Goal: Task Accomplishment & Management: Manage account settings

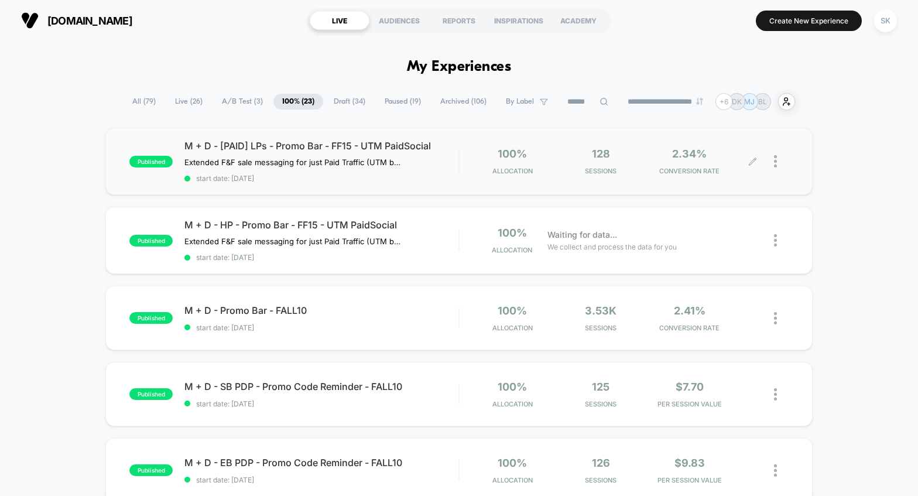
click at [754, 165] on icon at bounding box center [752, 161] width 9 height 9
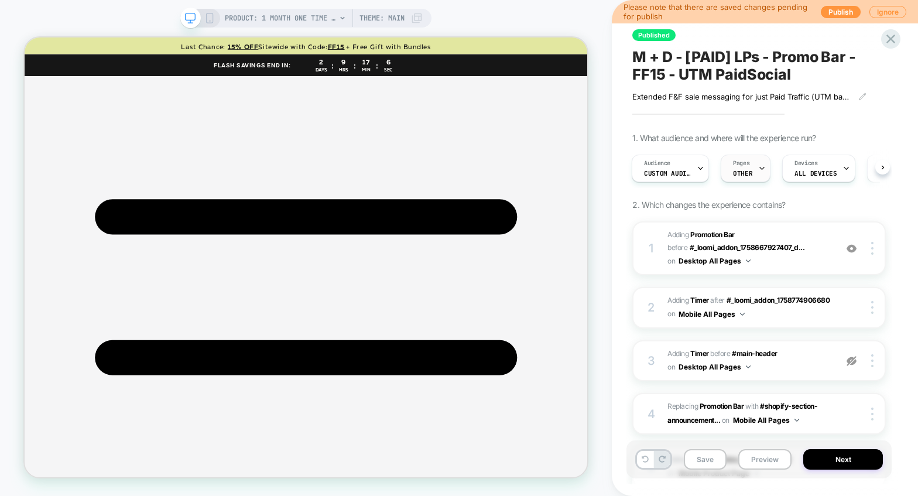
click at [746, 172] on span "OTHER" at bounding box center [742, 173] width 19 height 8
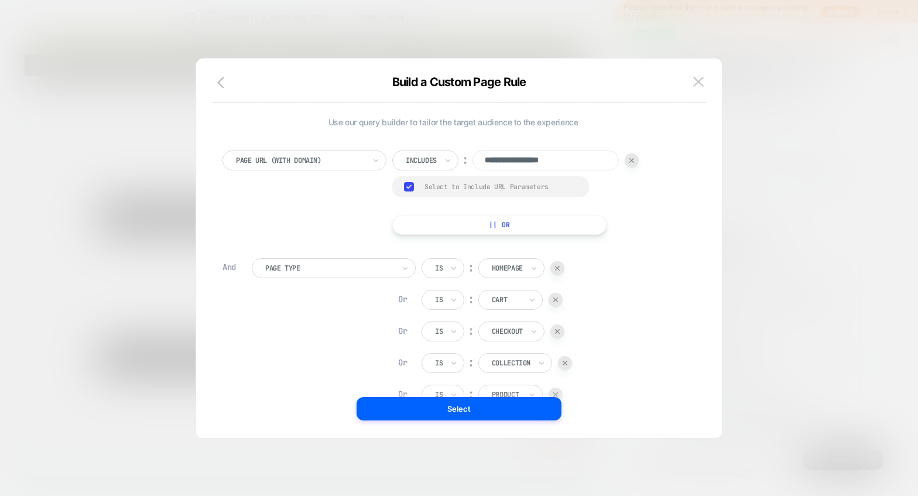
scroll to position [12, 0]
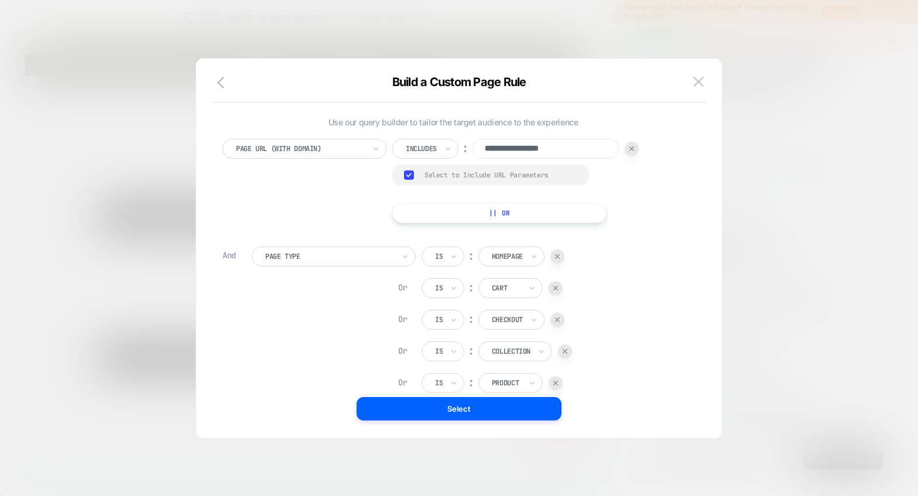
click at [765, 256] on div at bounding box center [459, 248] width 918 height 496
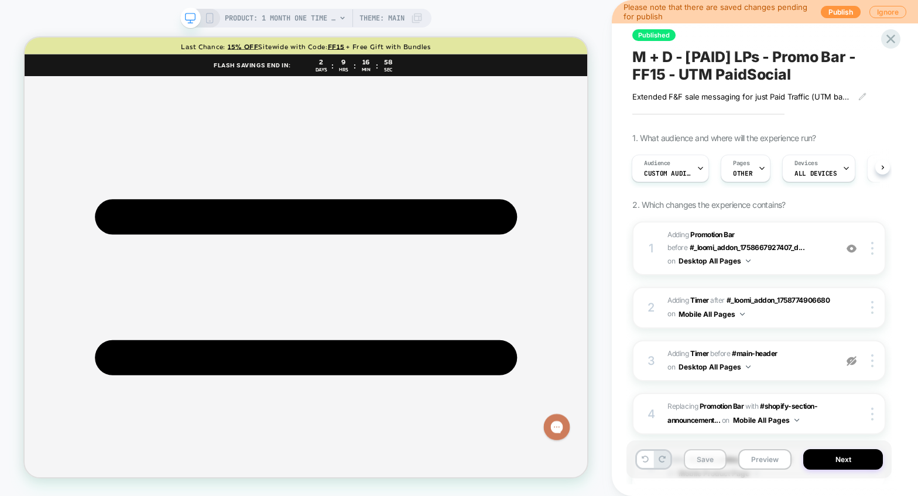
click at [700, 464] on button "Save" at bounding box center [705, 459] width 43 height 20
click at [765, 12] on button "Publish" at bounding box center [841, 12] width 40 height 12
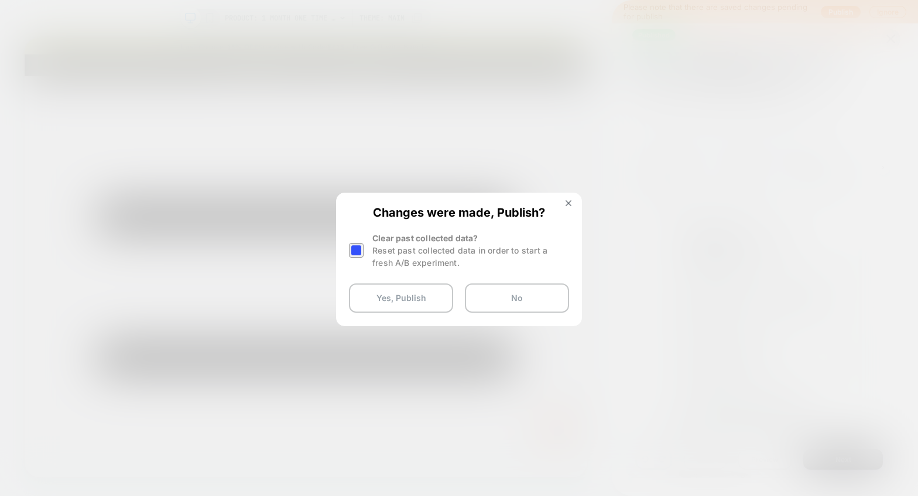
click at [359, 250] on div at bounding box center [356, 250] width 15 height 15
click at [381, 303] on button "Yes, Publish" at bounding box center [401, 297] width 104 height 29
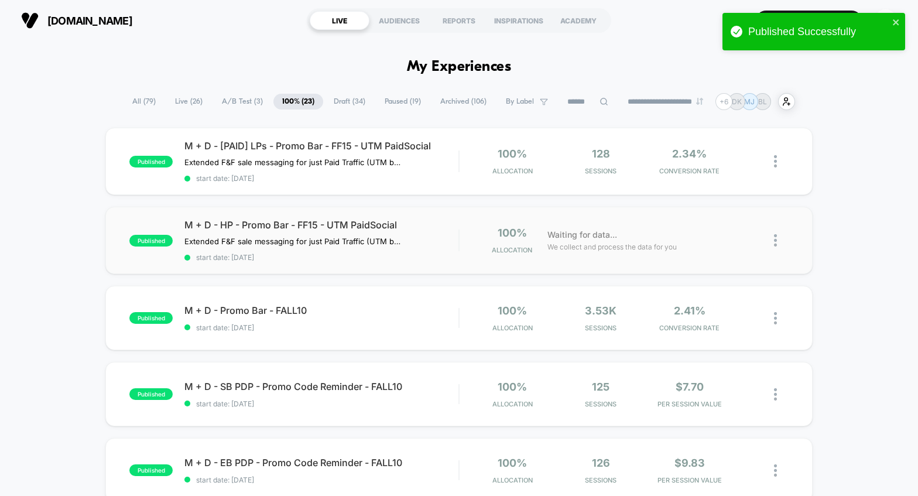
scroll to position [1, 0]
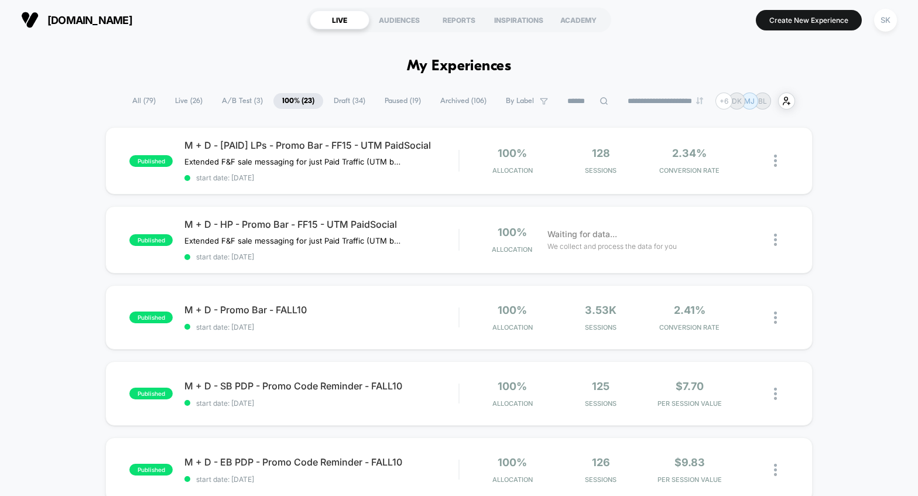
click at [765, 102] on div "**********" at bounding box center [459, 101] width 918 height 17
click at [433, 146] on span "M + D - [PAID] LPs - Promo Bar - FF15 - UTM PaidSocial" at bounding box center [321, 146] width 274 height 12
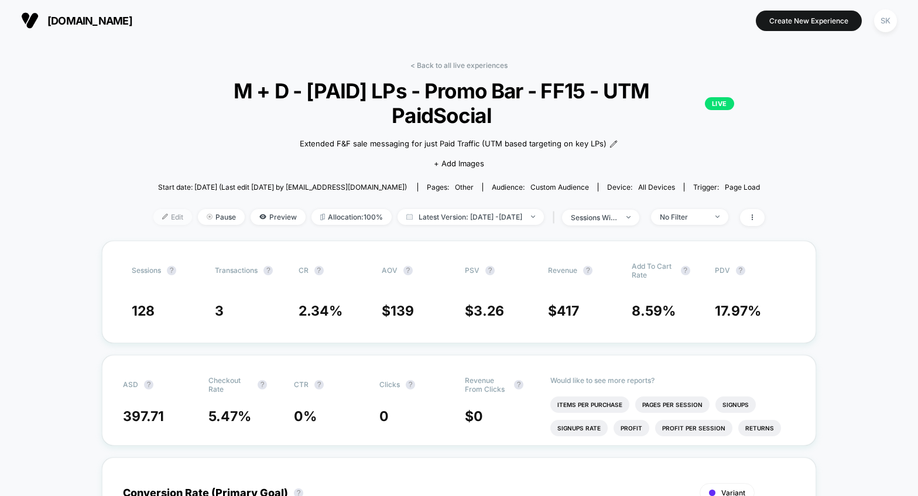
click at [156, 209] on span "Edit" at bounding box center [172, 217] width 39 height 16
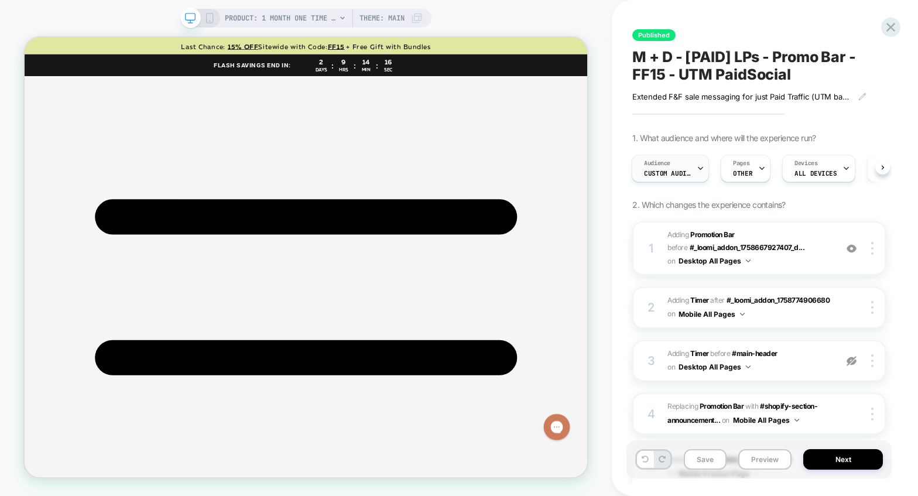
click at [646, 164] on span "Audience" at bounding box center [657, 163] width 26 height 8
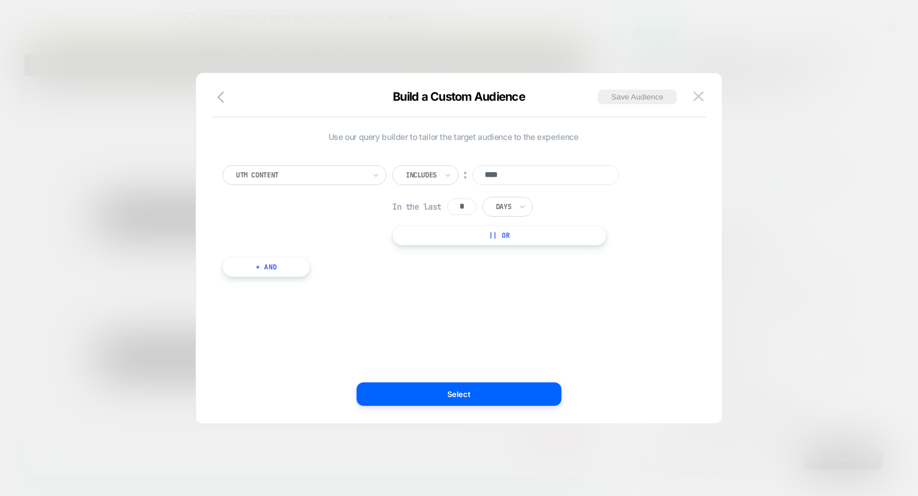
drag, startPoint x: 455, startPoint y: 207, endPoint x: 475, endPoint y: 206, distance: 19.9
click at [475, 206] on input "*" at bounding box center [461, 206] width 29 height 16
click at [505, 300] on div "Use our query builder to tailor the target audience to the experience UTM Conte…" at bounding box center [453, 248] width 491 height 303
drag, startPoint x: 460, startPoint y: 207, endPoint x: 479, endPoint y: 208, distance: 19.9
click at [479, 208] on div "In the last * Days" at bounding box center [462, 207] width 141 height 20
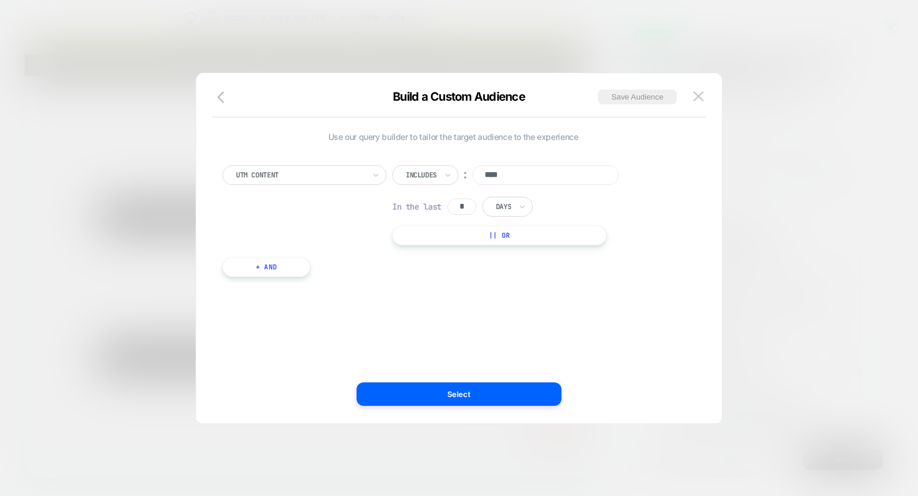
click at [488, 327] on div "Use our query builder to tailor the target audience to the experience UTM Conte…" at bounding box center [453, 248] width 491 height 303
drag, startPoint x: 462, startPoint y: 203, endPoint x: 468, endPoint y: 204, distance: 6.5
click at [468, 204] on input "*" at bounding box center [461, 206] width 29 height 16
type input "*"
click at [512, 294] on div "Use our query builder to tailor the target audience to the experience UTM Conte…" at bounding box center [453, 248] width 491 height 303
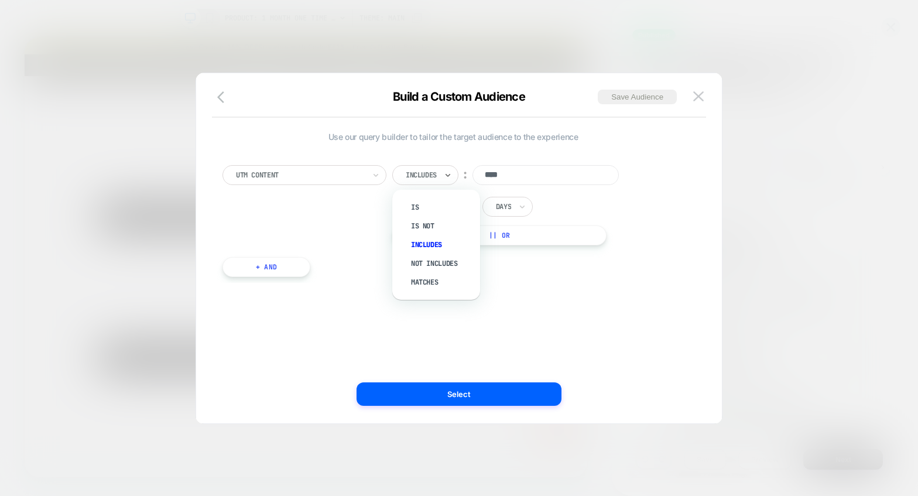
click at [414, 176] on div at bounding box center [421, 175] width 31 height 11
click at [701, 96] on img at bounding box center [698, 96] width 11 height 10
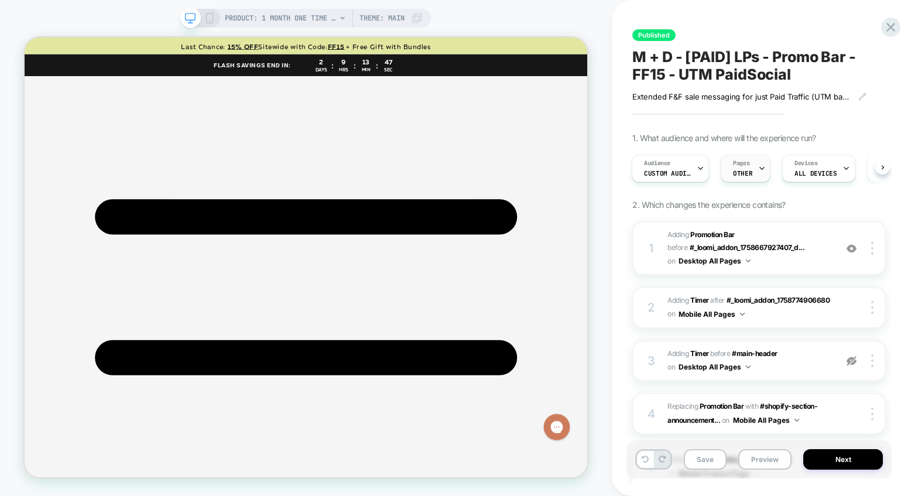
click at [737, 164] on span "Pages" at bounding box center [741, 163] width 16 height 8
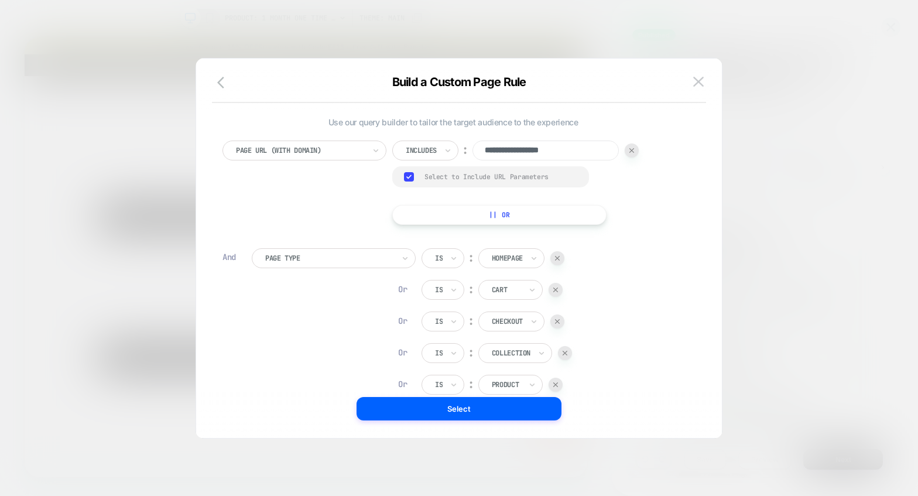
scroll to position [12, 0]
click at [684, 356] on div "**********" at bounding box center [453, 303] width 473 height 341
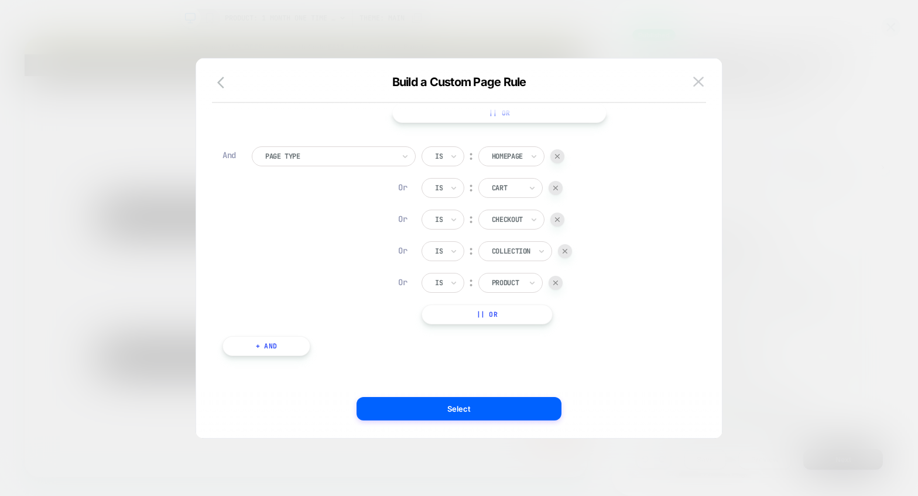
click at [559, 310] on div "Is ︰ Homepage Or Is ︰ Cart Or Is ︰ Checkout Or Is ︰ Collection Or Is ︰ Product …" at bounding box center [497, 235] width 150 height 178
click at [485, 317] on button "|| Or" at bounding box center [487, 314] width 131 height 20
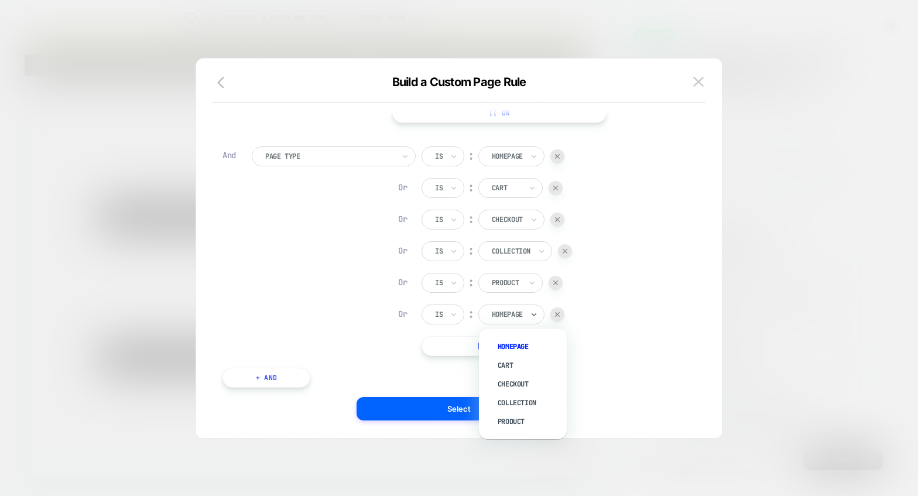
click at [503, 314] on div at bounding box center [507, 314] width 31 height 11
click at [561, 313] on div at bounding box center [557, 314] width 14 height 14
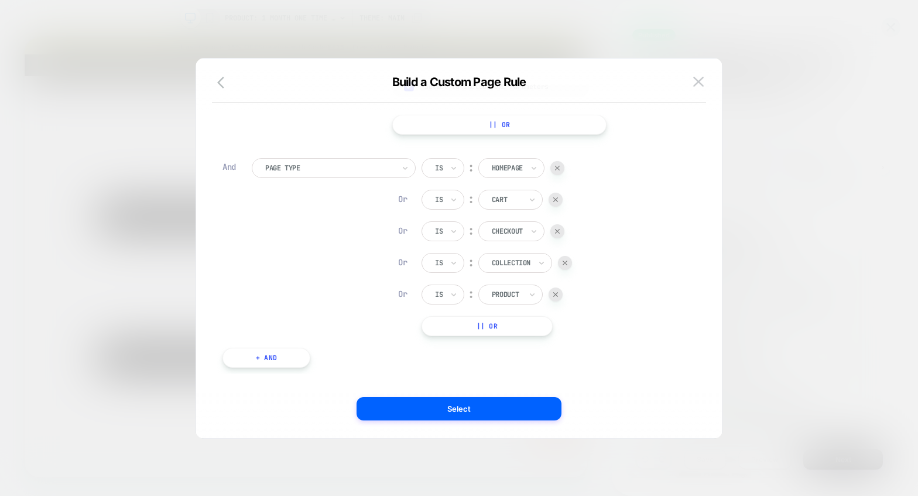
scroll to position [0, 0]
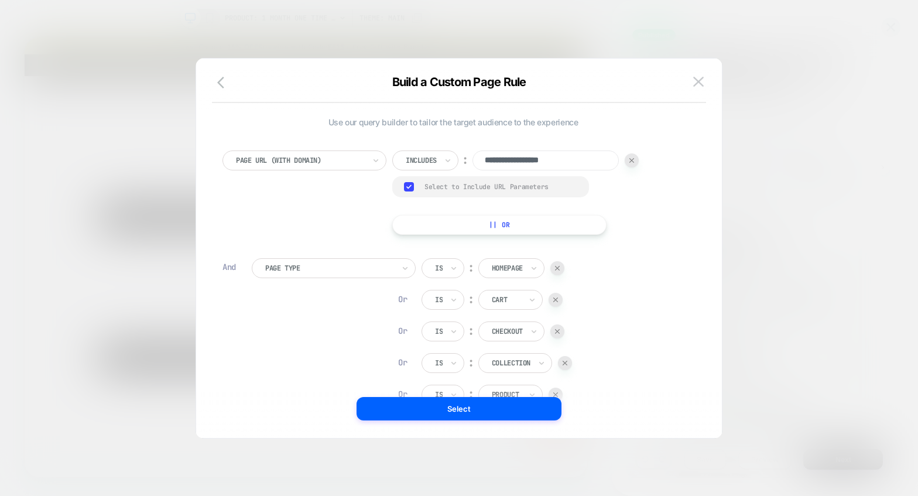
click at [484, 423] on div "**********" at bounding box center [459, 254] width 491 height 368
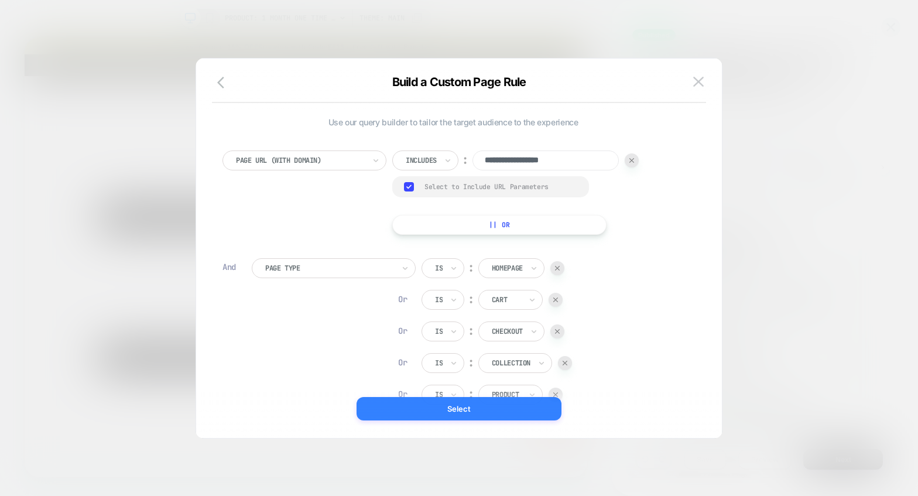
click at [487, 414] on button "Select" at bounding box center [459, 408] width 205 height 23
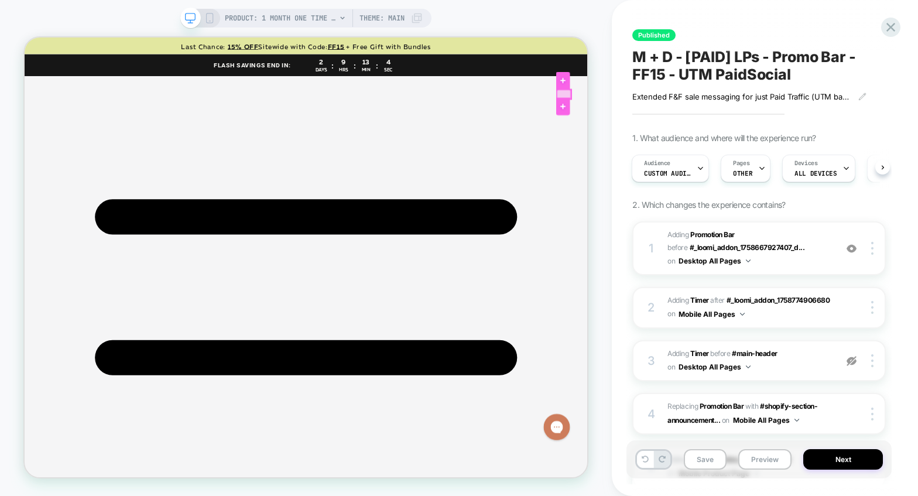
click at [741, 112] on div at bounding box center [743, 113] width 19 height 12
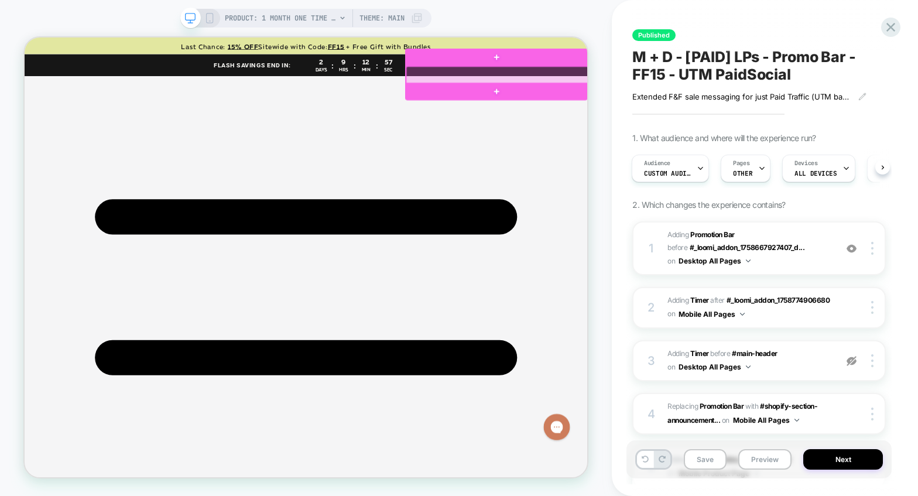
click at [752, 87] on div at bounding box center [654, 87] width 243 height 23
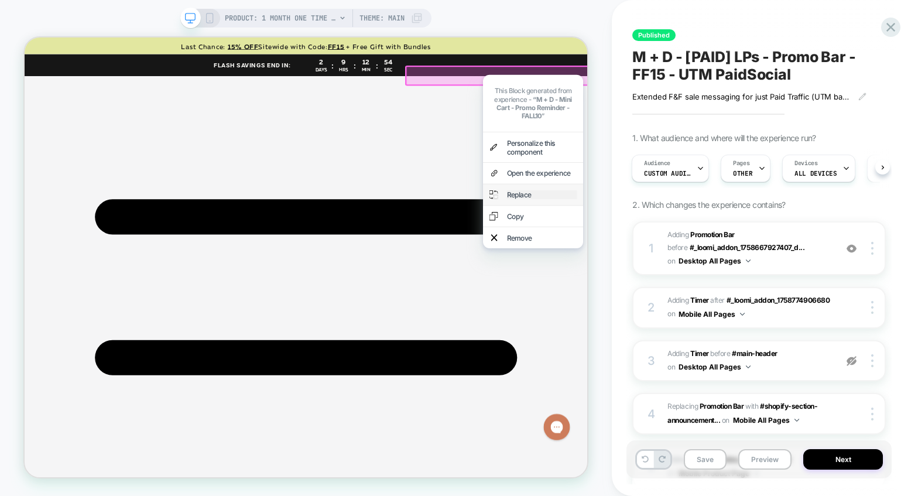
click at [669, 241] on div "Replace" at bounding box center [714, 247] width 94 height 12
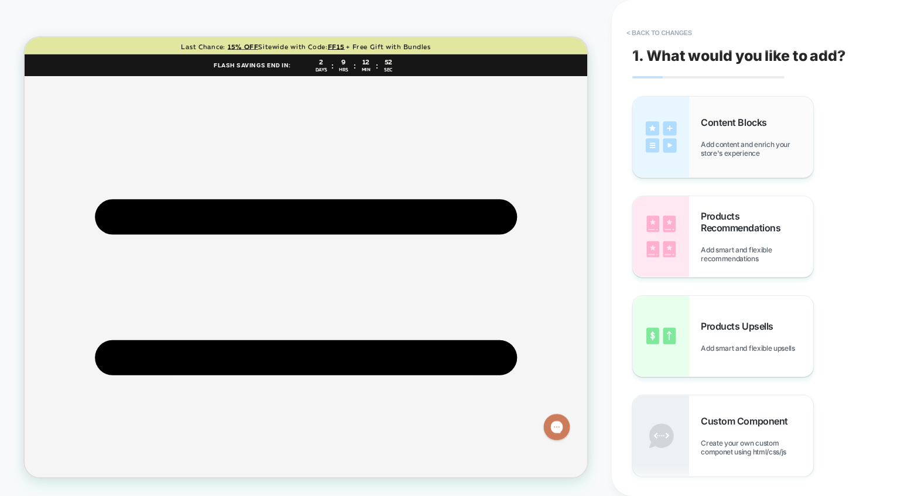
click at [731, 160] on div "Content Blocks Add content and enrich your store's experience" at bounding box center [723, 137] width 180 height 81
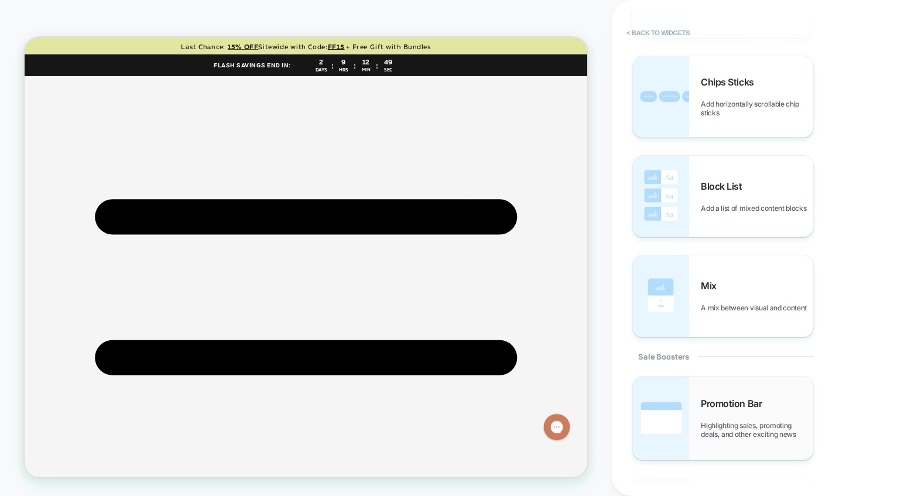
scroll to position [755, 0]
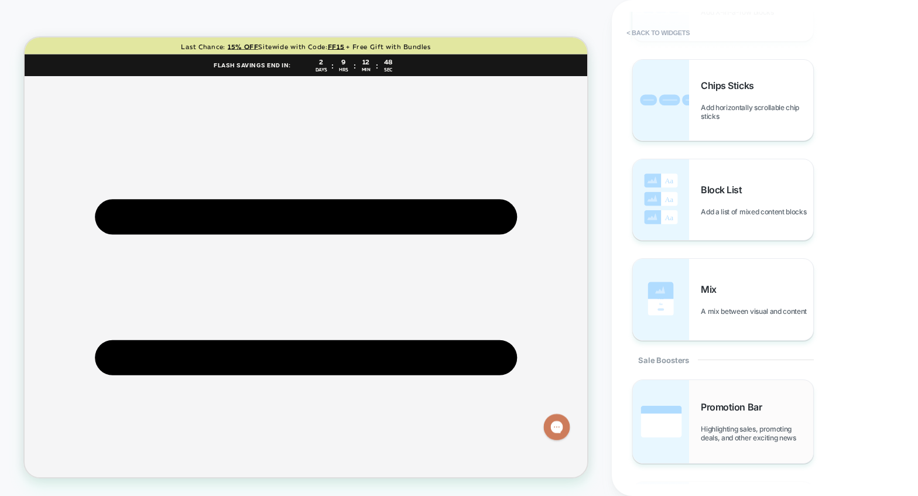
click at [752, 416] on div "Promotion Bar Highlighting sales, promoting deals, and other exciting news" at bounding box center [757, 421] width 112 height 41
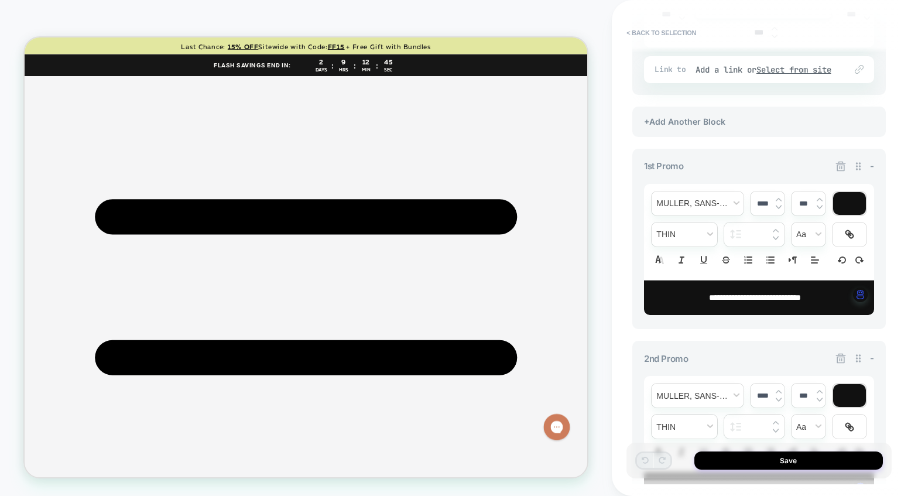
scroll to position [351, 0]
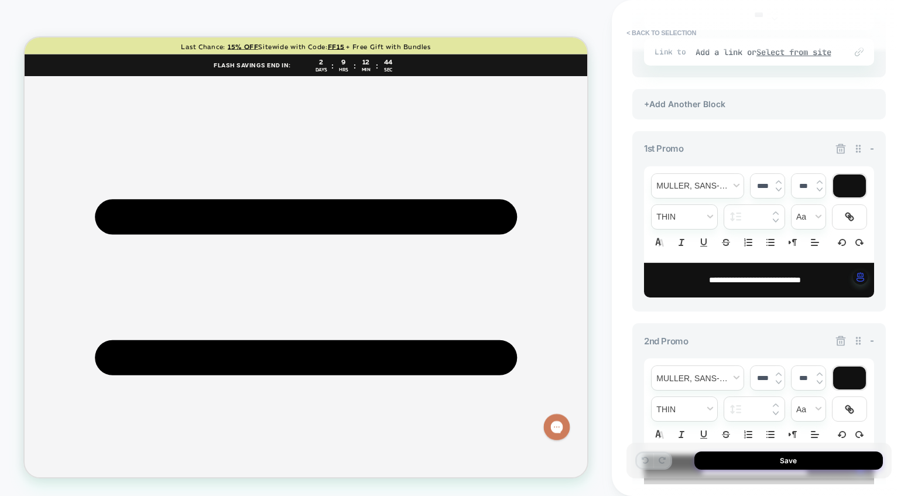
click at [749, 282] on span "**********" at bounding box center [755, 280] width 92 height 8
drag, startPoint x: 734, startPoint y: 278, endPoint x: 655, endPoint y: 270, distance: 79.9
click at [655, 270] on div "**********" at bounding box center [759, 280] width 230 height 35
drag, startPoint x: 707, startPoint y: 278, endPoint x: 822, endPoint y: 277, distance: 114.8
click at [765, 283] on p "**********" at bounding box center [755, 281] width 198 height 12
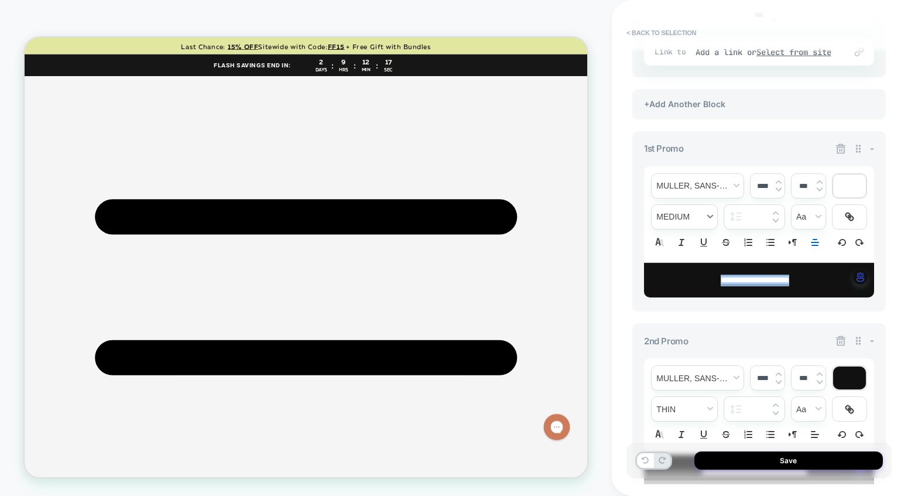
click at [687, 208] on span "fontWeight" at bounding box center [685, 217] width 66 height 24
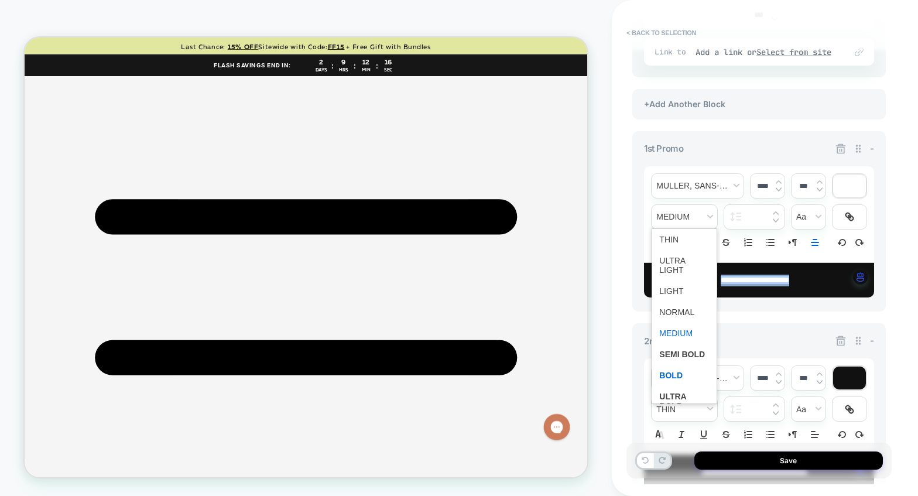
click at [686, 369] on span "fontWeight" at bounding box center [684, 375] width 50 height 21
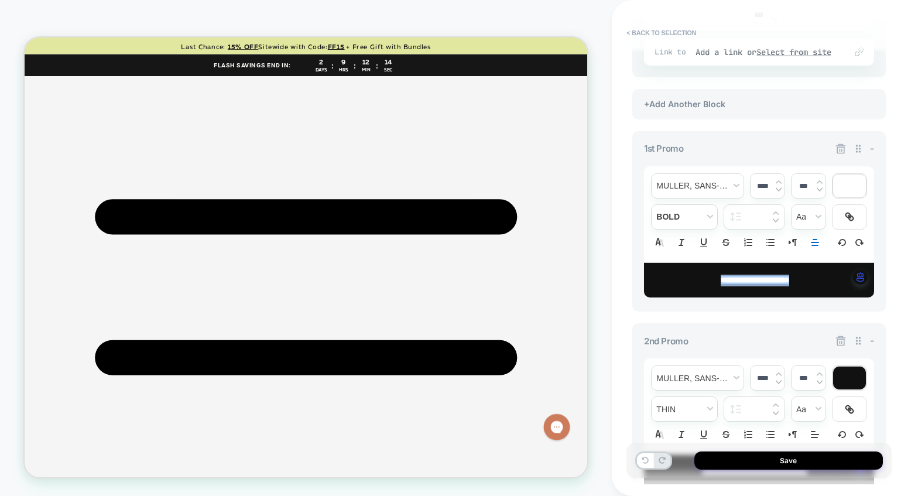
click at [765, 180] on img at bounding box center [820, 182] width 6 height 5
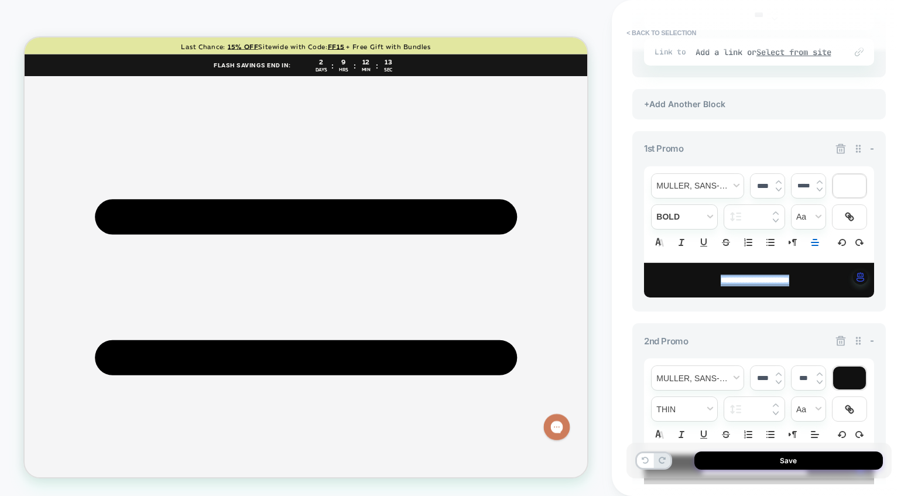
type input "*****"
click at [765, 181] on img at bounding box center [779, 182] width 6 height 5
type input "****"
click at [735, 286] on p "**********" at bounding box center [755, 281] width 198 height 12
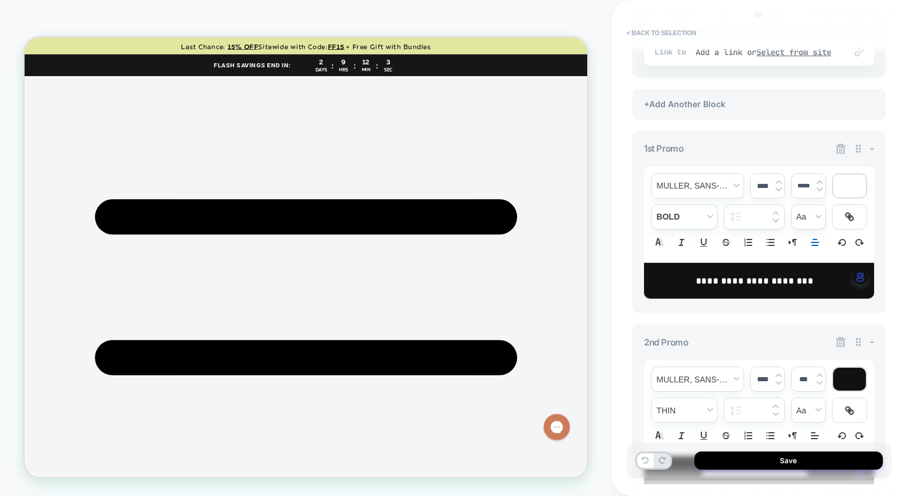
click at [765, 340] on span "-" at bounding box center [872, 341] width 4 height 11
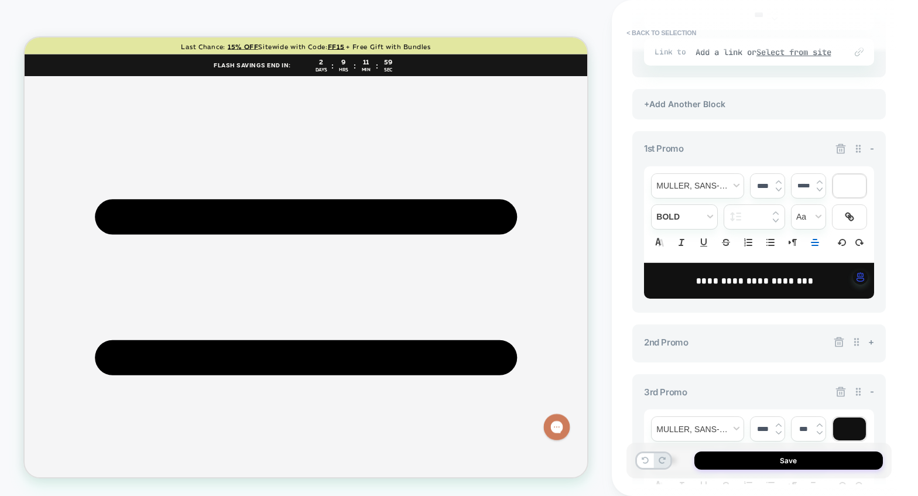
click at [765, 344] on icon at bounding box center [839, 342] width 10 height 10
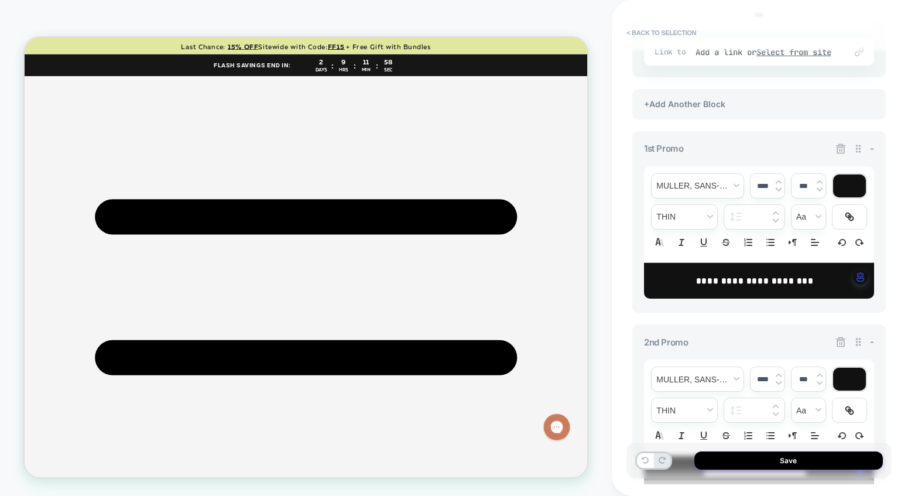
click at [765, 344] on icon at bounding box center [841, 342] width 12 height 12
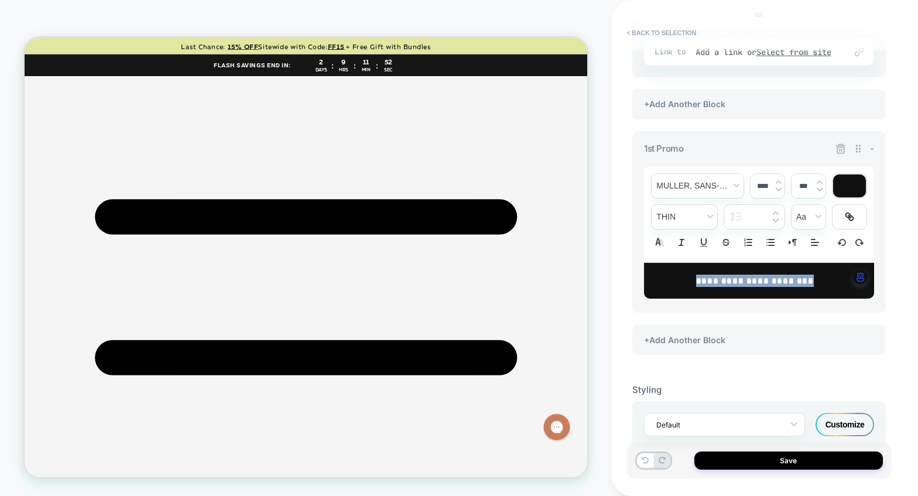
drag, startPoint x: 698, startPoint y: 284, endPoint x: 820, endPoint y: 278, distance: 121.9
click at [765, 278] on p "**********" at bounding box center [755, 281] width 198 height 12
type input "****"
type input "*****"
click at [765, 280] on strong "**********" at bounding box center [755, 280] width 118 height 9
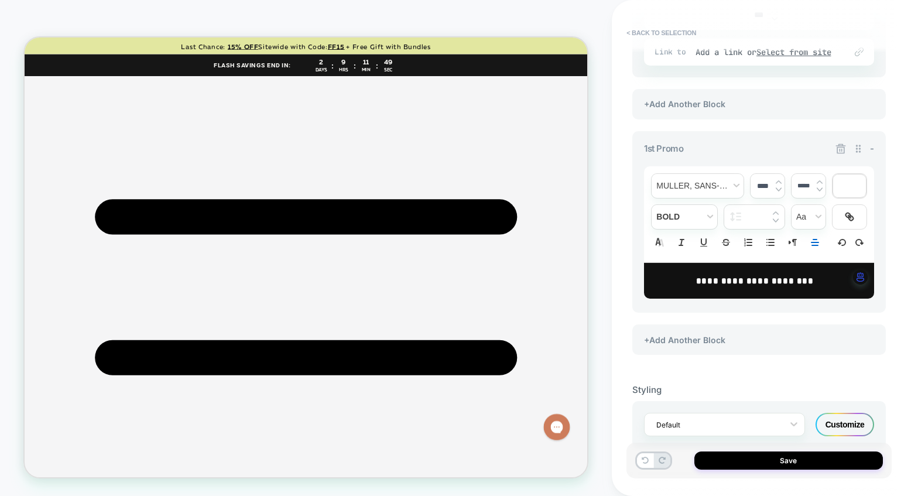
drag, startPoint x: 736, startPoint y: 282, endPoint x: 788, endPoint y: 280, distance: 51.6
click at [765, 280] on strong "**********" at bounding box center [755, 280] width 118 height 9
drag, startPoint x: 787, startPoint y: 280, endPoint x: 739, endPoint y: 282, distance: 48.0
click at [739, 282] on strong "**********" at bounding box center [755, 280] width 118 height 9
click at [687, 214] on span "fontWeight" at bounding box center [685, 217] width 66 height 24
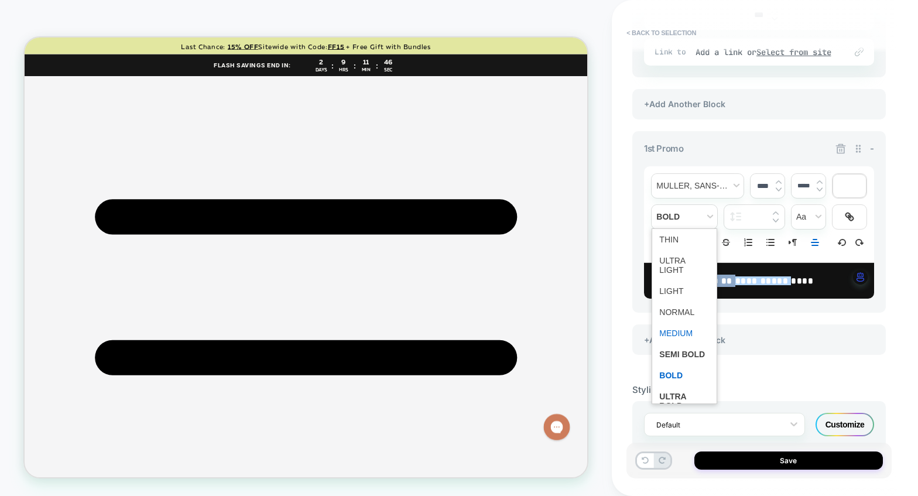
click at [667, 323] on span "fontWeight" at bounding box center [684, 333] width 50 height 21
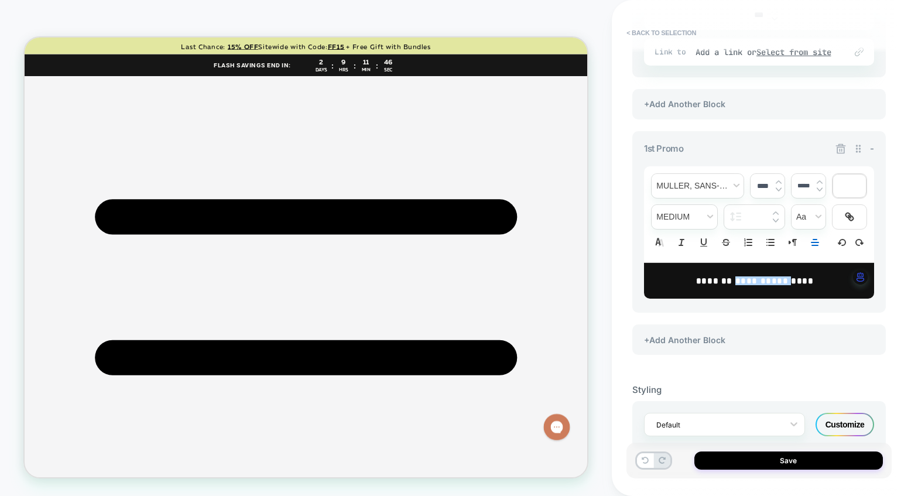
click at [765, 316] on div "**********" at bounding box center [759, 114] width 254 height 504
click at [765, 286] on p "**********" at bounding box center [755, 281] width 198 height 12
drag, startPoint x: 814, startPoint y: 285, endPoint x: 682, endPoint y: 279, distance: 132.4
click at [682, 279] on p "**********" at bounding box center [755, 281] width 198 height 12
click at [765, 180] on img at bounding box center [779, 182] width 6 height 5
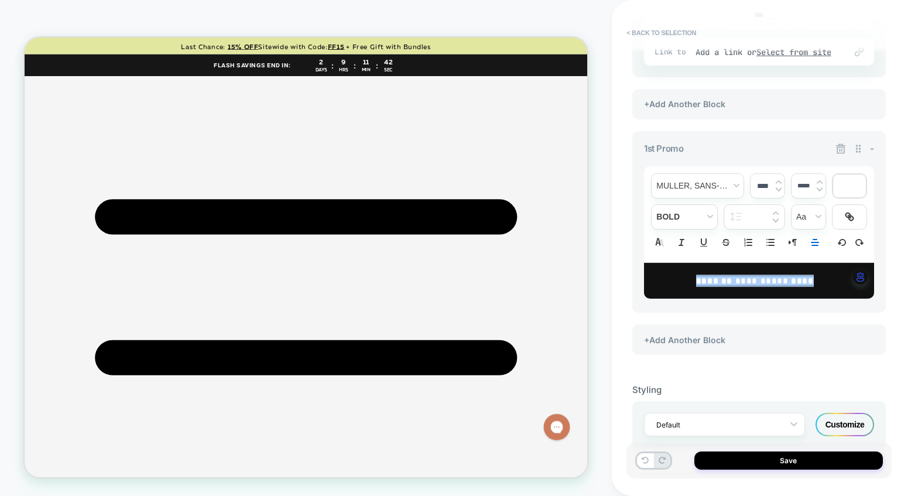
type input "****"
click at [765, 294] on div "**********" at bounding box center [759, 281] width 230 height 37
click at [765, 292] on div "**********" at bounding box center [759, 281] width 230 height 37
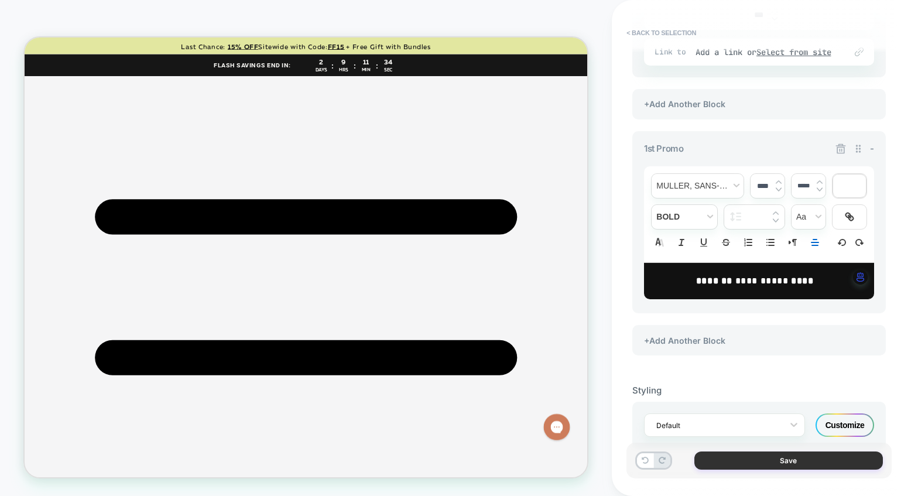
click at [746, 461] on button "Save" at bounding box center [788, 460] width 189 height 18
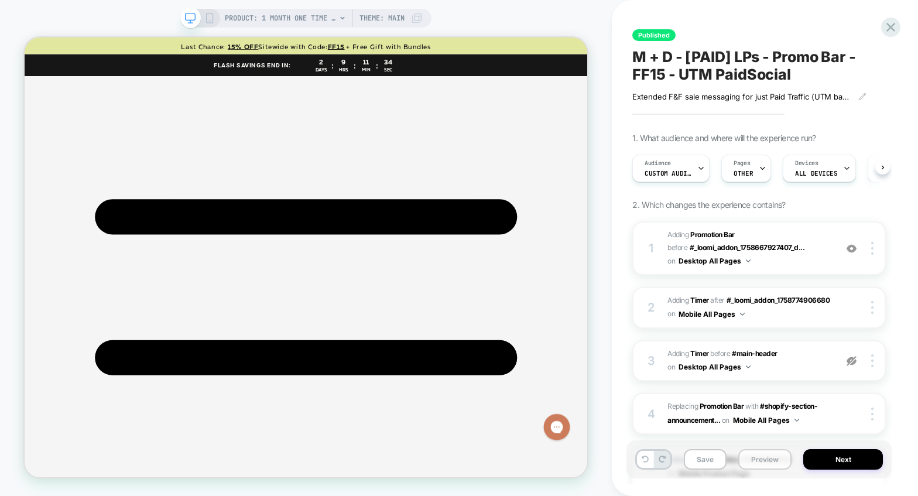
scroll to position [0, 1]
click at [748, 90] on div at bounding box center [654, 87] width 243 height 23
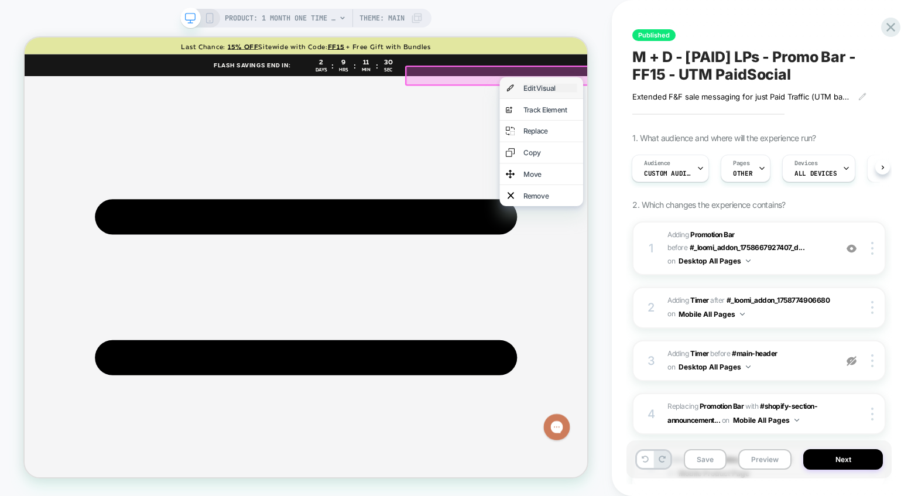
click at [712, 109] on div "Edit Visual" at bounding box center [725, 105] width 71 height 12
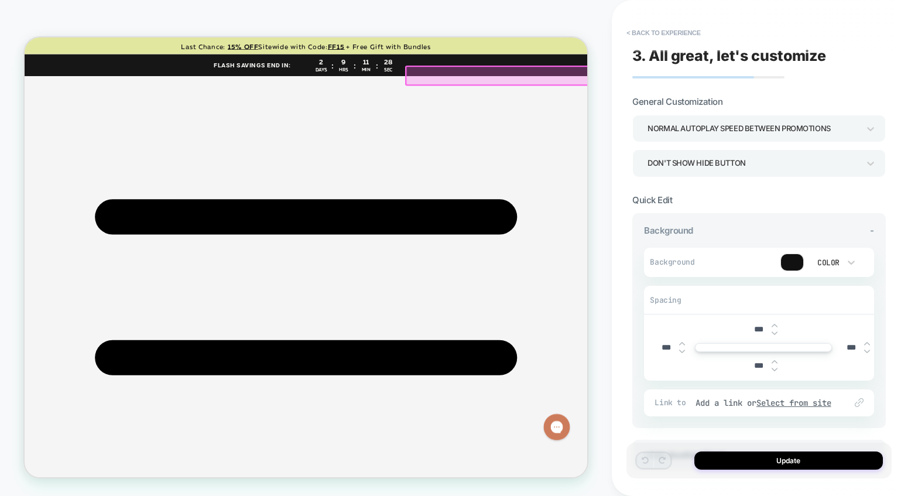
click at [765, 265] on div at bounding box center [792, 262] width 22 height 16
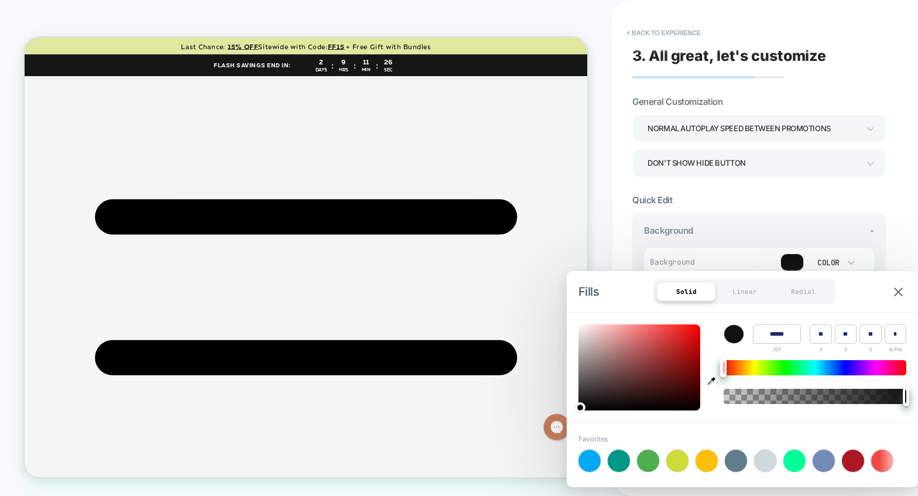
scroll to position [0, 357]
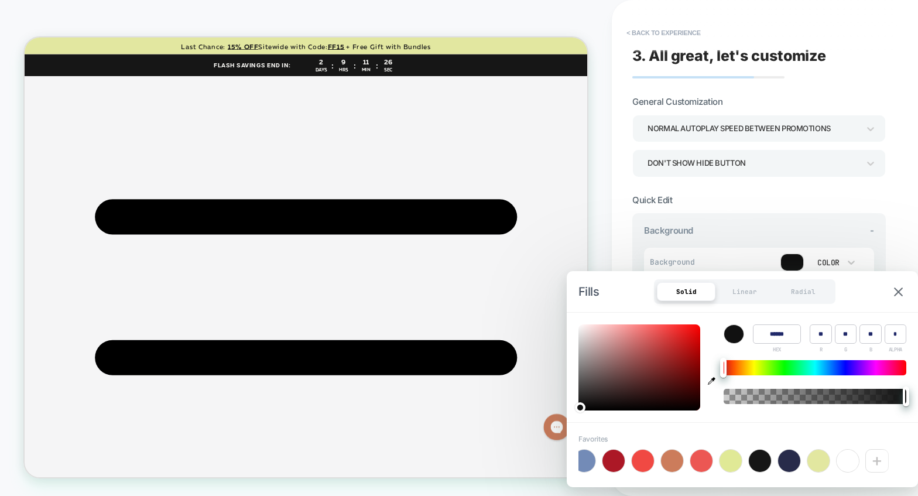
click at [765, 465] on div at bounding box center [818, 461] width 22 height 22
type input "******"
type input "***"
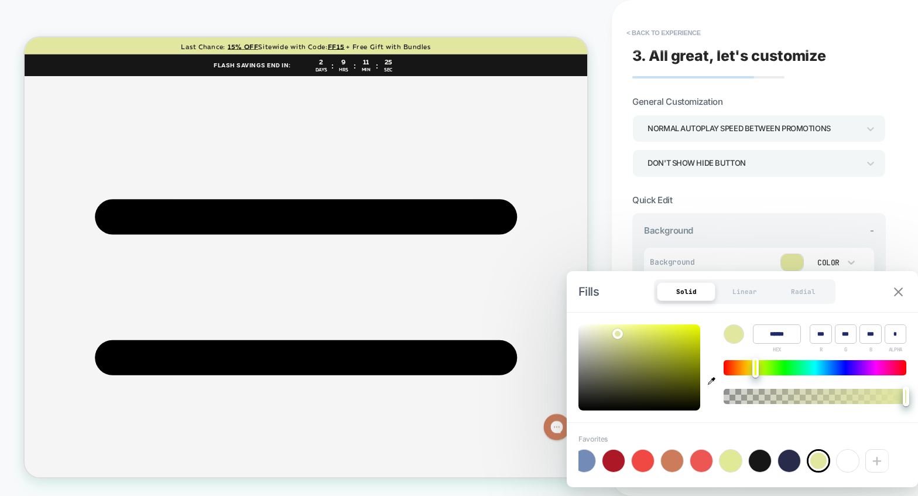
click at [765, 295] on img at bounding box center [898, 291] width 9 height 9
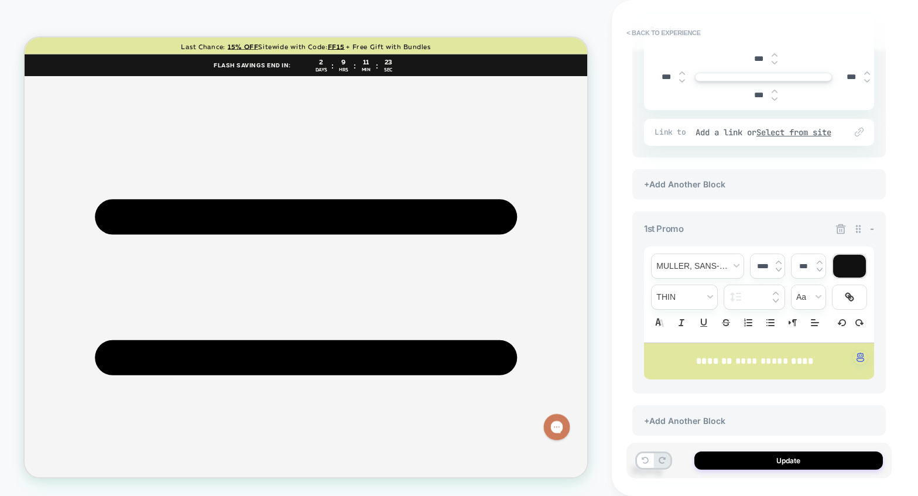
scroll to position [272, 0]
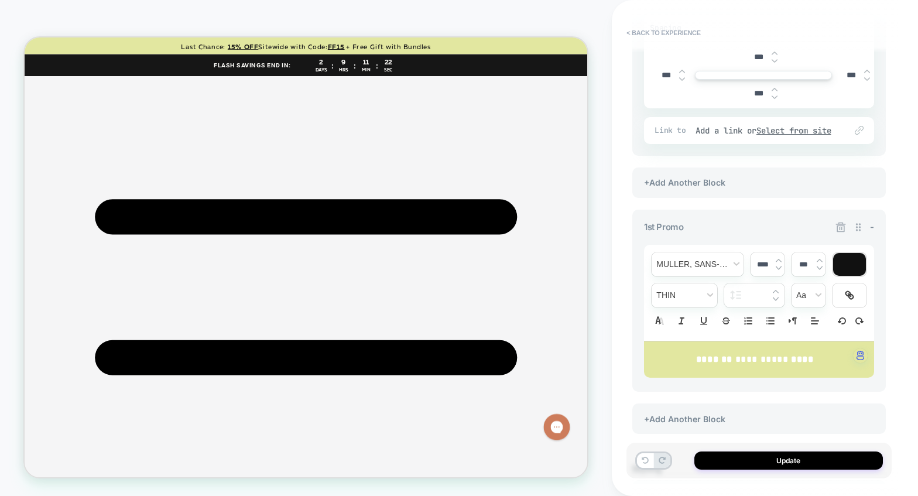
click at [765, 367] on div "**********" at bounding box center [759, 359] width 230 height 37
type input "****"
type input "*****"
drag, startPoint x: 810, startPoint y: 361, endPoint x: 665, endPoint y: 357, distance: 144.7
click at [665, 357] on p "**********" at bounding box center [755, 359] width 198 height 13
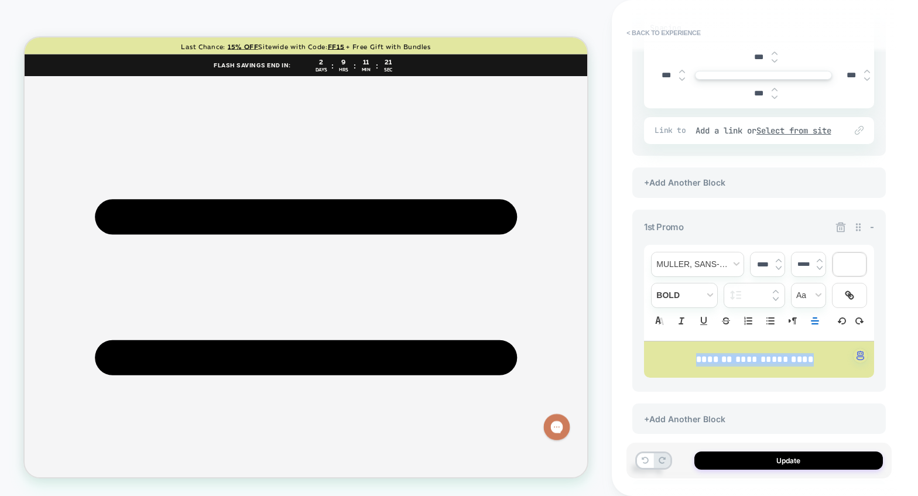
click at [765, 265] on div at bounding box center [849, 264] width 33 height 23
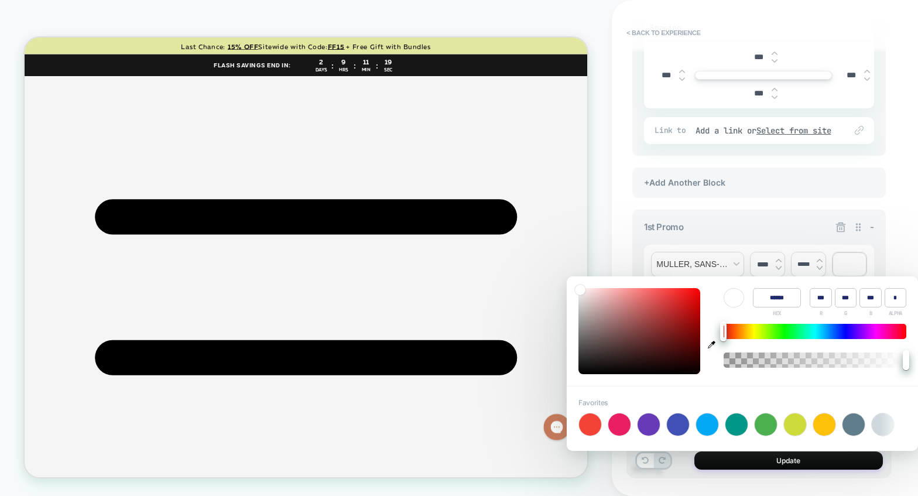
scroll to position [0, 357]
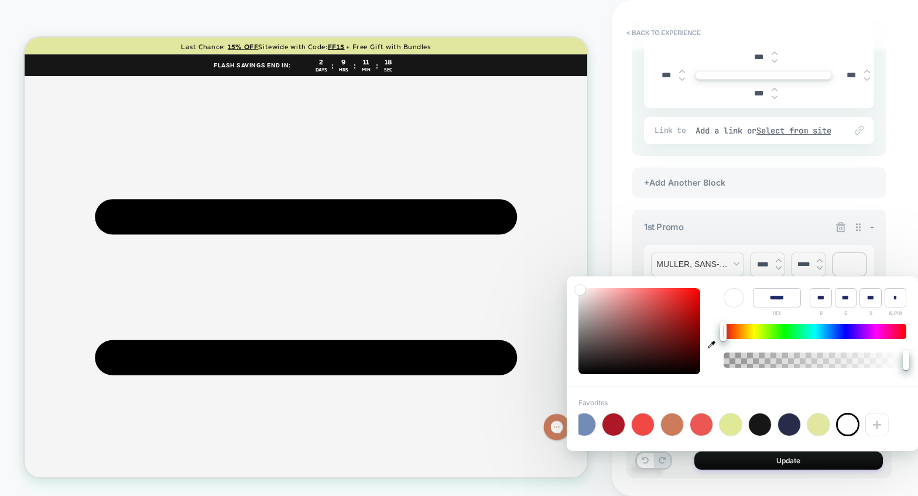
click at [758, 429] on div at bounding box center [760, 424] width 22 height 22
type input "******"
type input "**"
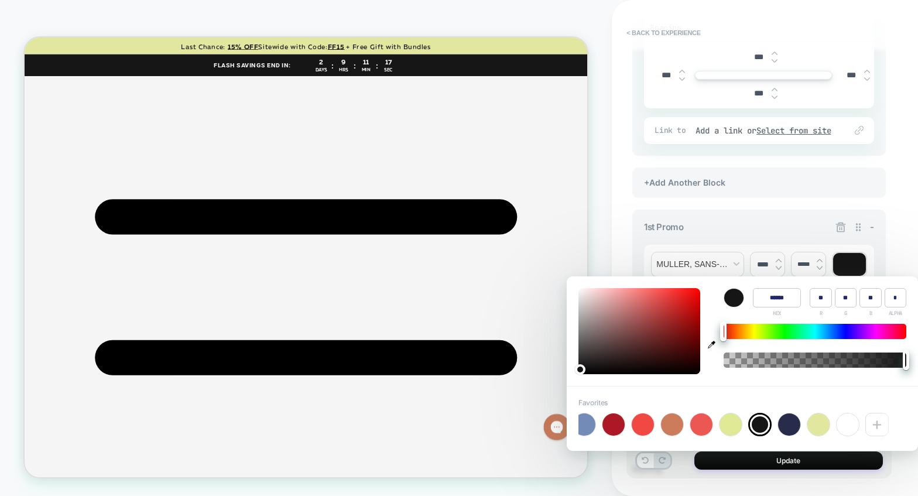
click at [765, 251] on div "**********" at bounding box center [759, 301] width 254 height 183
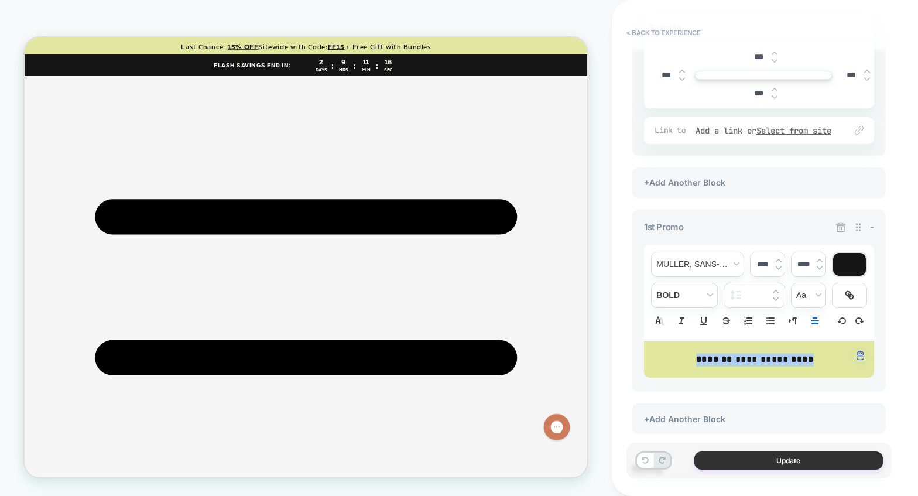
click at [765, 462] on button "Update" at bounding box center [788, 460] width 189 height 18
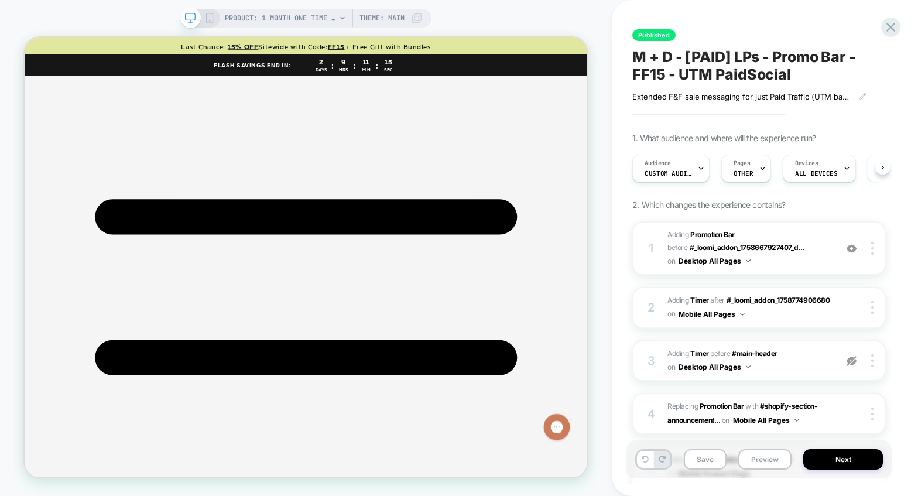
scroll to position [0, 1]
click at [699, 459] on button "Save" at bounding box center [705, 459] width 43 height 20
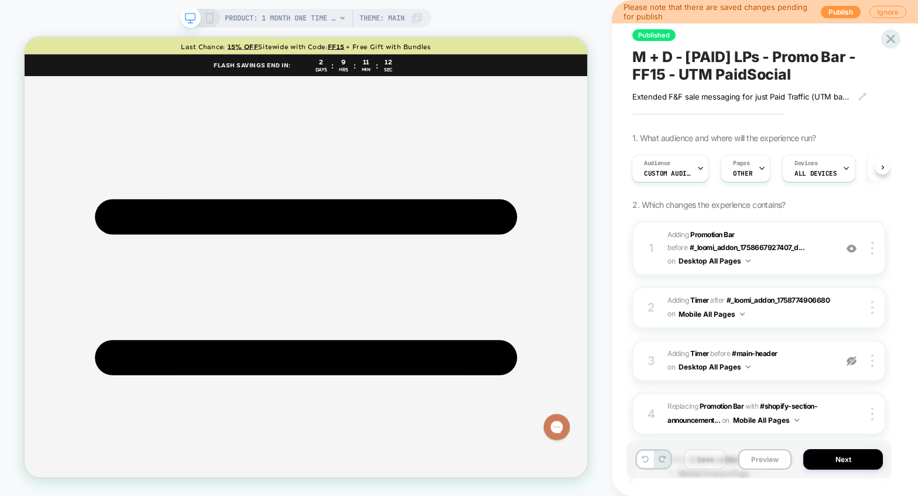
scroll to position [0, 2]
click at [765, 12] on button "Publish" at bounding box center [841, 12] width 40 height 12
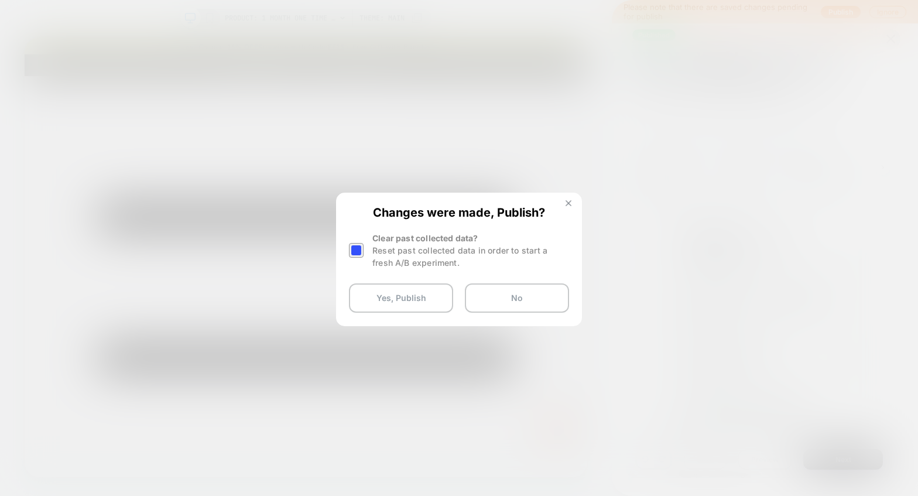
click at [568, 203] on img at bounding box center [569, 203] width 6 height 6
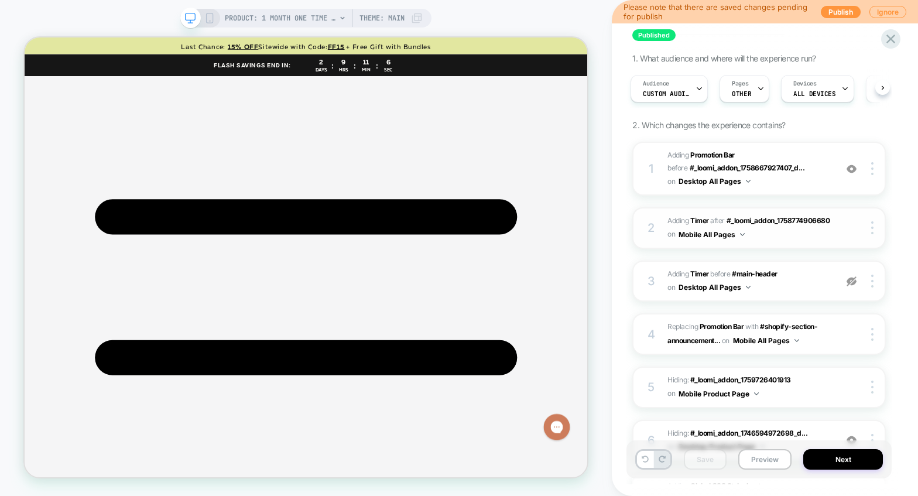
scroll to position [317, 0]
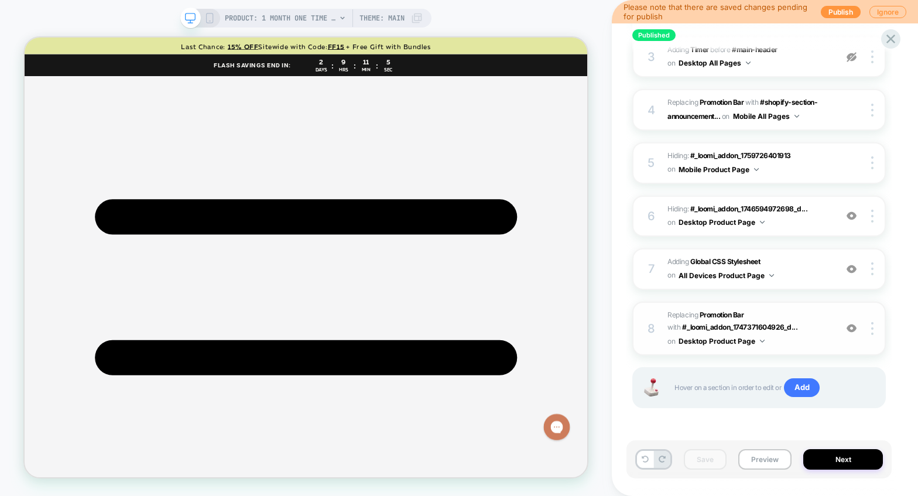
click at [765, 345] on span "#_loomi_addon_1759776380082 Replacing Promotion Bar WITH #_loomi_addon_17473716…" at bounding box center [748, 329] width 163 height 40
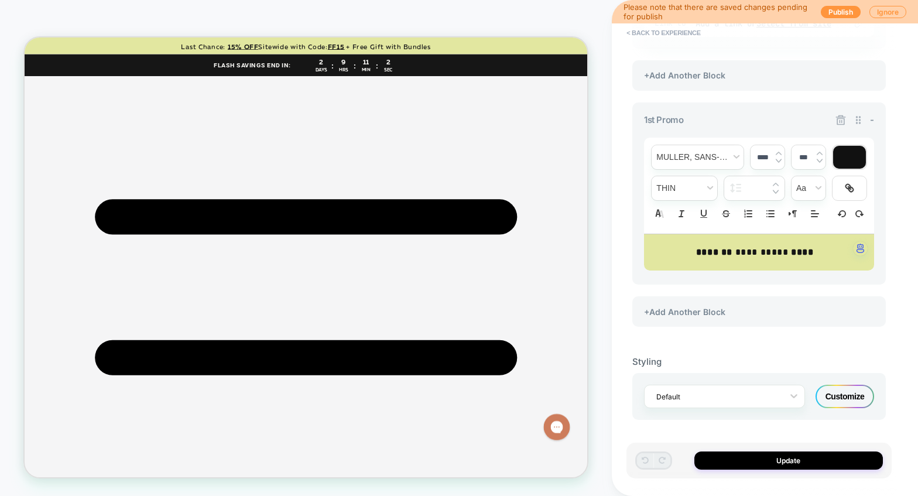
scroll to position [0, 0]
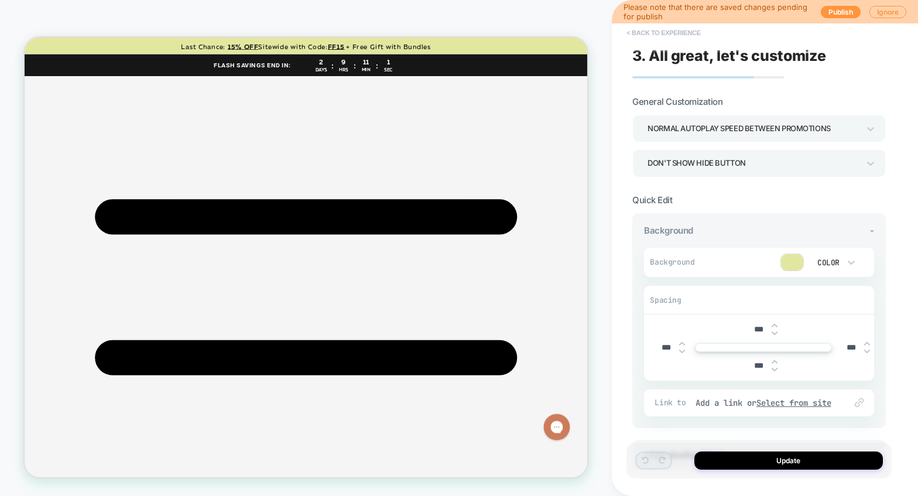
click at [635, 29] on button "< Back to experience" at bounding box center [663, 32] width 85 height 19
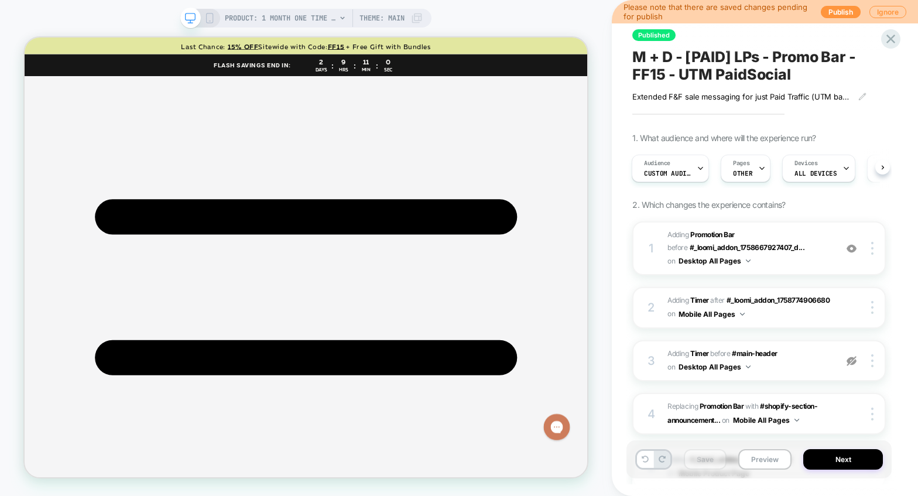
scroll to position [317, 0]
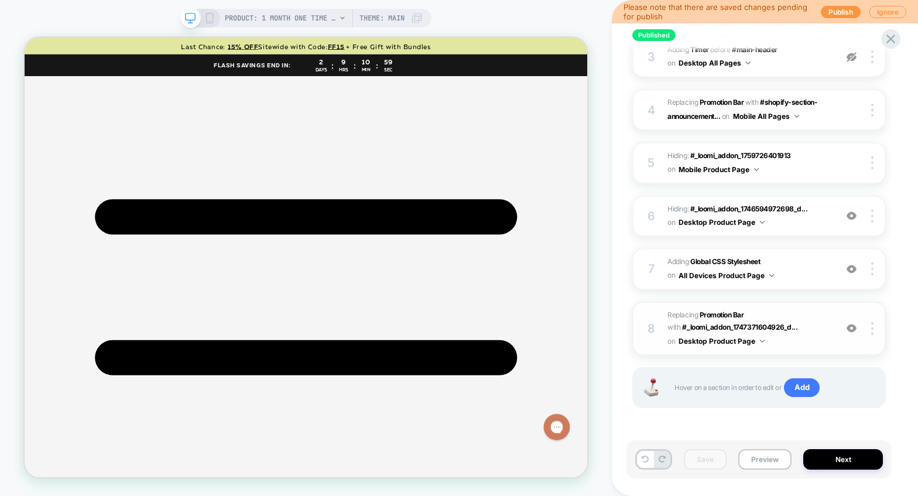
click at [708, 340] on button "Desktop Product Page" at bounding box center [722, 341] width 86 height 15
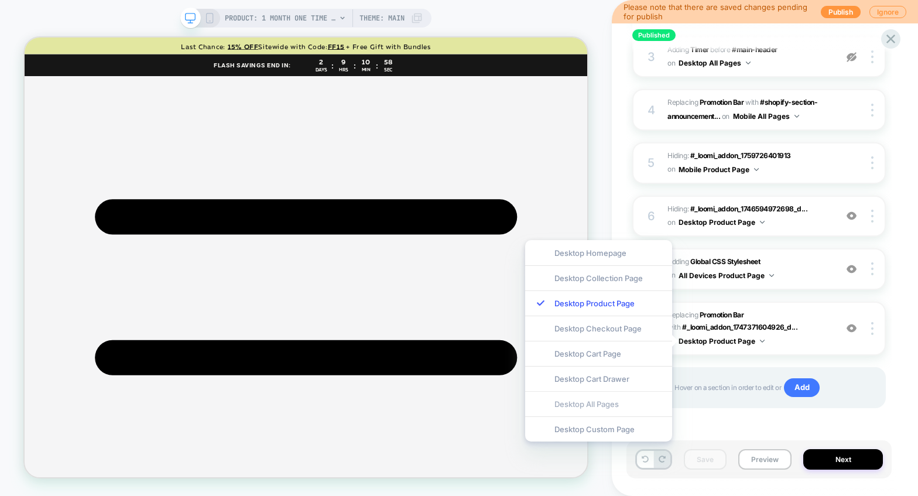
click at [585, 408] on div "Desktop All Pages" at bounding box center [598, 403] width 147 height 25
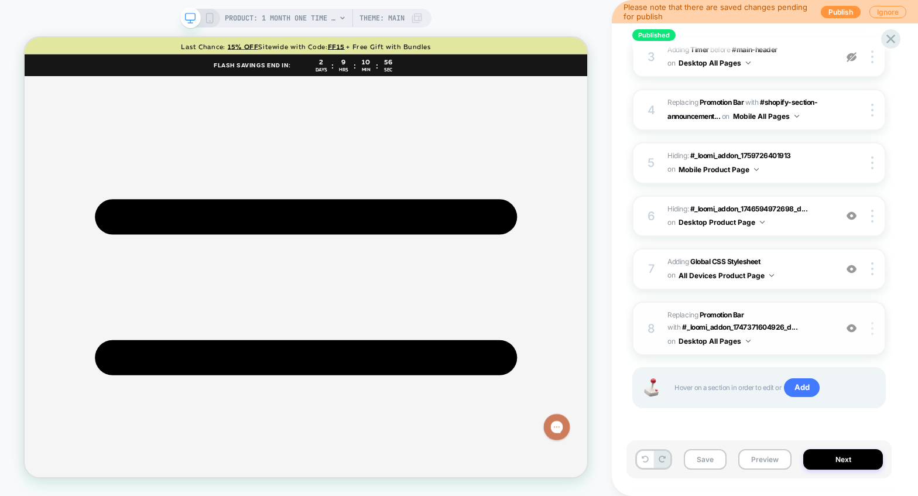
click at [765, 328] on div at bounding box center [874, 328] width 22 height 13
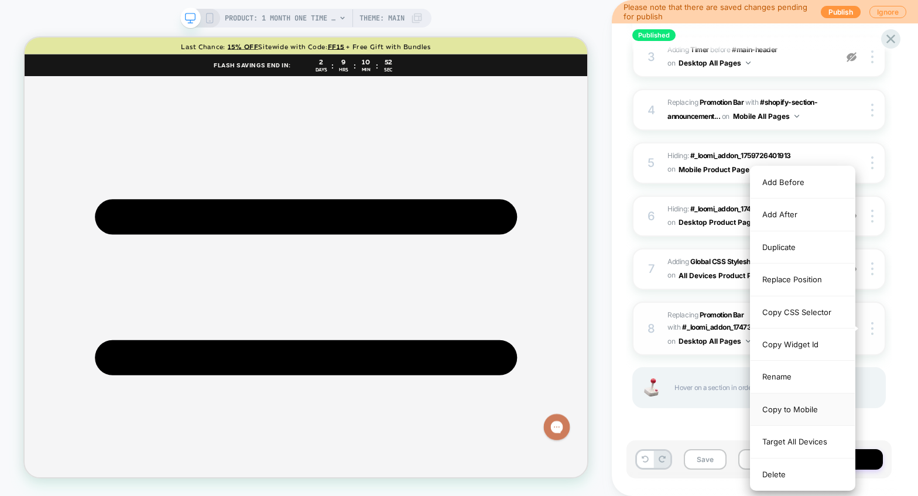
click at [765, 410] on div "Copy to Mobile" at bounding box center [803, 409] width 104 height 32
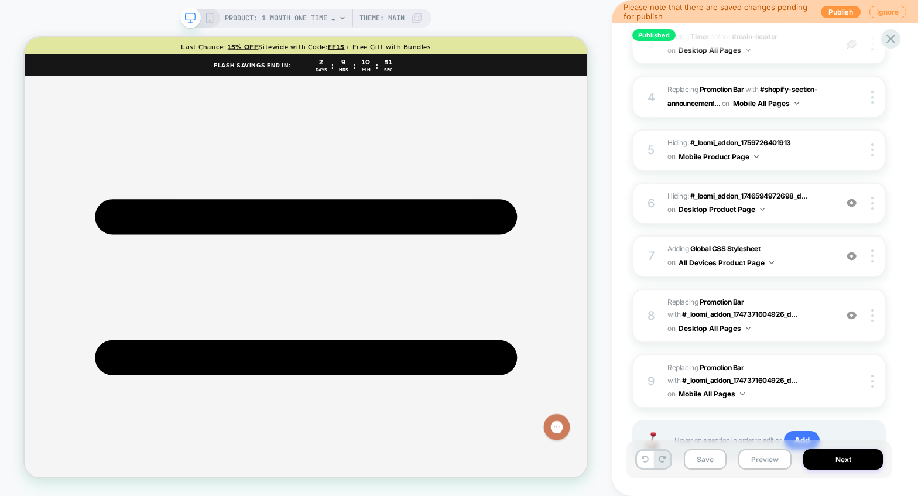
click at [215, 20] on div "PRODUCT: 1 Month One Time Membership Theme: MAIN" at bounding box center [305, 18] width 251 height 19
click at [708, 458] on button "Save" at bounding box center [705, 459] width 43 height 20
click at [219, 21] on div "PRODUCT: 1 Month One Time Membership Theme: MAIN" at bounding box center [305, 18] width 251 height 19
click at [210, 19] on icon at bounding box center [209, 18] width 11 height 11
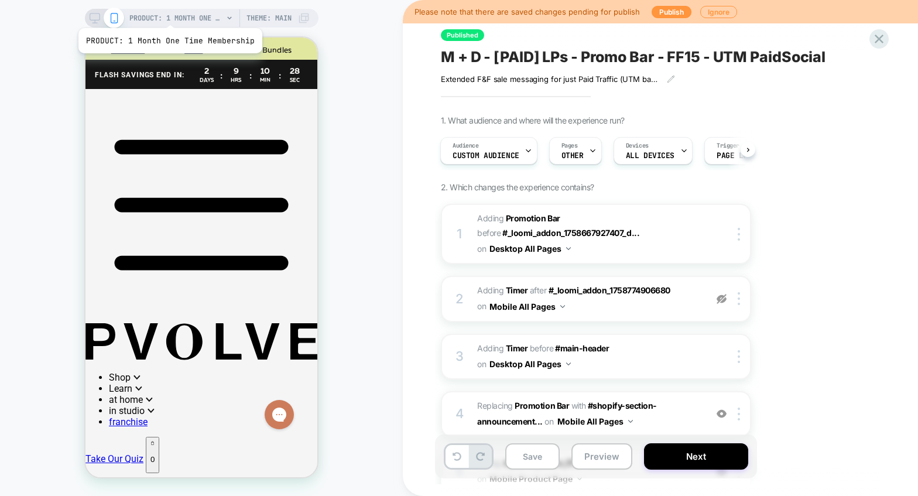
click at [169, 13] on span "PRODUCT: 1 Month One Time Membership" at bounding box center [176, 18] width 94 height 19
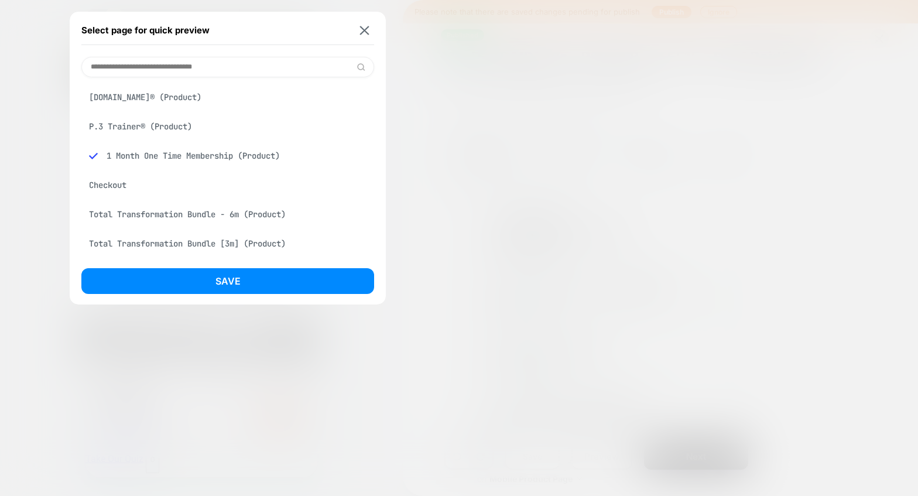
click at [162, 76] on input at bounding box center [227, 67] width 293 height 20
click at [162, 72] on input at bounding box center [227, 67] width 293 height 20
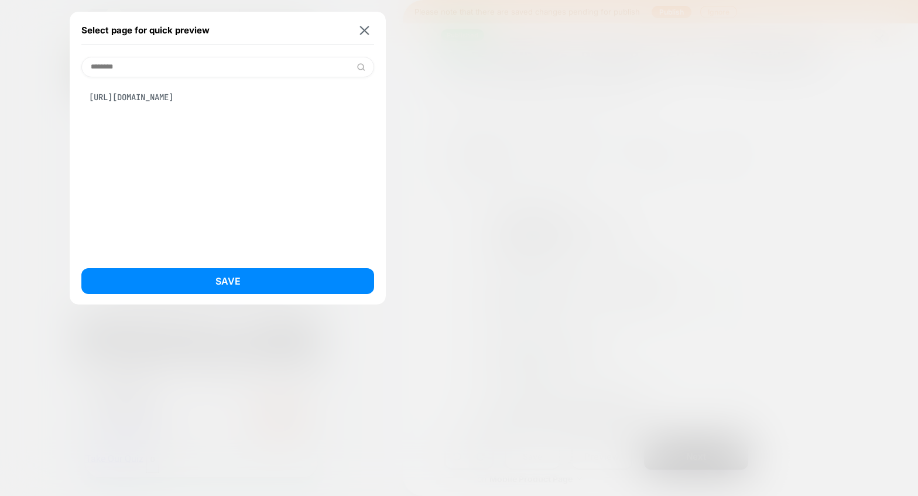
type input "********"
click at [179, 100] on div "https://www.pvolve.com/pages/friends-and-family-sale-2025" at bounding box center [227, 97] width 293 height 22
click at [215, 274] on button "Save" at bounding box center [227, 281] width 293 height 26
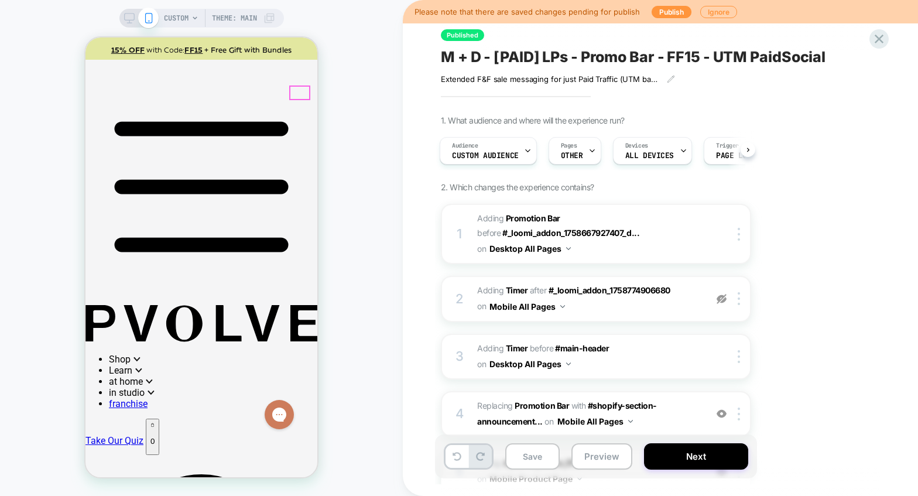
click at [155, 437] on p "0" at bounding box center [152, 441] width 4 height 9
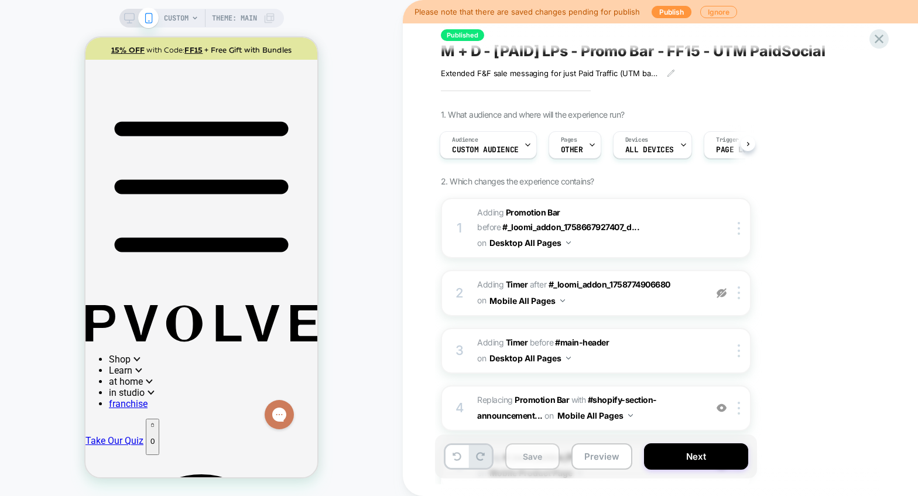
click at [527, 460] on button "Save" at bounding box center [532, 456] width 54 height 26
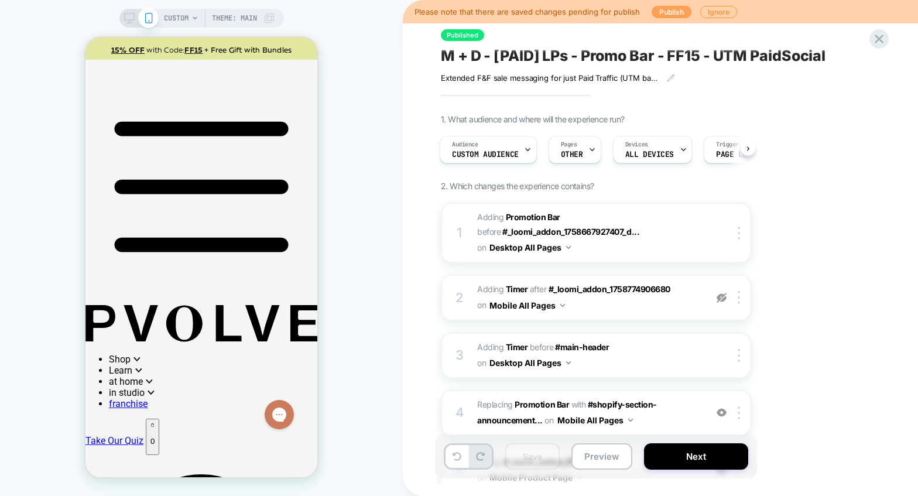
click at [669, 9] on button "Publish" at bounding box center [672, 12] width 40 height 12
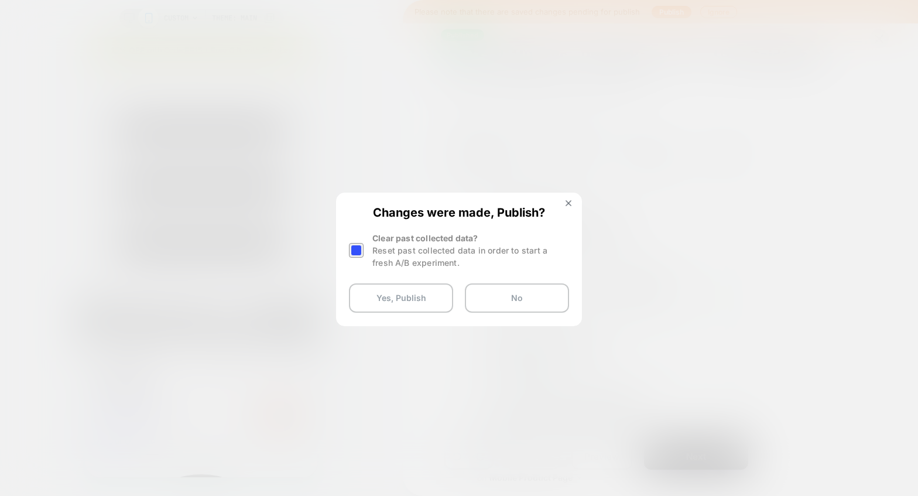
click at [355, 252] on div at bounding box center [356, 250] width 15 height 15
click at [388, 296] on button "Yes, Publish" at bounding box center [401, 297] width 104 height 29
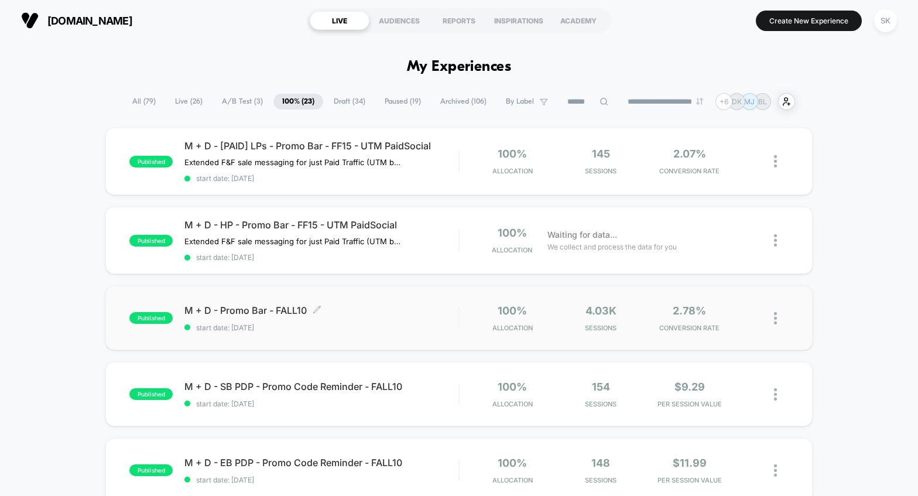
click at [412, 329] on span "start date: 10/6/2025" at bounding box center [321, 327] width 274 height 9
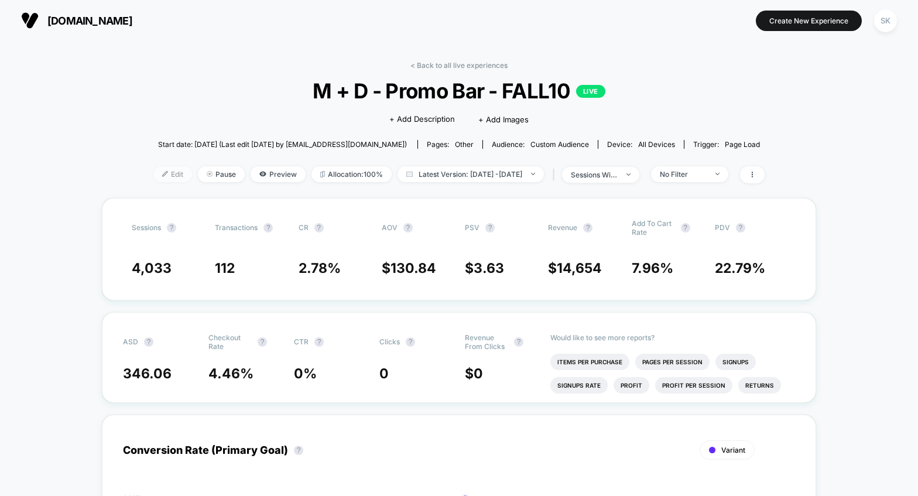
click at [163, 174] on span "Edit" at bounding box center [172, 174] width 39 height 16
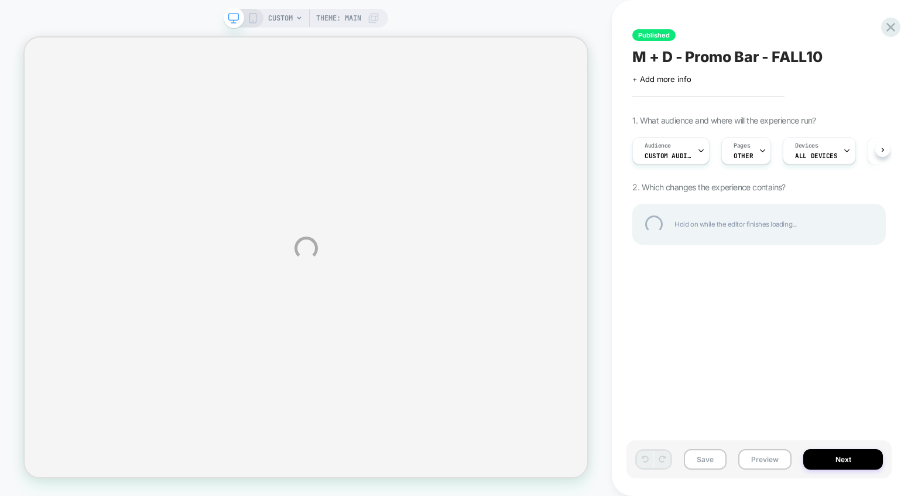
click at [691, 152] on div "CUSTOM Theme: MAIN Published M + D - Promo Bar - FALL10 Click to edit experienc…" at bounding box center [459, 248] width 918 height 496
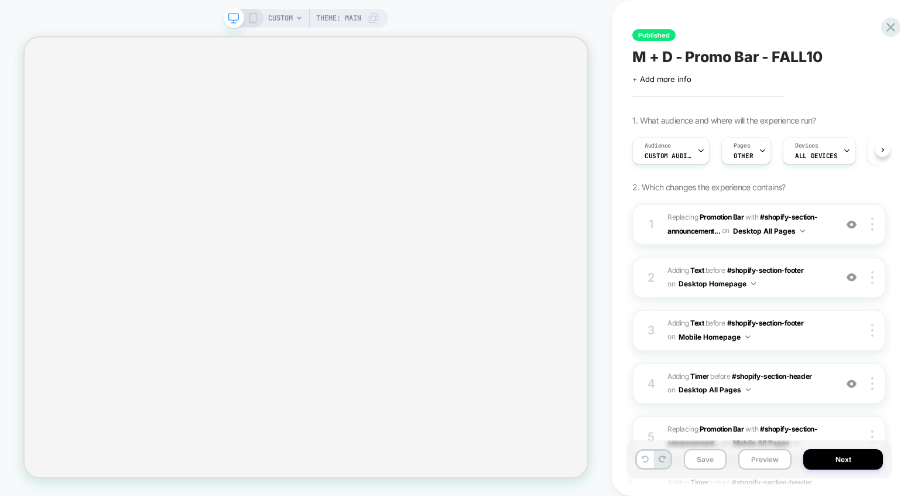
scroll to position [0, 1]
click at [691, 152] on div "Audience Custom Audience" at bounding box center [667, 151] width 70 height 26
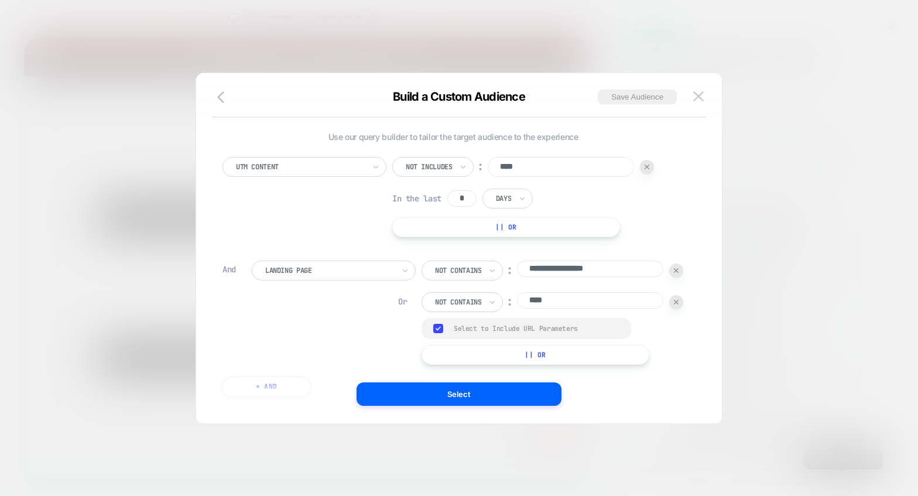
scroll to position [0, 0]
click at [765, 348] on div at bounding box center [459, 248] width 918 height 496
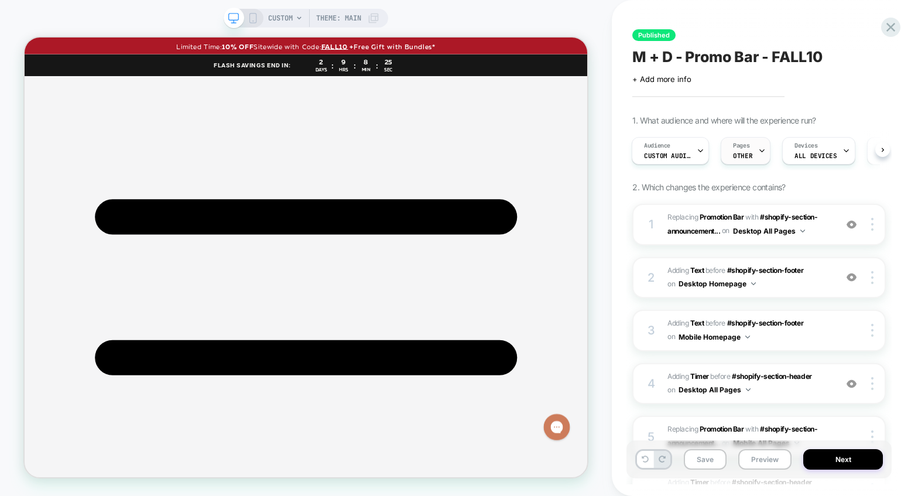
click at [734, 142] on span "Pages" at bounding box center [741, 146] width 16 height 8
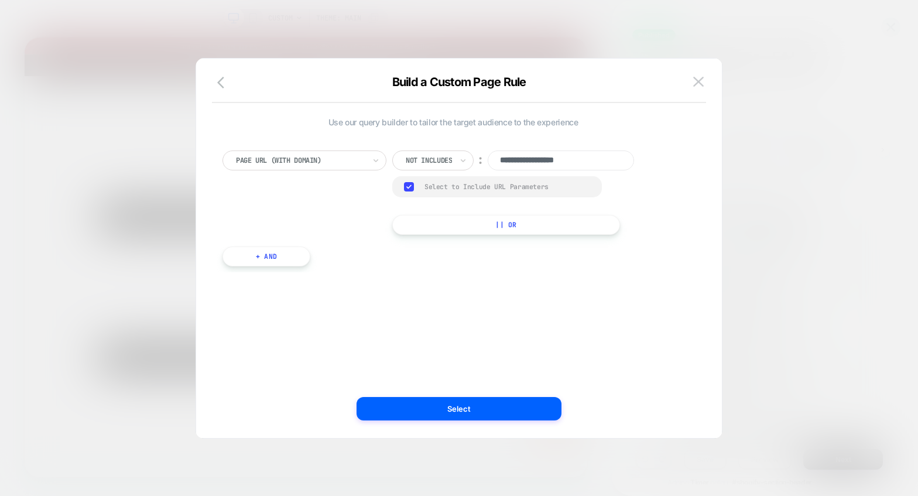
click at [698, 84] on img at bounding box center [698, 82] width 11 height 10
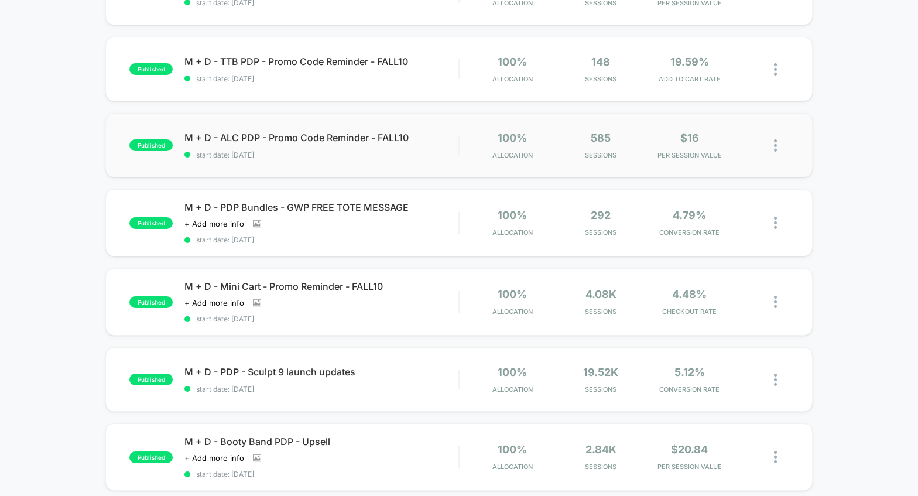
scroll to position [474, 0]
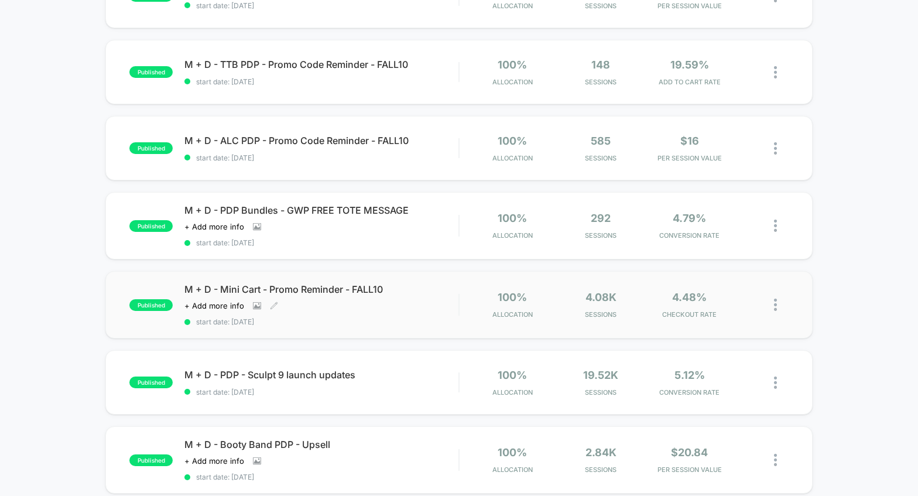
click at [342, 305] on div "Click to view images Click to edit experience details + Add more info" at bounding box center [280, 305] width 192 height 9
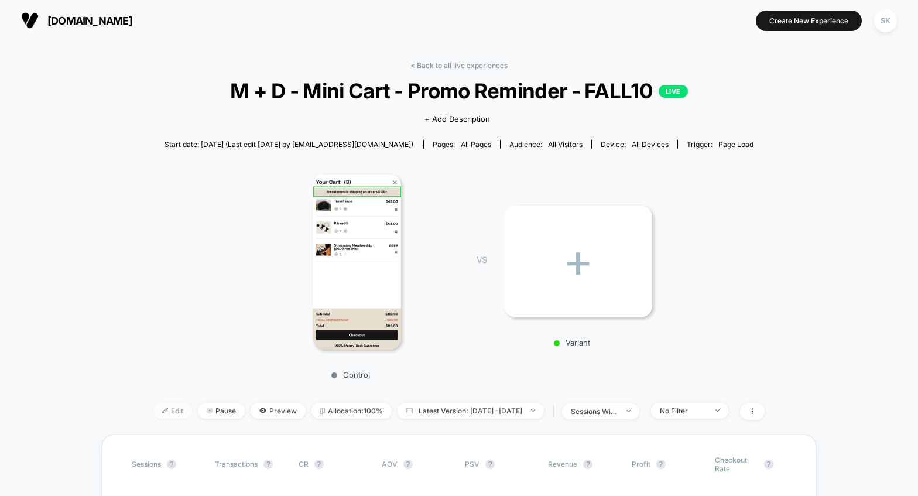
click at [159, 413] on span "Edit" at bounding box center [172, 411] width 39 height 16
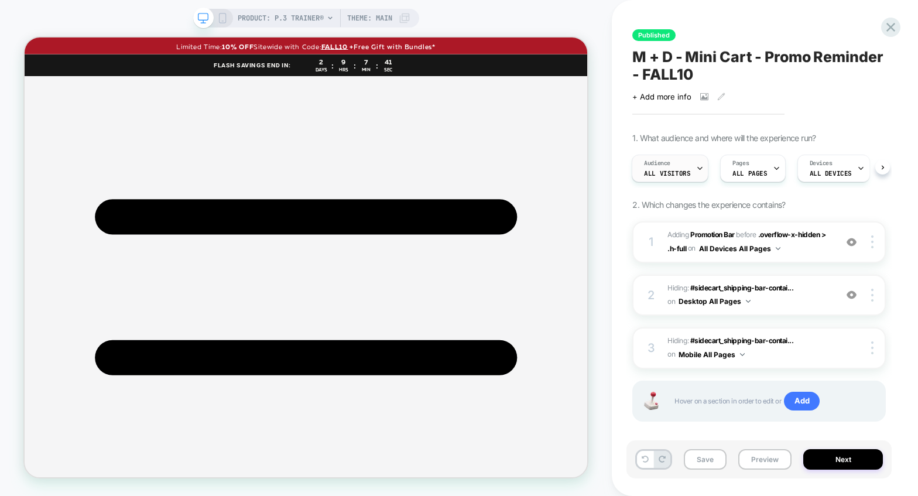
click at [674, 169] on span "All Visitors" at bounding box center [667, 173] width 46 height 8
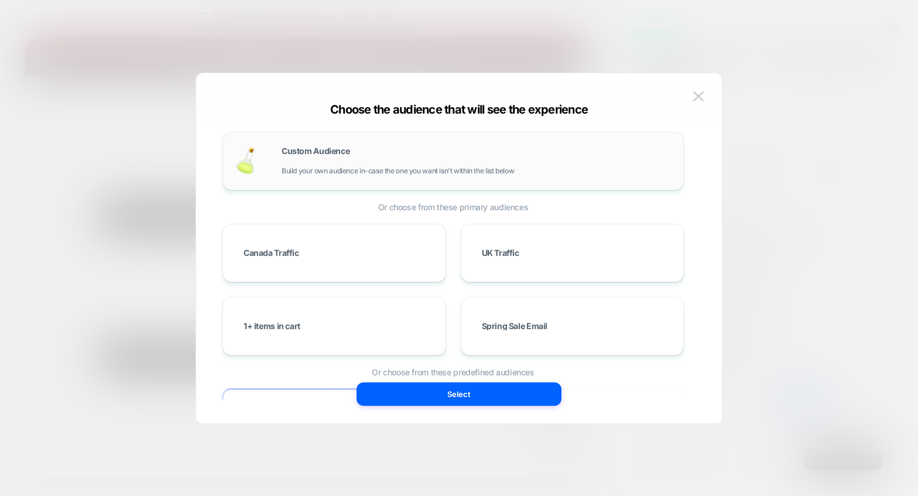
click at [344, 141] on div "Custom Audience Build your own audience in-case the one you want isn't within t…" at bounding box center [452, 161] width 461 height 59
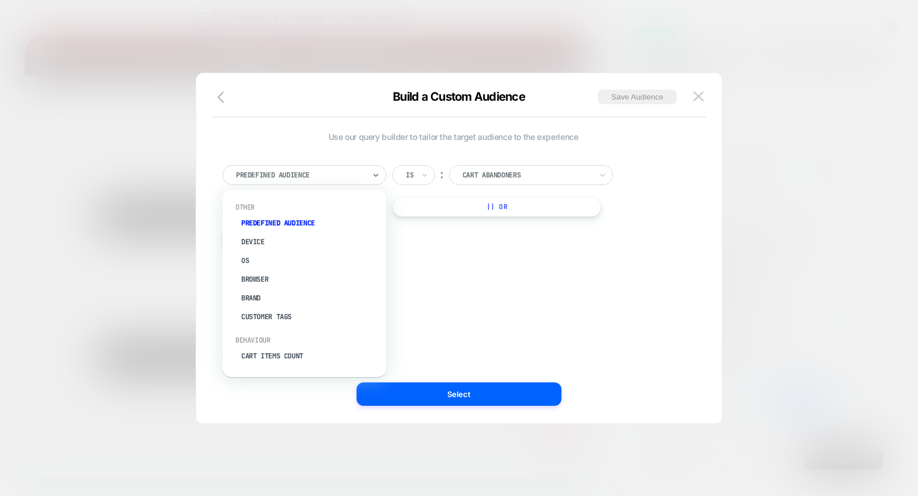
click at [287, 180] on div "Predefined Audience" at bounding box center [300, 175] width 131 height 13
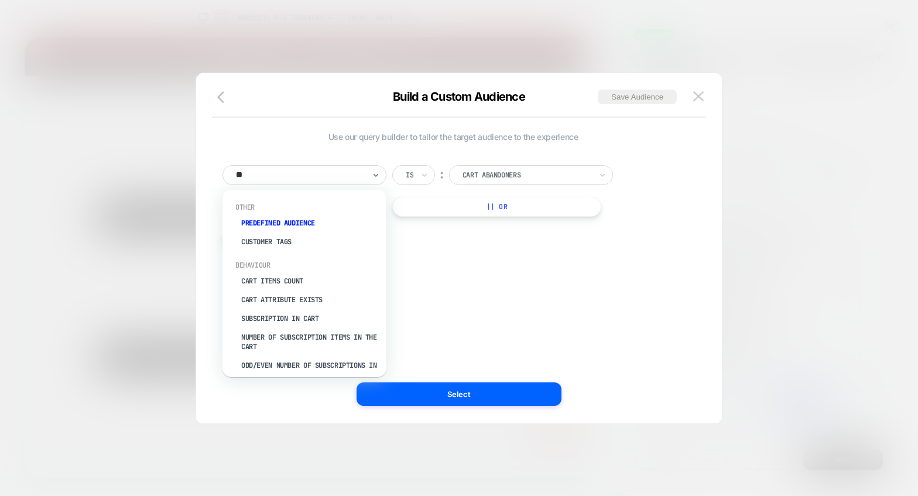
type input "***"
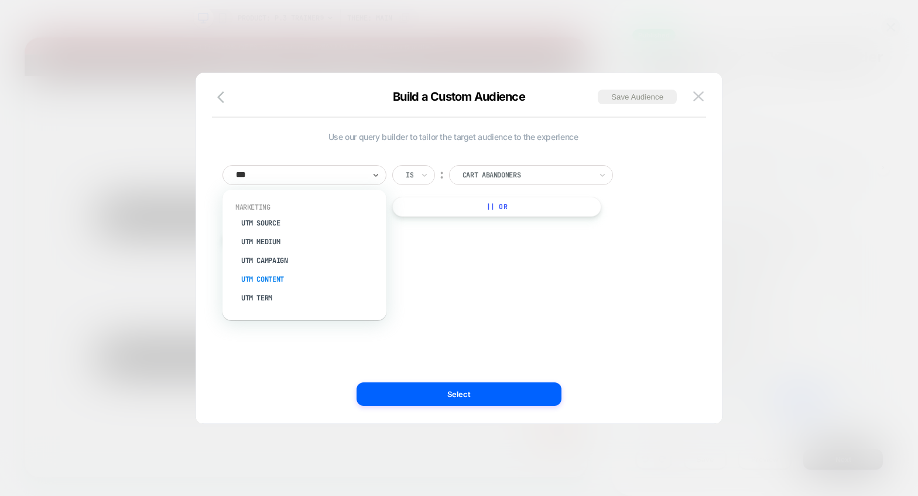
click at [279, 281] on div "UTM Content" at bounding box center [310, 279] width 152 height 19
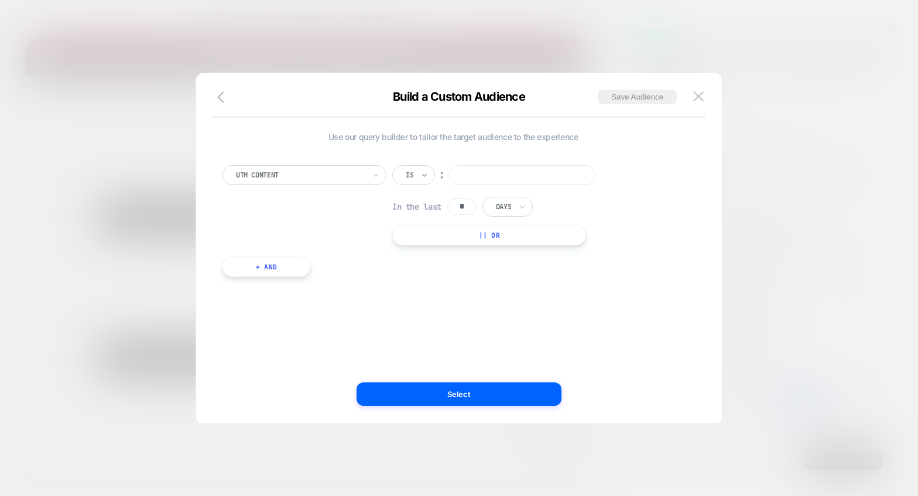
click at [424, 174] on icon at bounding box center [424, 175] width 8 height 12
click at [409, 177] on input "text" at bounding box center [408, 175] width 5 height 11
click at [426, 263] on div "Not includes" at bounding box center [442, 263] width 76 height 19
click at [534, 176] on input at bounding box center [561, 175] width 146 height 20
type input "*"
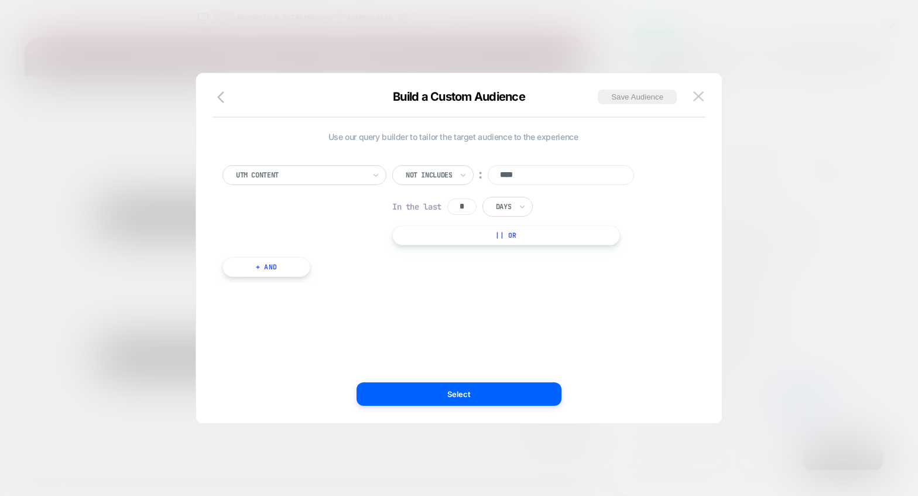
type input "****"
drag, startPoint x: 465, startPoint y: 207, endPoint x: 450, endPoint y: 205, distance: 15.9
click at [450, 205] on input "*" at bounding box center [461, 206] width 29 height 16
type input "*"
drag, startPoint x: 434, startPoint y: 286, endPoint x: 382, endPoint y: 275, distance: 52.6
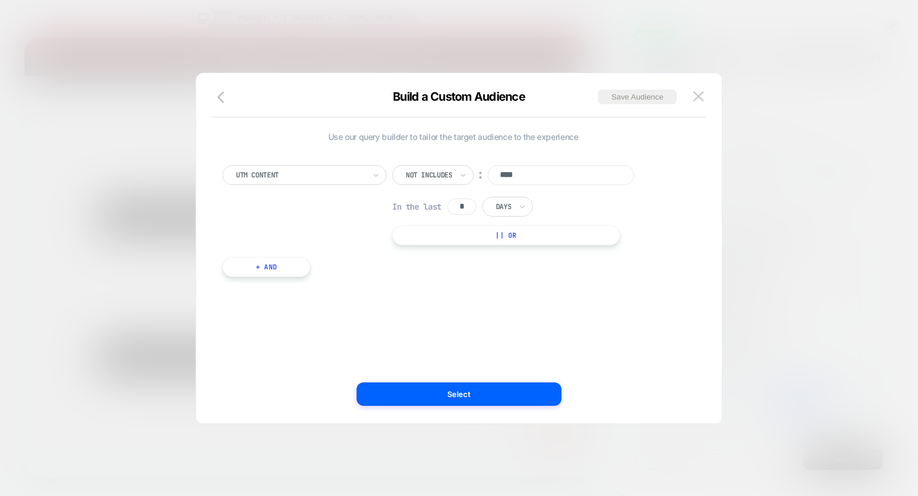
click at [433, 285] on div "Use our query builder to tailor the target audience to the experience UTM Conte…" at bounding box center [452, 210] width 461 height 157
click at [303, 266] on button "+ And" at bounding box center [266, 267] width 88 height 20
click at [288, 280] on div at bounding box center [329, 278] width 129 height 11
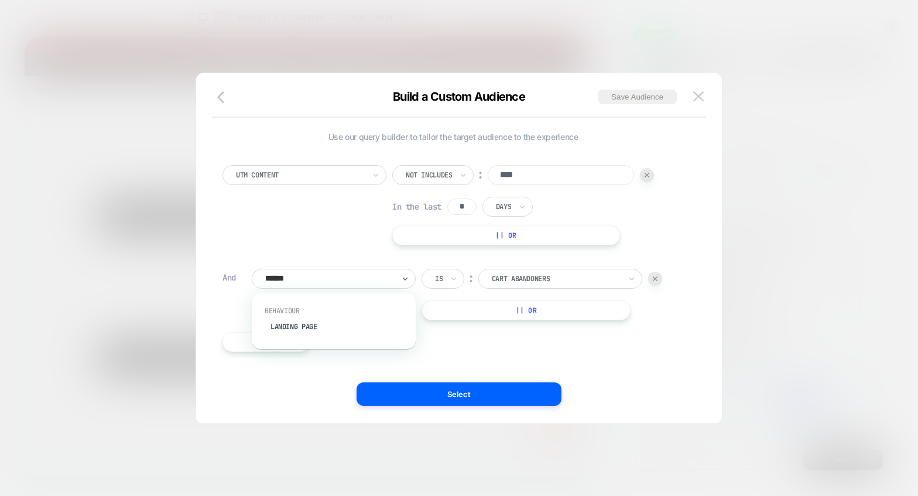
type input "*******"
click at [287, 323] on div "Landing Page" at bounding box center [339, 326] width 152 height 19
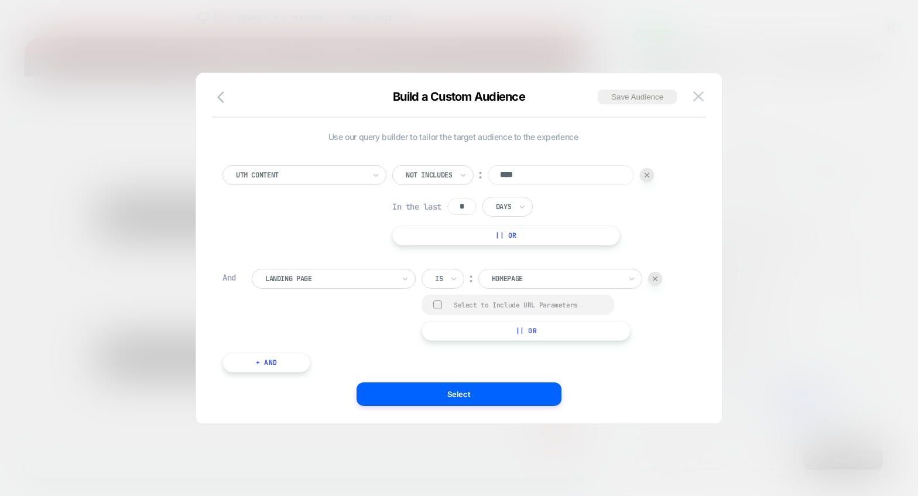
click at [434, 273] on div "Is" at bounding box center [439, 278] width 10 height 13
click at [463, 365] on div "Not contains" at bounding box center [471, 367] width 76 height 19
drag, startPoint x: 477, startPoint y: 298, endPoint x: 297, endPoint y: 294, distance: 179.2
click at [422, 289] on div "**********" at bounding box center [553, 279] width 262 height 20
type input "**********"
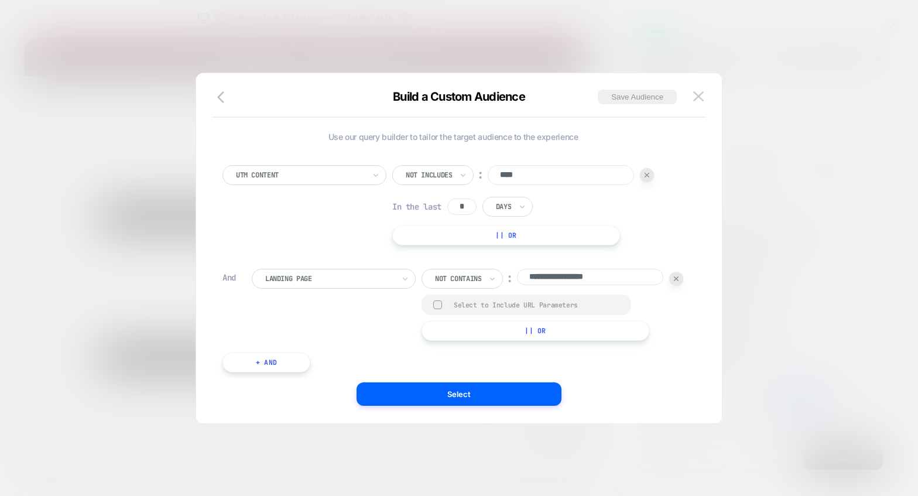
click at [422, 341] on button "|| Or" at bounding box center [536, 331] width 228 height 20
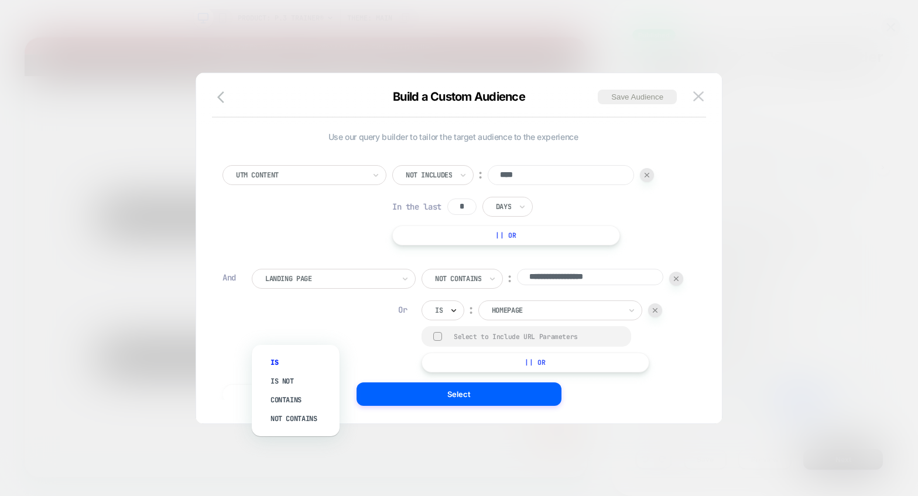
click at [450, 316] on icon at bounding box center [454, 310] width 8 height 12
click at [286, 415] on div "Not contains" at bounding box center [301, 418] width 76 height 19
click at [517, 317] on input "**********" at bounding box center [590, 308] width 146 height 16
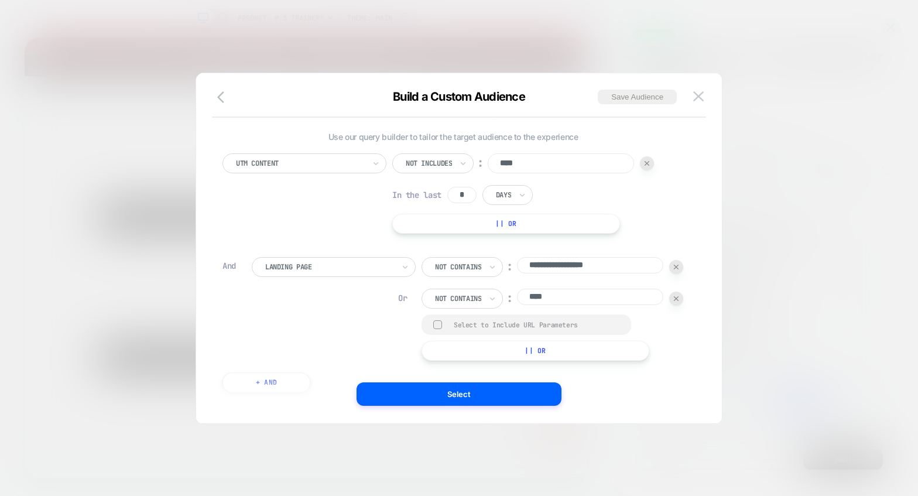
scroll to position [11, 0]
type input "****"
click at [422, 335] on div "Select to Include URL Parameters" at bounding box center [527, 325] width 210 height 20
click at [433, 330] on div at bounding box center [437, 325] width 9 height 9
click at [479, 399] on button "Select" at bounding box center [459, 393] width 205 height 23
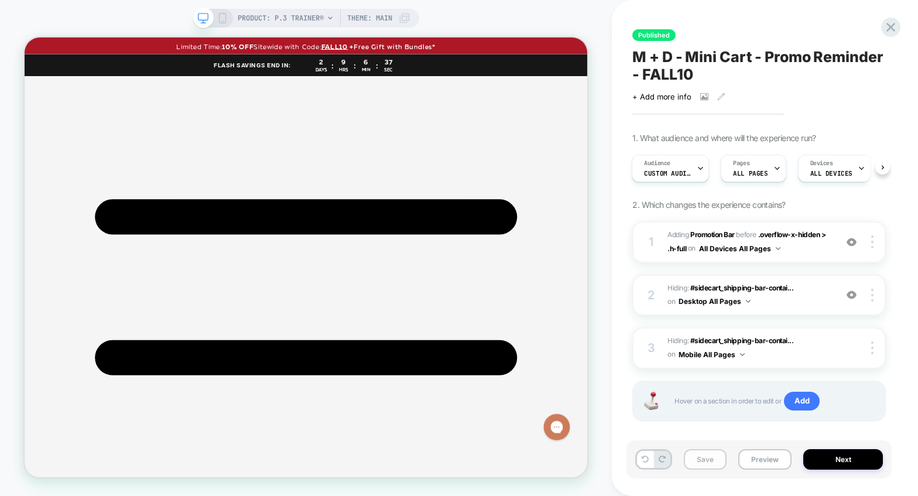
click at [709, 465] on button "Save" at bounding box center [705, 459] width 43 height 20
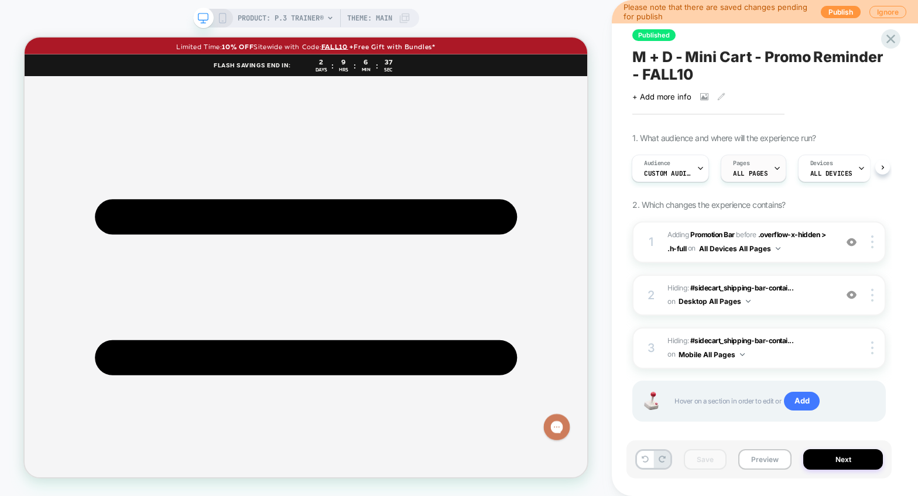
click at [765, 168] on div "Pages ALL PAGES" at bounding box center [750, 168] width 58 height 26
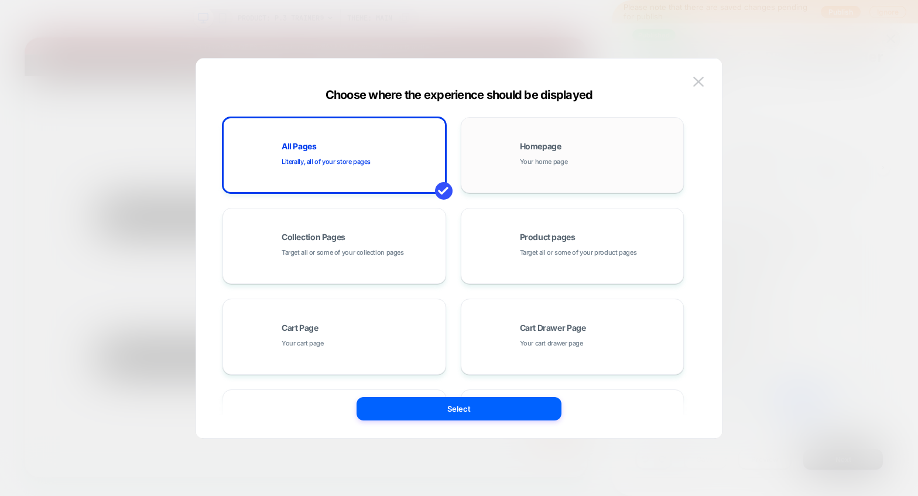
scroll to position [177, 0]
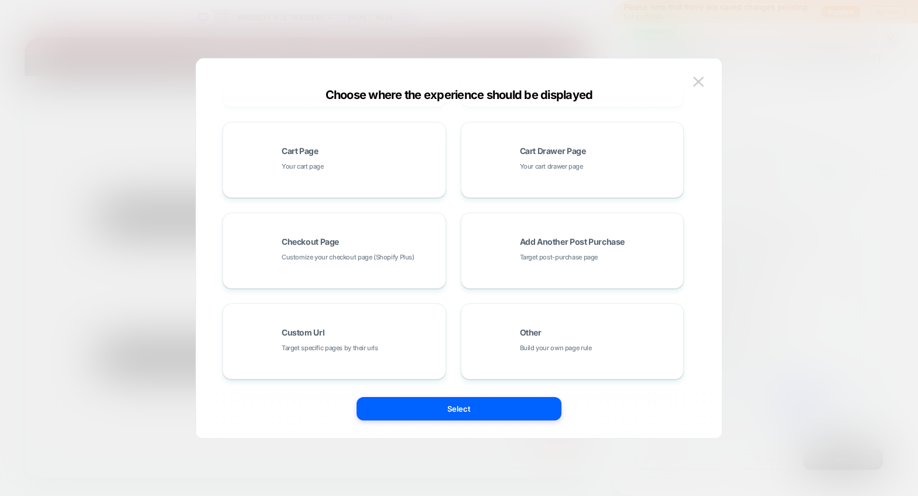
click at [316, 344] on span "Target specific pages by their urls" at bounding box center [330, 347] width 97 height 11
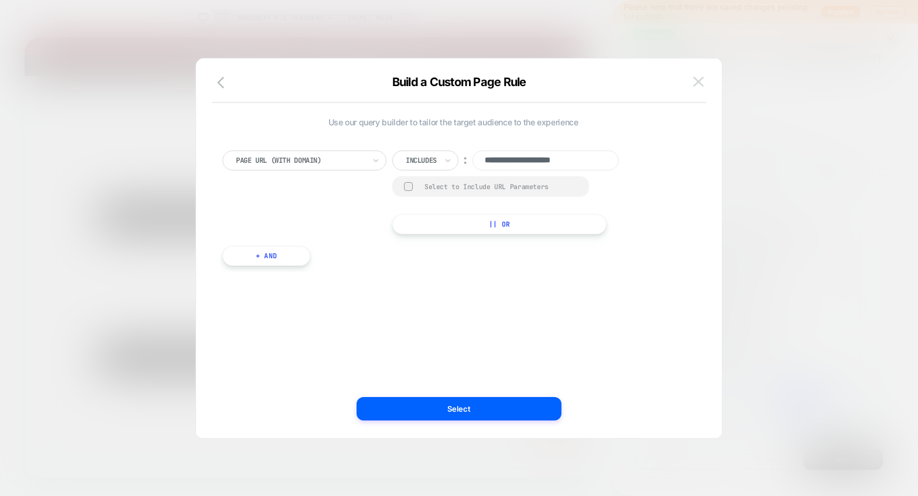
click at [701, 80] on img at bounding box center [698, 82] width 11 height 10
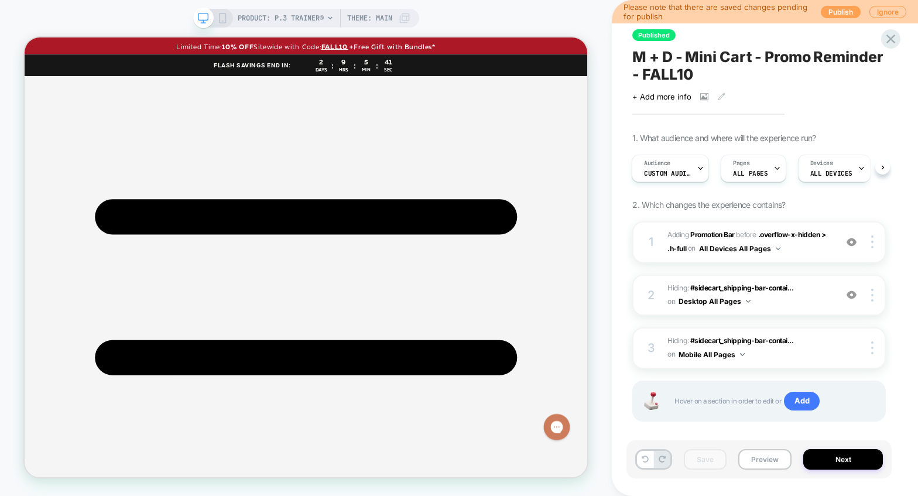
click at [765, 9] on button "Publish" at bounding box center [841, 12] width 40 height 12
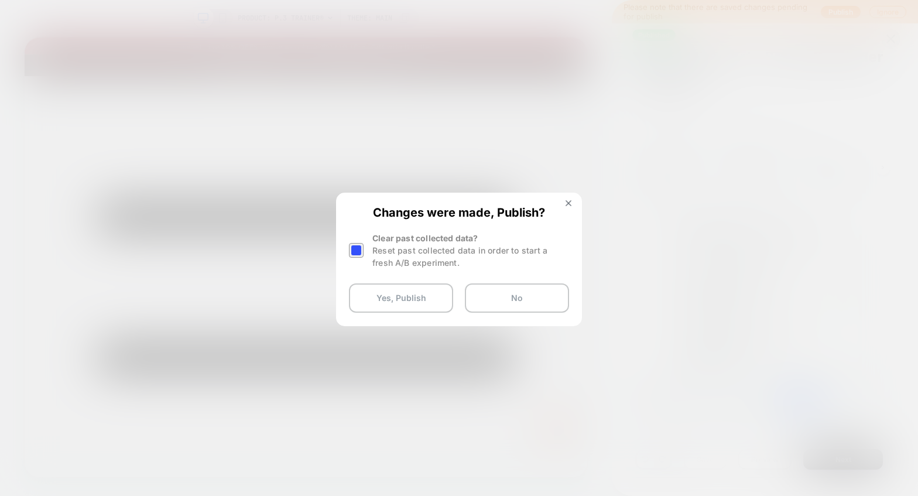
click at [358, 255] on div at bounding box center [356, 250] width 15 height 15
click at [393, 285] on button "Yes, Publish" at bounding box center [401, 297] width 104 height 29
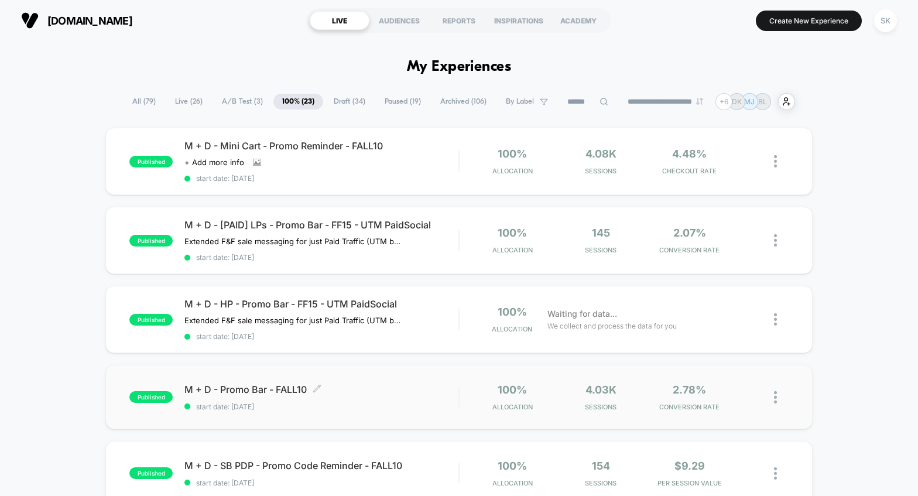
click at [449, 408] on span "start date: 10/6/2025" at bounding box center [321, 406] width 274 height 9
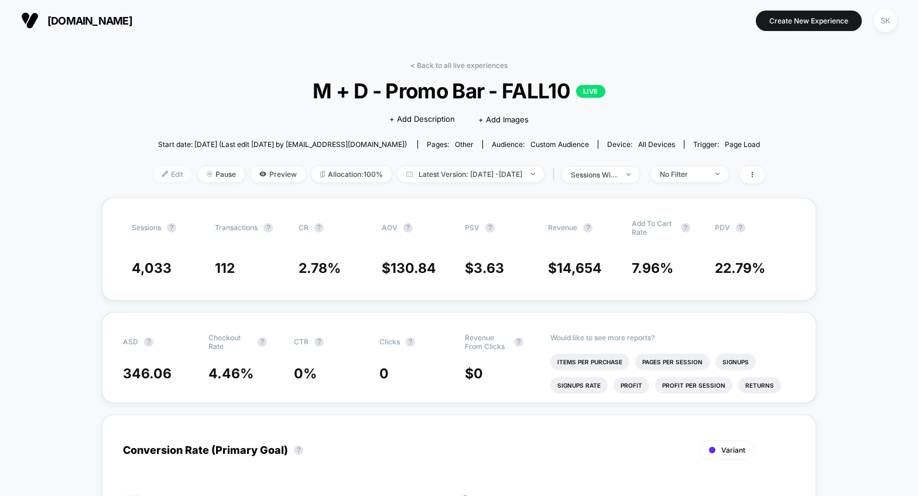
click at [154, 175] on span "Edit" at bounding box center [172, 174] width 39 height 16
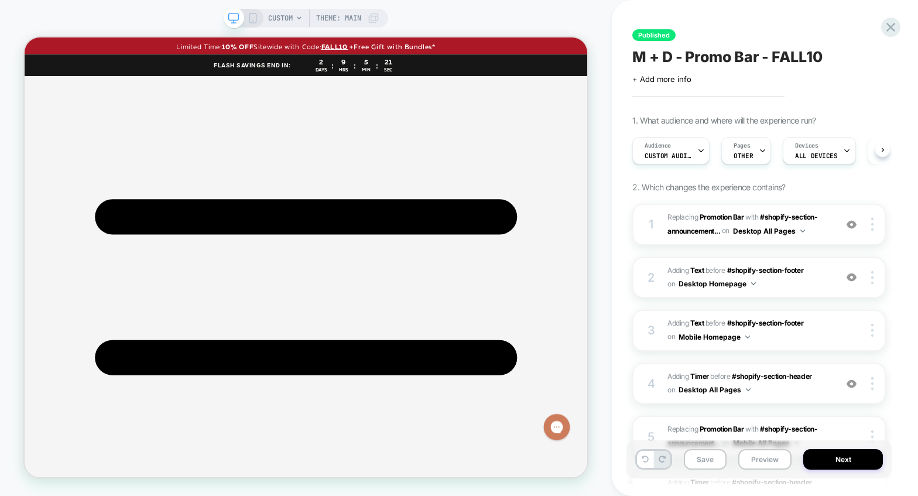
scroll to position [0, 1]
click at [739, 153] on span "OTHER" at bounding box center [742, 156] width 19 height 8
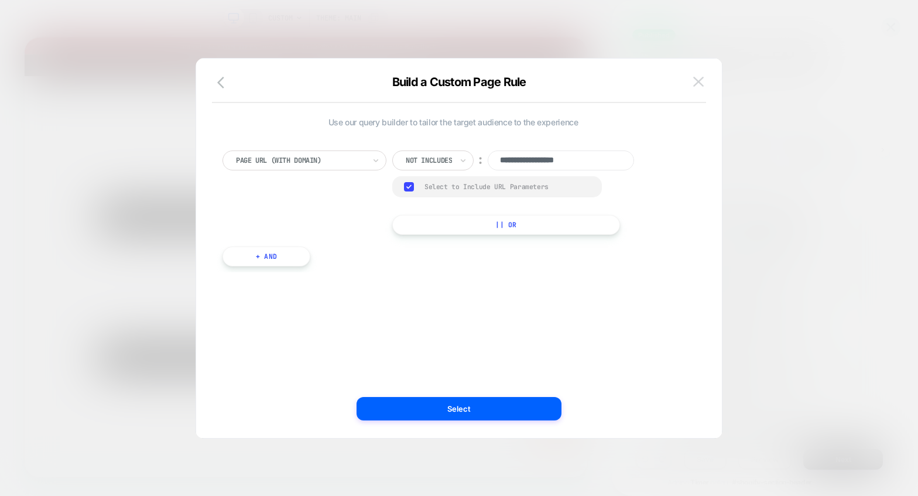
click at [697, 84] on img at bounding box center [698, 82] width 11 height 10
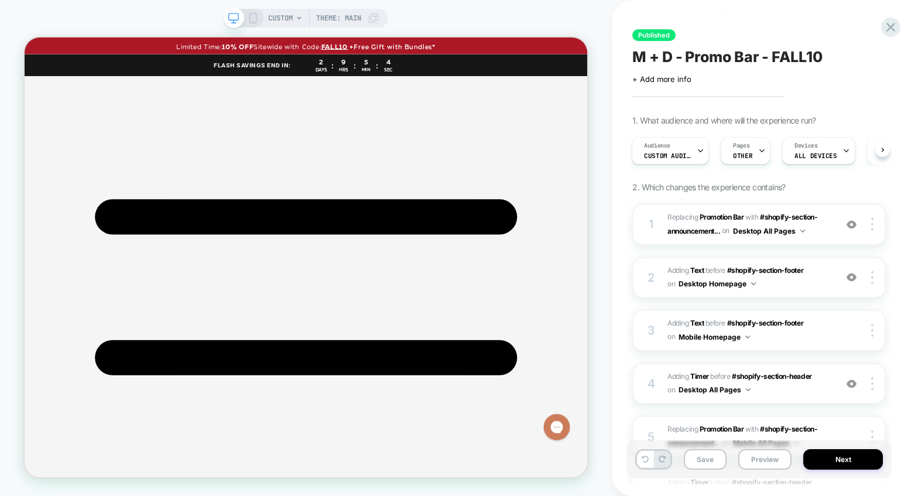
click at [765, 28] on div "Published M + D - Promo Bar - FALL10 Click to edit experience details + Add mor…" at bounding box center [765, 248] width 306 height 496
click at [765, 28] on icon at bounding box center [891, 27] width 16 height 16
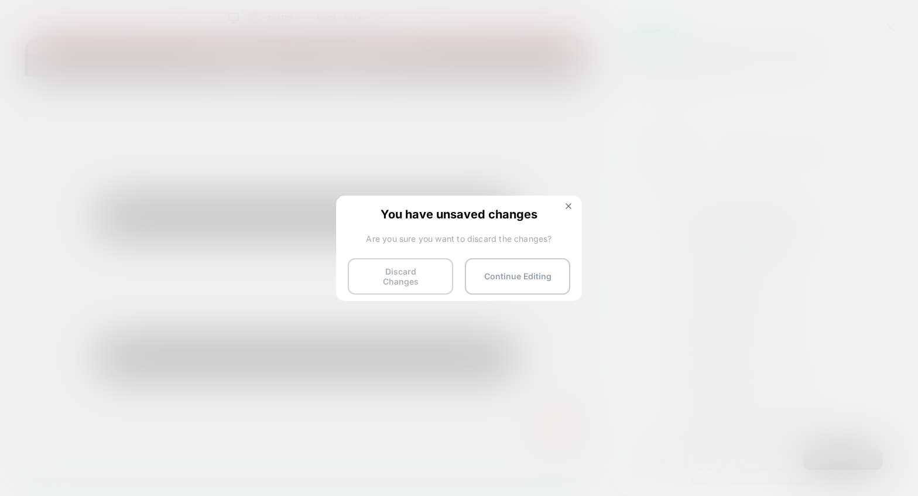
click at [393, 276] on button "Discard Changes" at bounding box center [400, 276] width 105 height 36
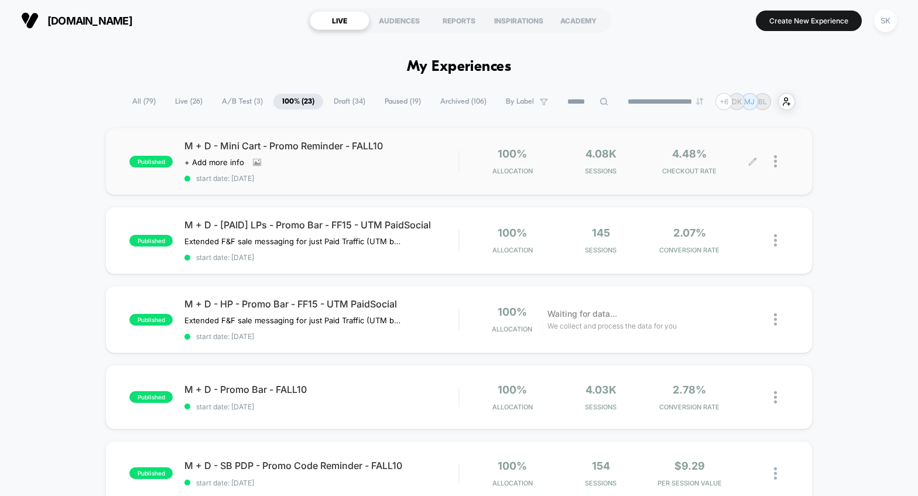
click at [753, 165] on icon at bounding box center [752, 161] width 9 height 9
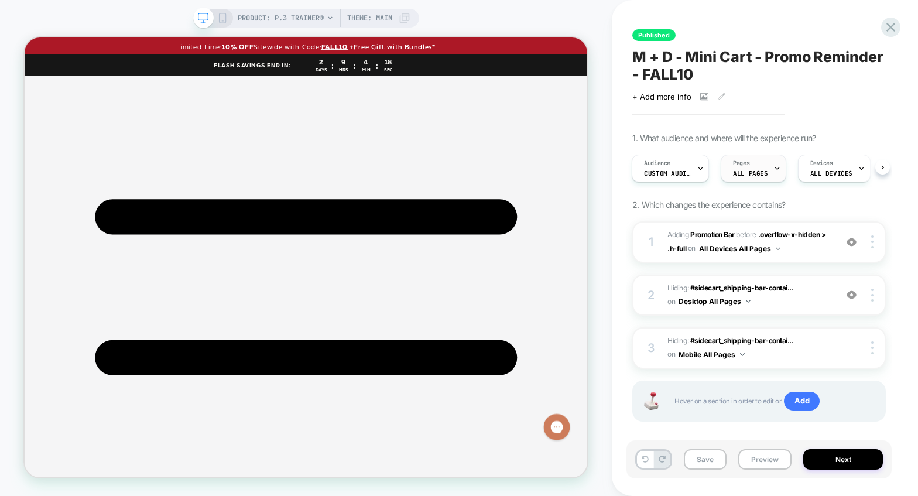
click at [745, 173] on span "ALL PAGES" at bounding box center [750, 173] width 35 height 8
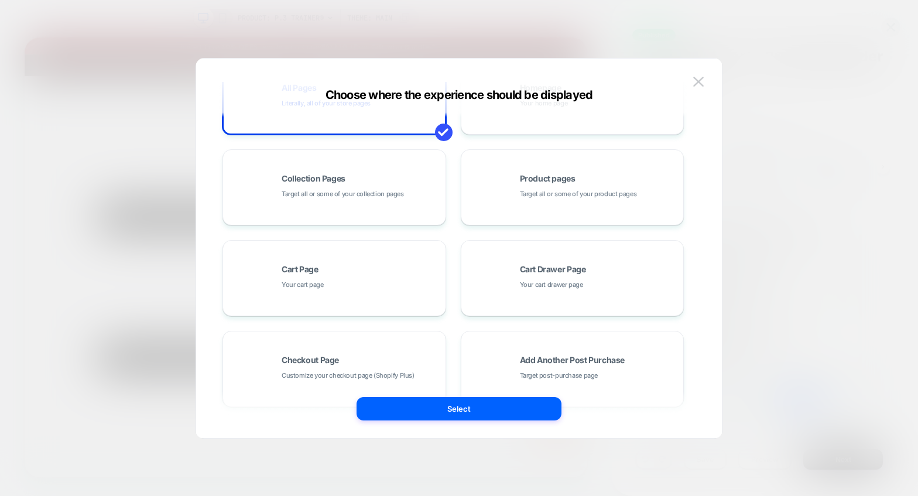
scroll to position [177, 0]
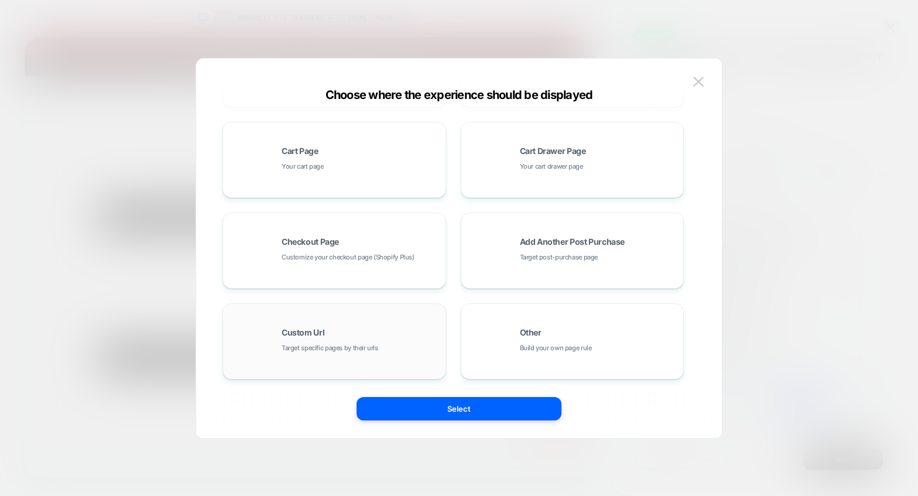
click at [352, 323] on div "Custom Url Target specific pages by their urls" at bounding box center [334, 341] width 211 height 64
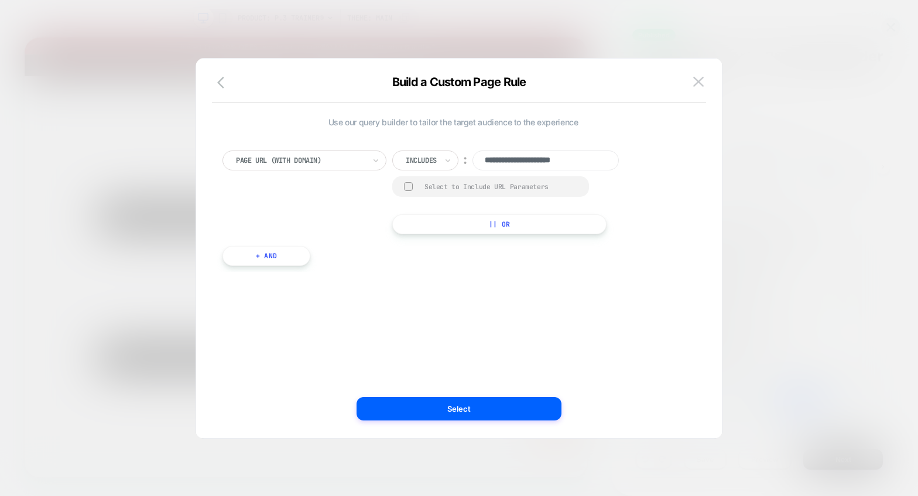
scroll to position [0, 0]
click at [444, 163] on icon at bounding box center [448, 161] width 8 height 12
click at [418, 251] on div "Not includes" at bounding box center [442, 248] width 76 height 19
click at [513, 162] on input "**********" at bounding box center [561, 160] width 146 height 20
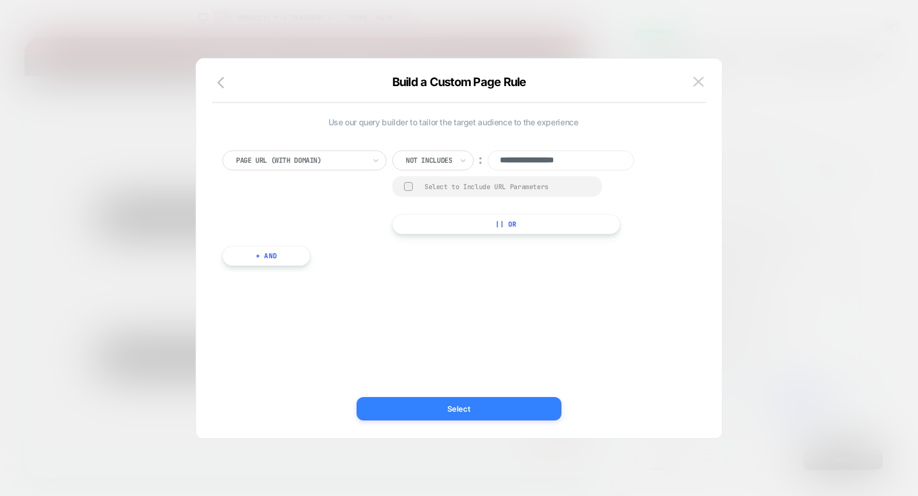
type input "**********"
click at [419, 412] on button "Select" at bounding box center [459, 408] width 205 height 23
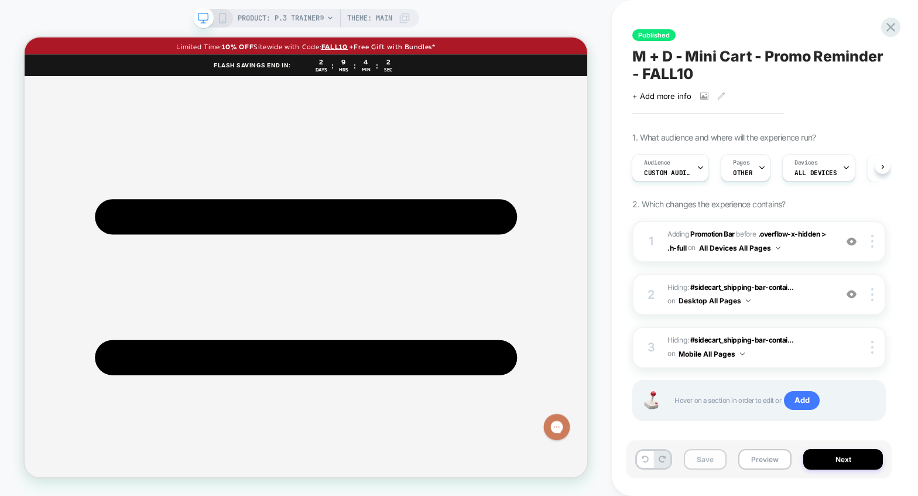
click at [700, 458] on button "Save" at bounding box center [705, 459] width 43 height 20
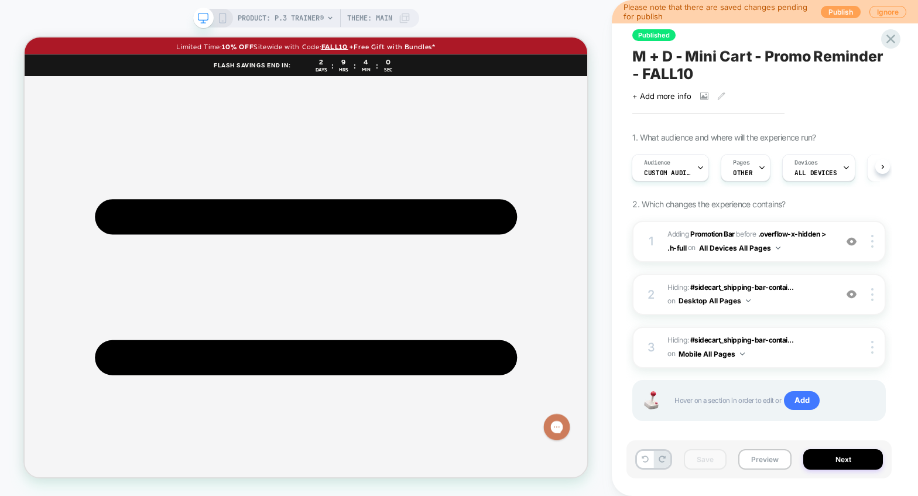
click at [765, 6] on button "Publish" at bounding box center [841, 12] width 40 height 12
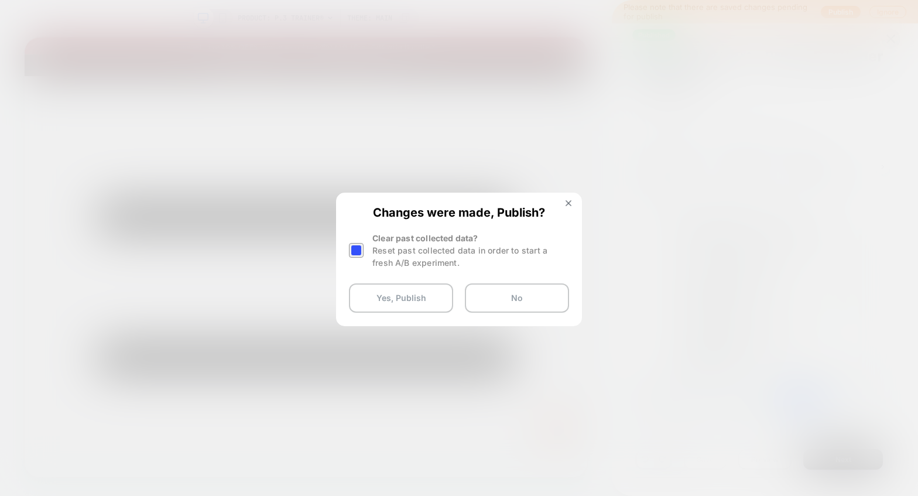
click at [361, 248] on div at bounding box center [356, 250] width 15 height 15
click at [383, 299] on button "Yes, Publish" at bounding box center [401, 297] width 104 height 29
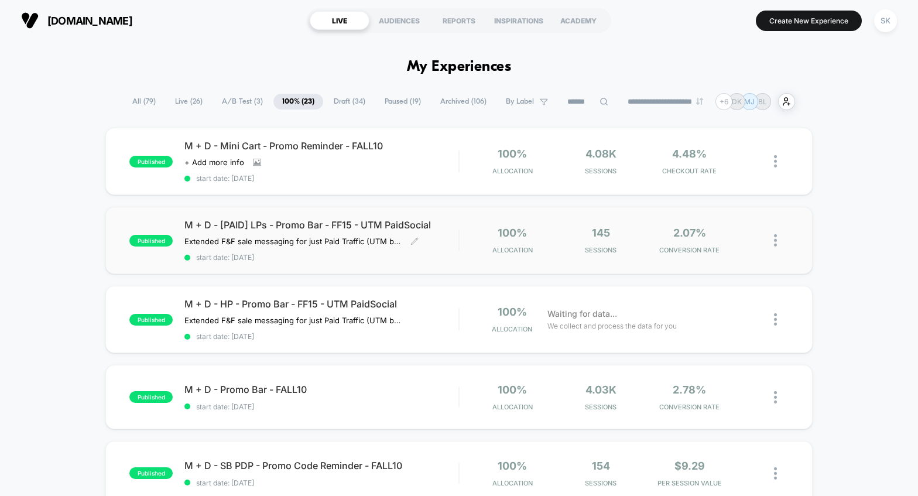
click at [447, 247] on div "M + D - [PAID] LPs - Promo Bar - FF15 - UTM PaidSocial Extended F&F sale messag…" at bounding box center [321, 240] width 274 height 43
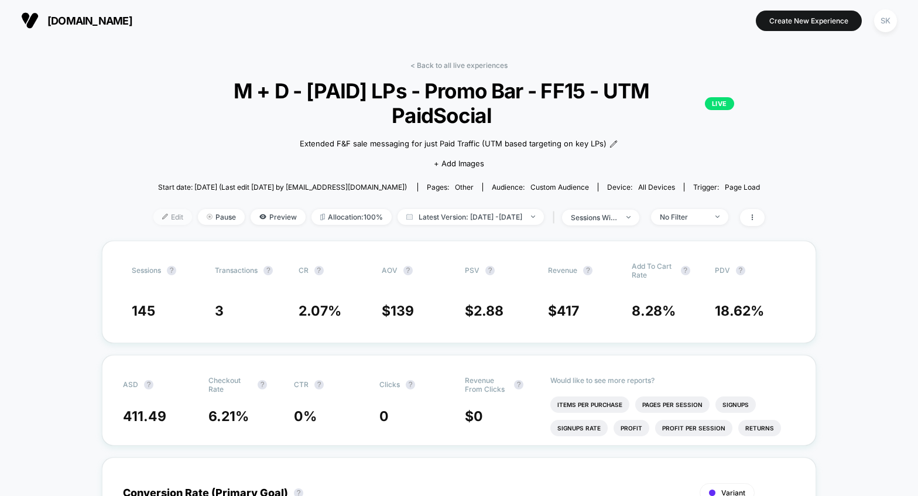
click at [168, 217] on div at bounding box center [169, 217] width 3 height 1
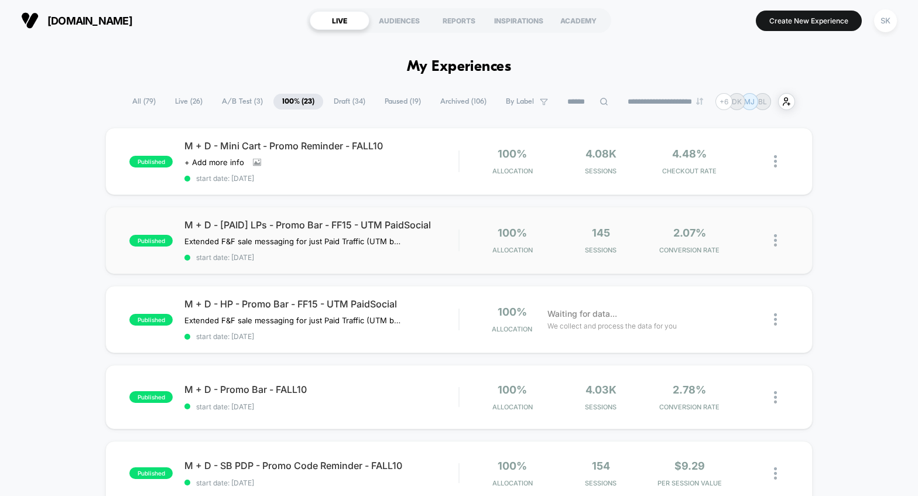
click at [775, 244] on img at bounding box center [775, 240] width 3 height 12
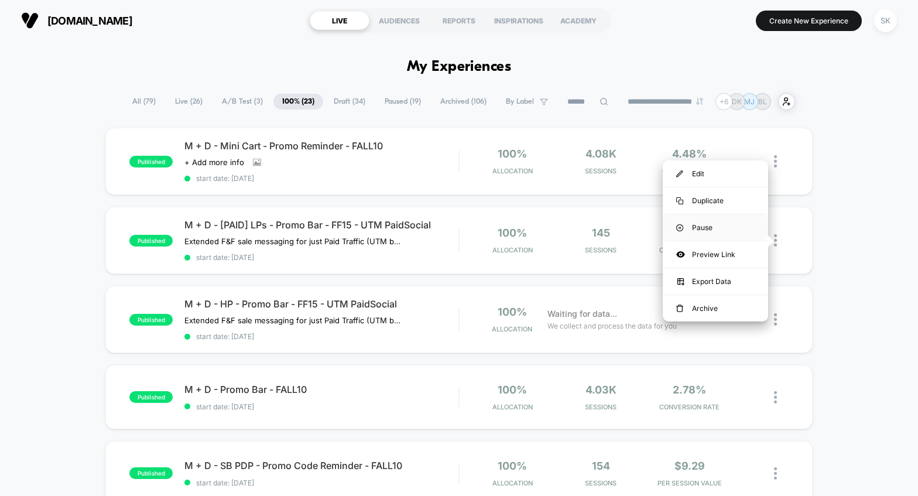
click at [700, 229] on div "Pause" at bounding box center [715, 227] width 105 height 26
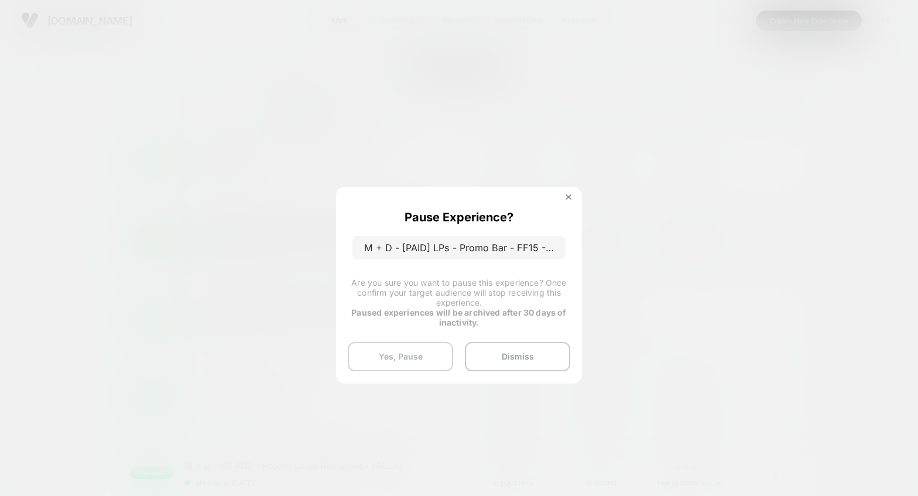
click at [381, 359] on button "Yes, Pause" at bounding box center [400, 356] width 105 height 29
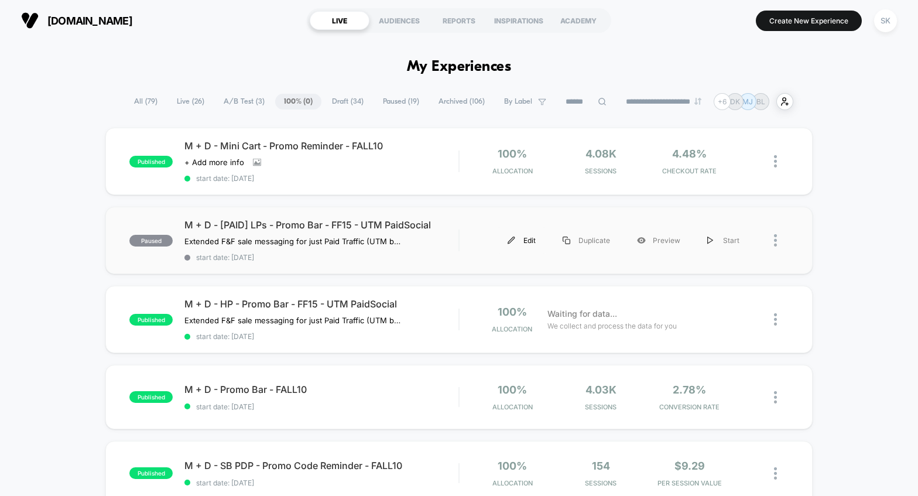
click at [531, 240] on div "Edit" at bounding box center [521, 240] width 55 height 26
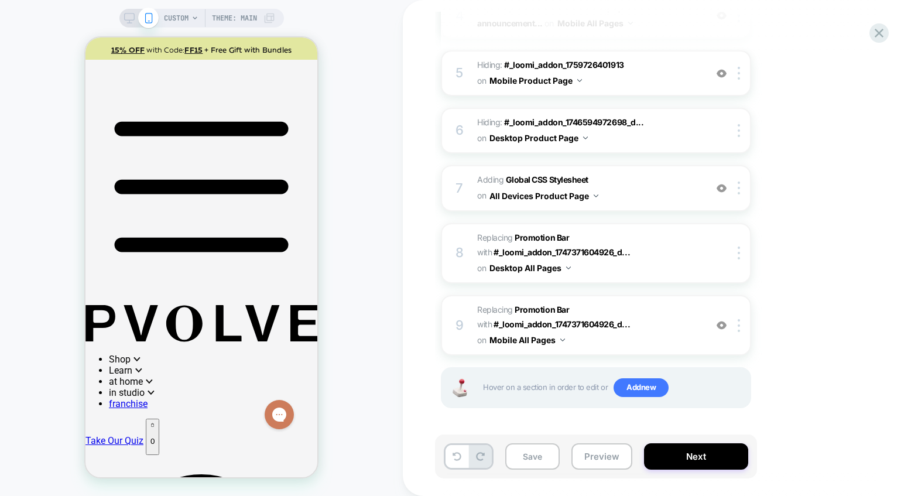
scroll to position [393, 0]
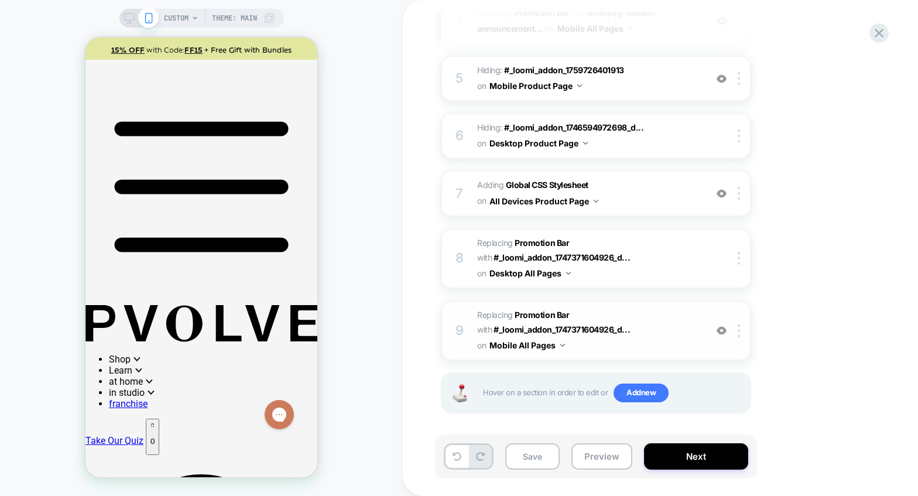
click at [725, 332] on img at bounding box center [722, 331] width 10 height 10
click at [722, 333] on img at bounding box center [722, 331] width 10 height 10
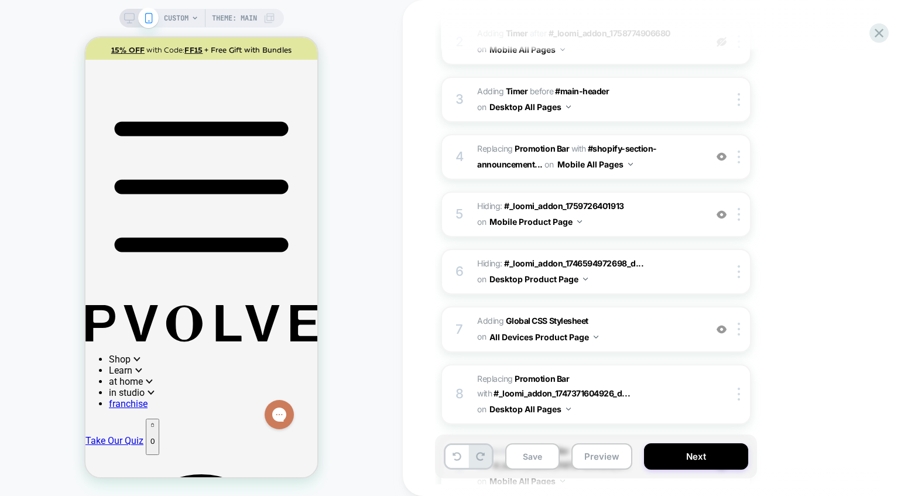
scroll to position [256, 0]
click at [724, 156] on img at bounding box center [722, 157] width 10 height 10
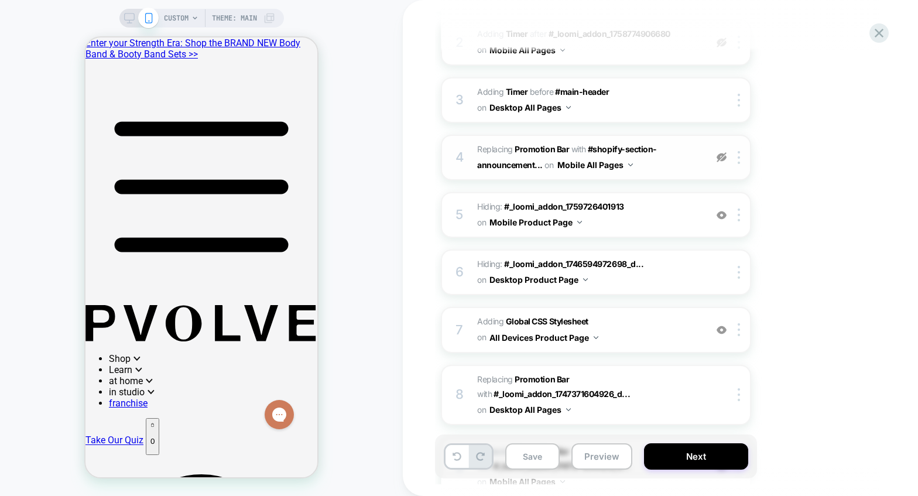
click at [724, 156] on img at bounding box center [722, 157] width 10 height 10
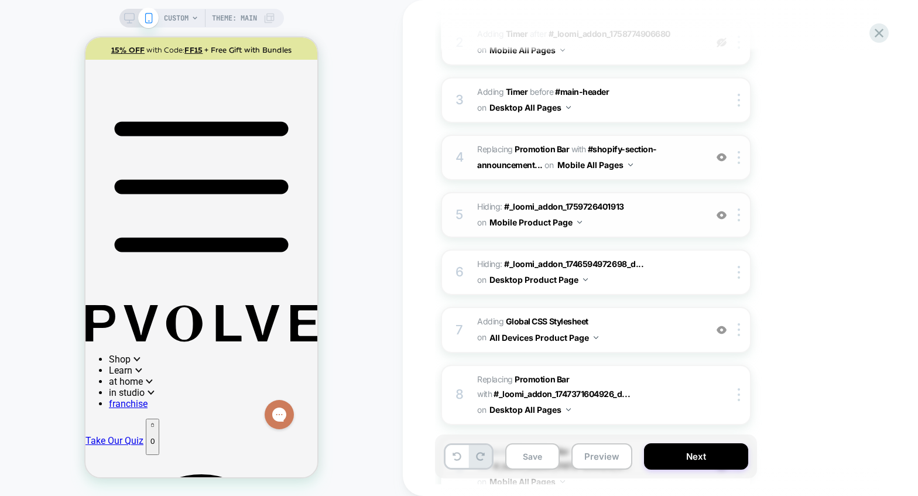
click at [721, 217] on img at bounding box center [722, 215] width 10 height 10
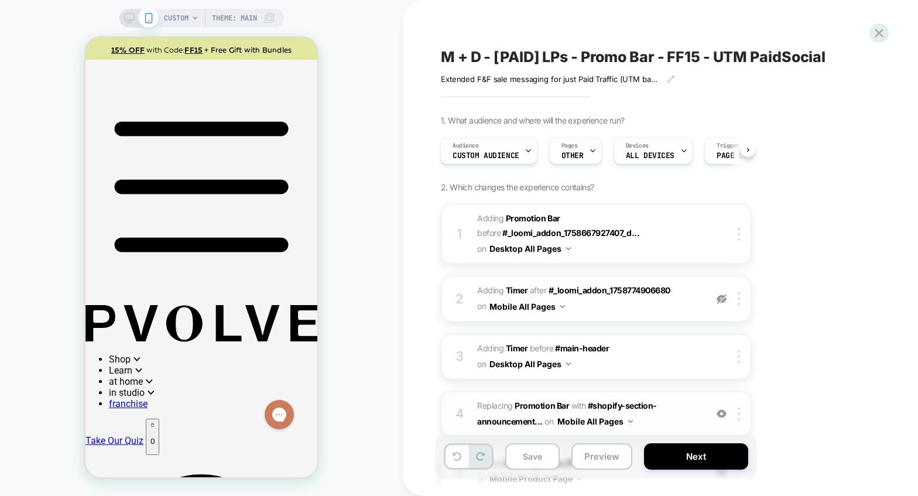
click at [751, 56] on span "M + D - [PAID] LPs - Promo Bar - FF15 - UTM PaidSocial" at bounding box center [633, 57] width 385 height 18
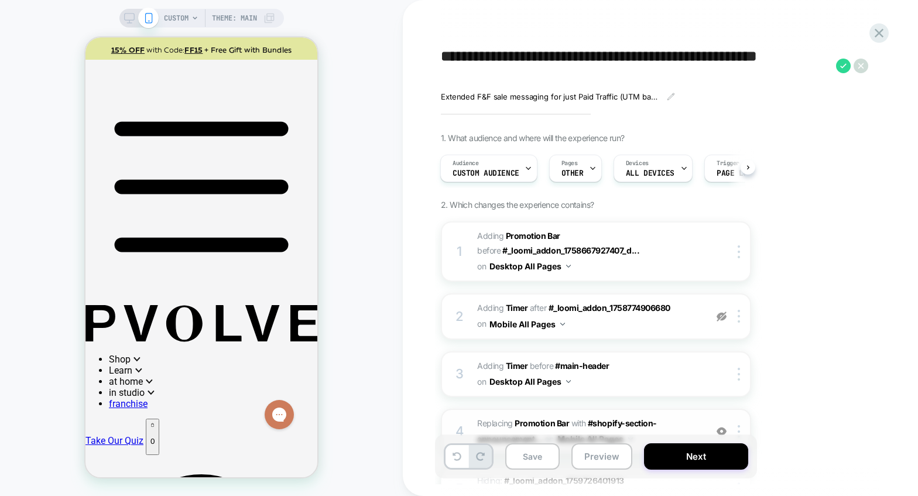
drag, startPoint x: 517, startPoint y: 74, endPoint x: 443, endPoint y: 76, distance: 73.8
click at [443, 76] on textarea "**********" at bounding box center [635, 65] width 389 height 35
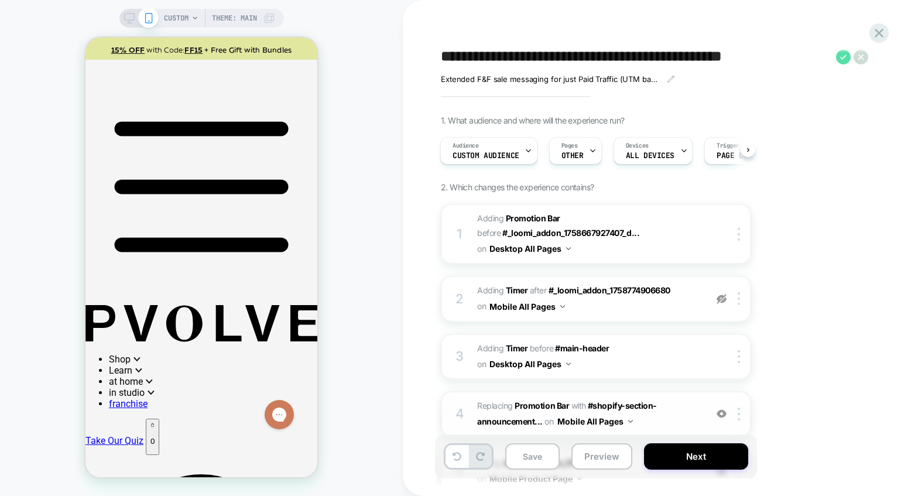
type textarea "**********"
click at [846, 54] on icon at bounding box center [843, 56] width 6 height 5
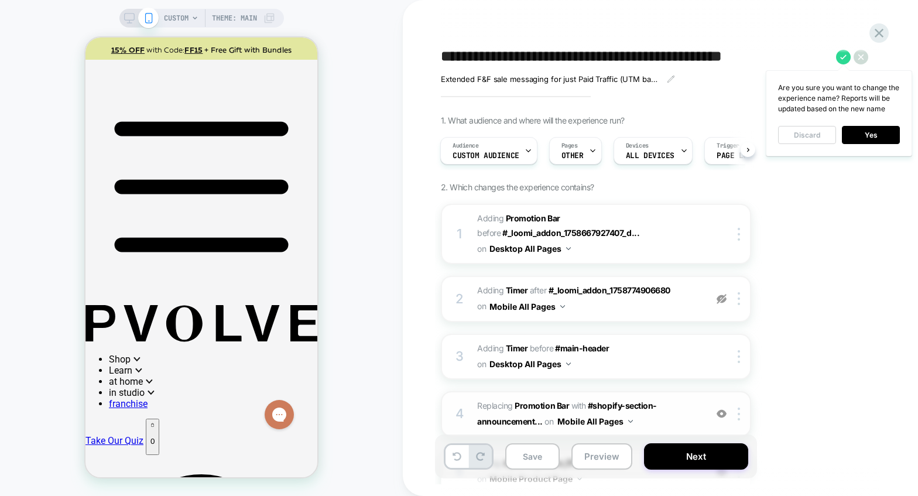
click at [812, 139] on button "Discard" at bounding box center [807, 135] width 58 height 18
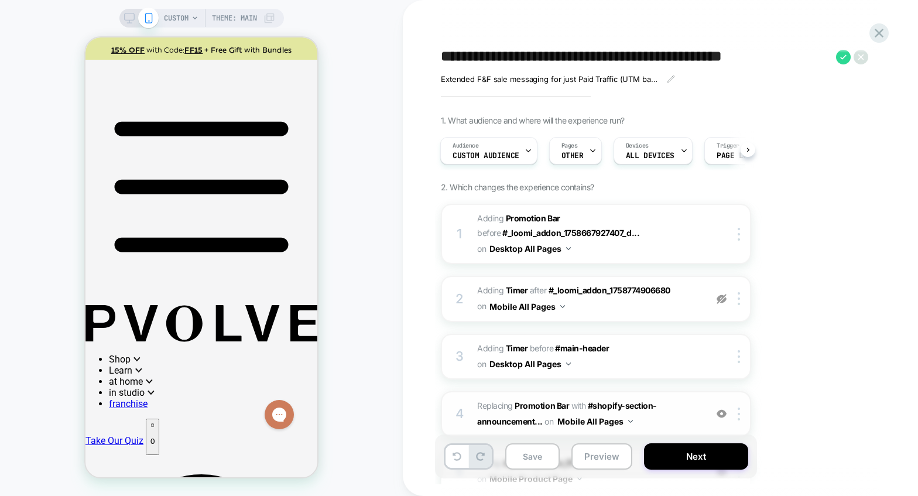
click at [860, 56] on icon at bounding box center [860, 56] width 5 height 5
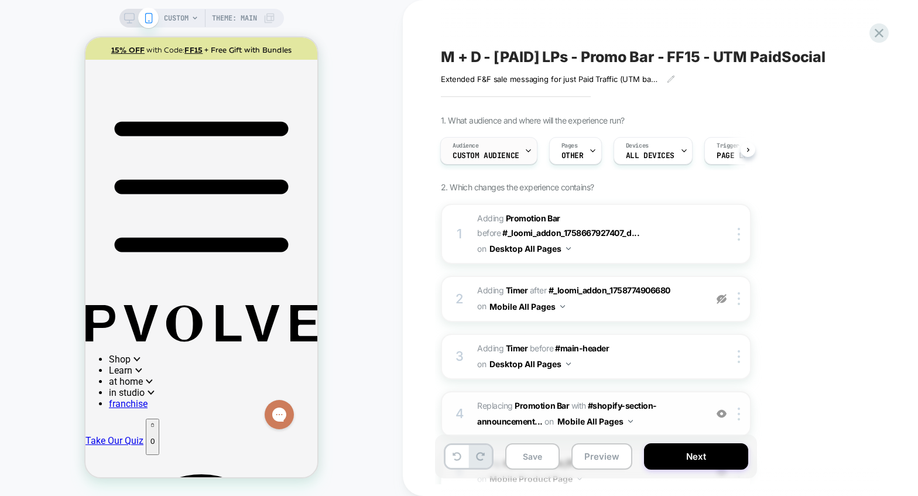
click at [471, 157] on span "Custom Audience" at bounding box center [486, 156] width 67 height 8
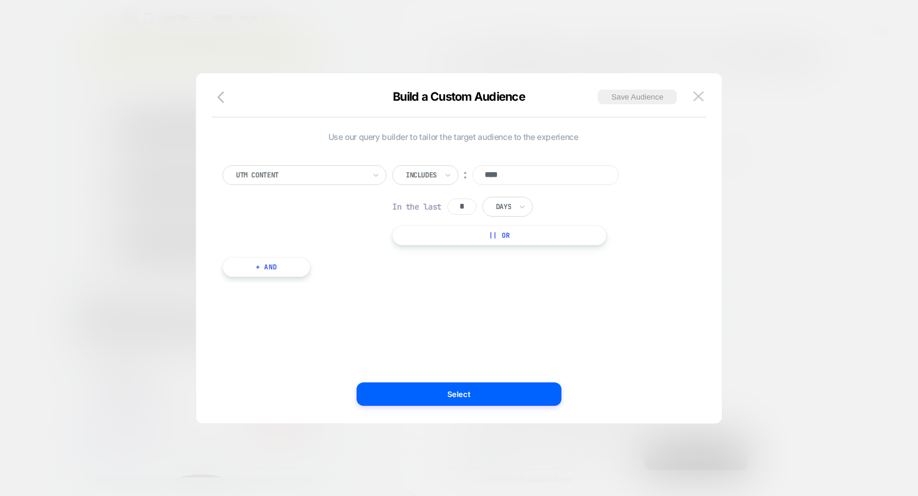
drag, startPoint x: 456, startPoint y: 207, endPoint x: 428, endPoint y: 206, distance: 28.1
click at [428, 206] on div "In the last * Days" at bounding box center [462, 207] width 141 height 20
type input "*"
click at [478, 275] on div "UTM Content Includes ︰ **** In the last * Days || Or + And" at bounding box center [453, 215] width 473 height 135
click at [494, 393] on button "Select" at bounding box center [459, 393] width 205 height 23
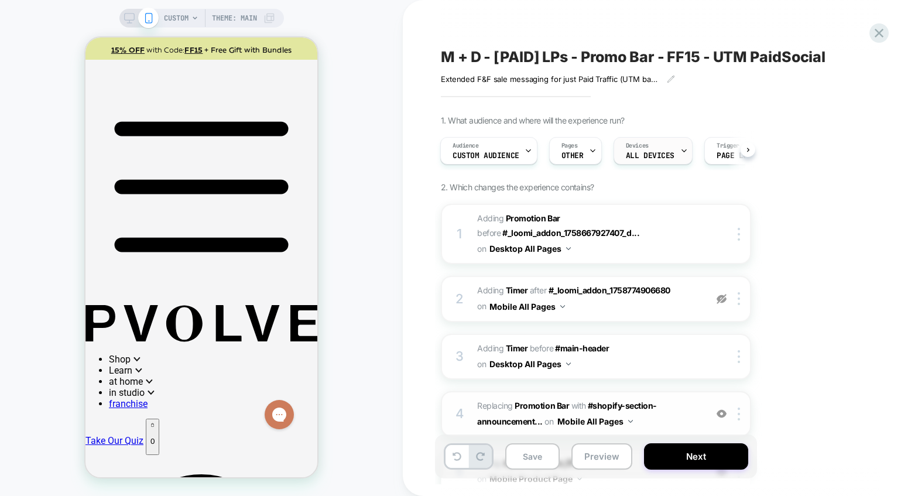
click at [645, 164] on div "Devices ALL DEVICES" at bounding box center [653, 151] width 79 height 28
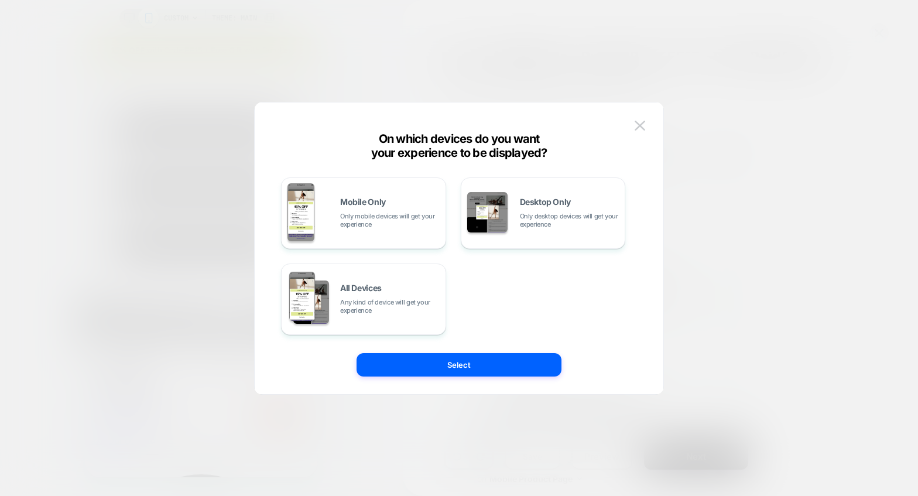
click at [705, 80] on div at bounding box center [459, 248] width 918 height 496
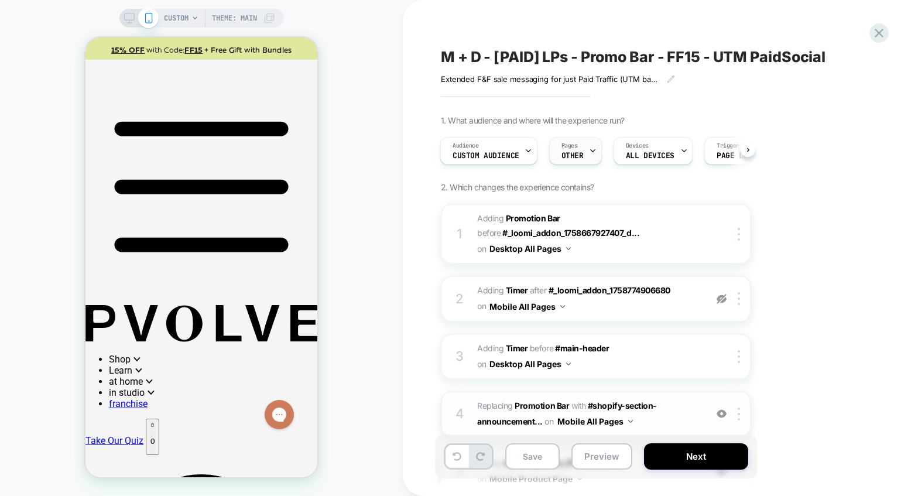
click at [567, 159] on span "OTHER" at bounding box center [572, 156] width 22 height 8
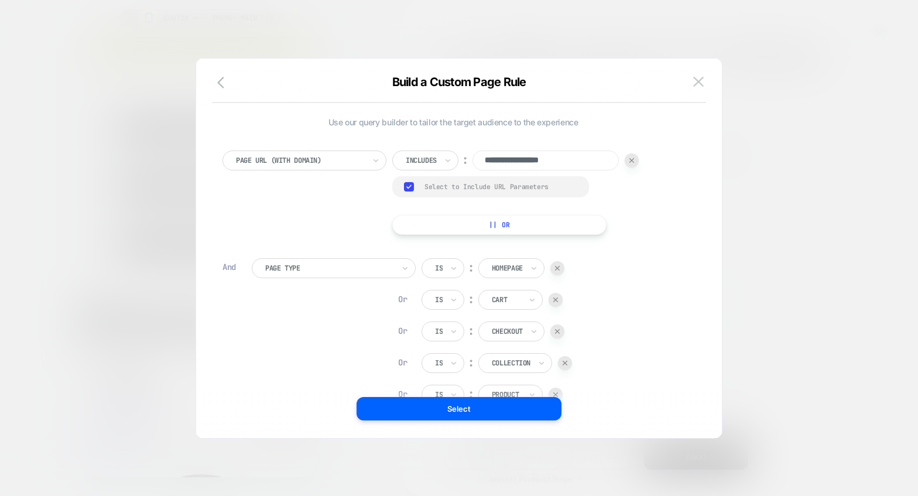
click at [326, 164] on div at bounding box center [300, 160] width 129 height 11
click at [721, 316] on div "**********" at bounding box center [459, 254] width 526 height 368
click at [557, 331] on img at bounding box center [557, 331] width 5 height 5
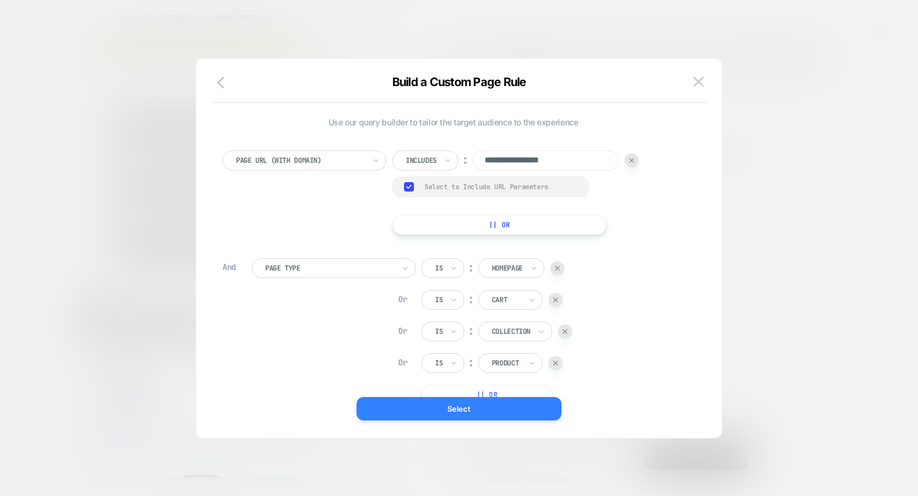
click at [499, 409] on button "Select" at bounding box center [459, 408] width 205 height 23
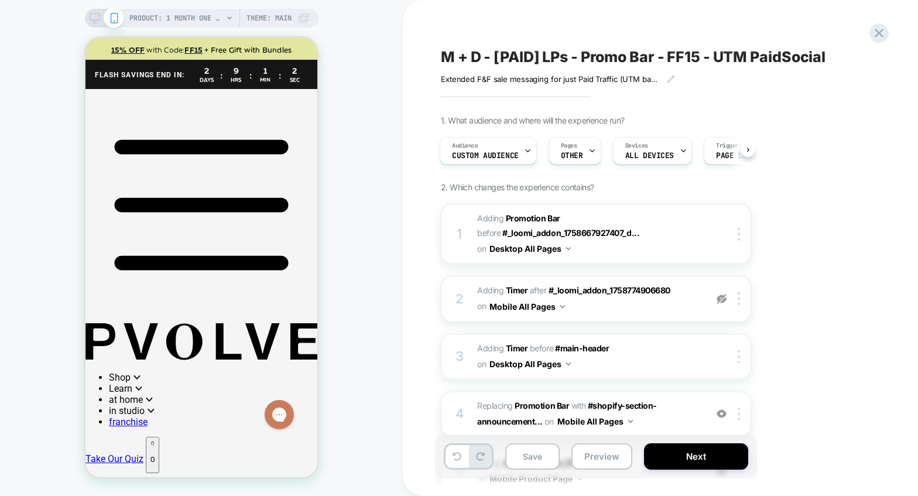
click at [835, 149] on div "1. What audience and where will the experience run? Audience Custom Audience Pa…" at bounding box center [654, 475] width 427 height 720
click at [538, 461] on button "Save" at bounding box center [532, 456] width 54 height 26
click at [886, 34] on icon at bounding box center [879, 33] width 16 height 16
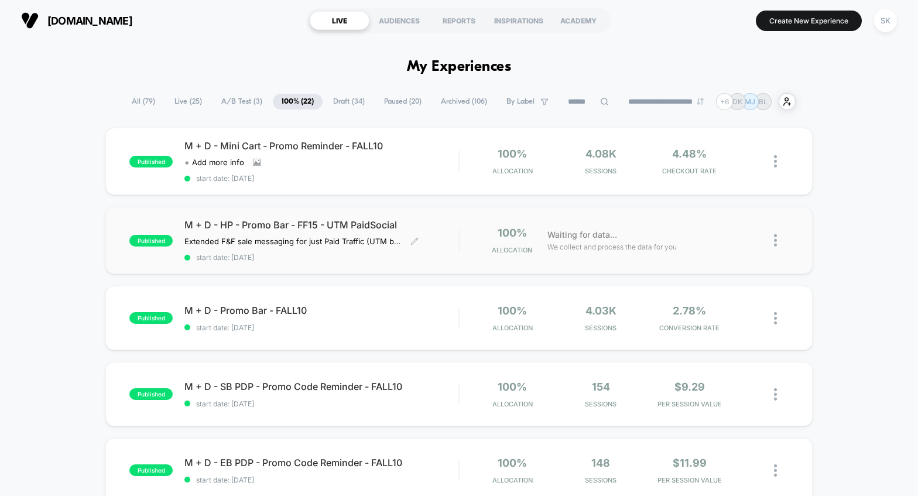
click at [334, 229] on span "M + D - HP - Promo Bar - FF15 - UTM PaidSocial" at bounding box center [321, 225] width 274 height 12
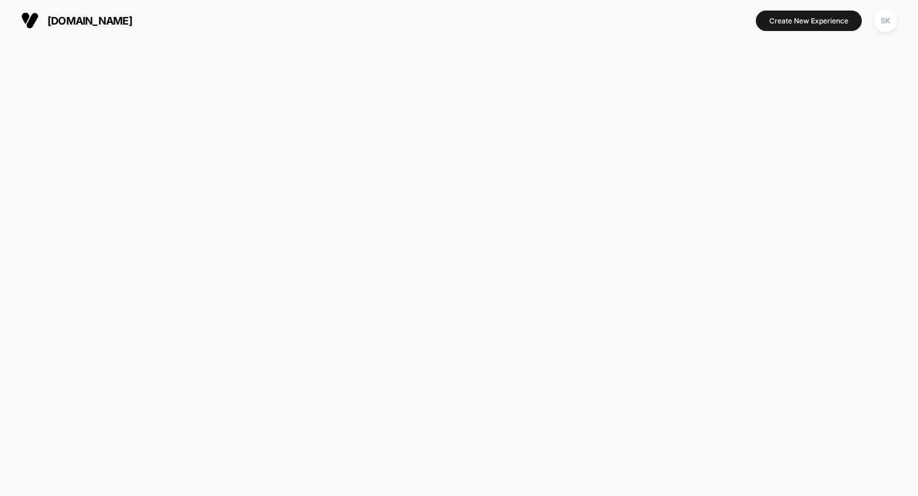
scroll to position [2, 0]
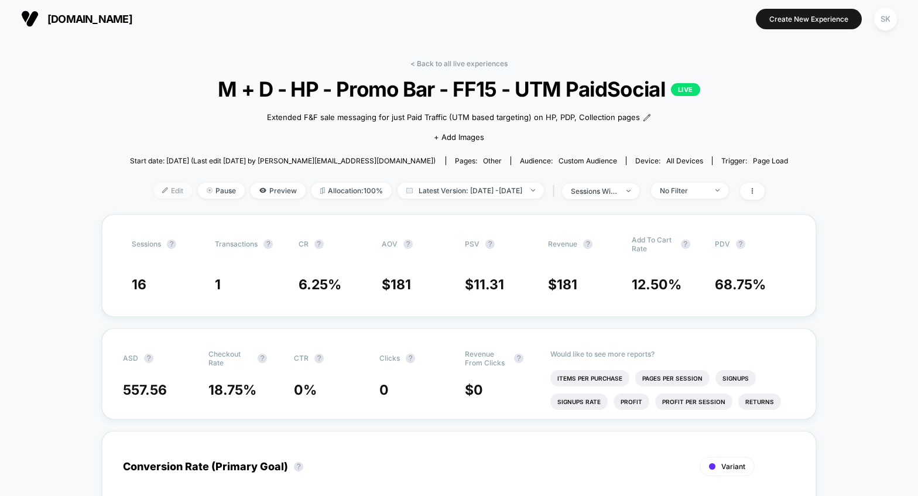
click at [165, 193] on span "Edit" at bounding box center [172, 191] width 39 height 16
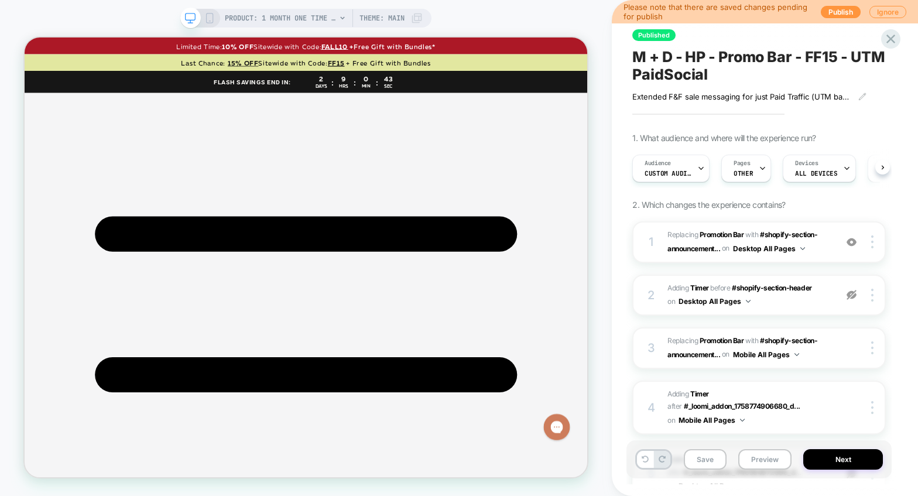
scroll to position [0, 1]
click at [749, 171] on span "OTHER" at bounding box center [742, 173] width 19 height 8
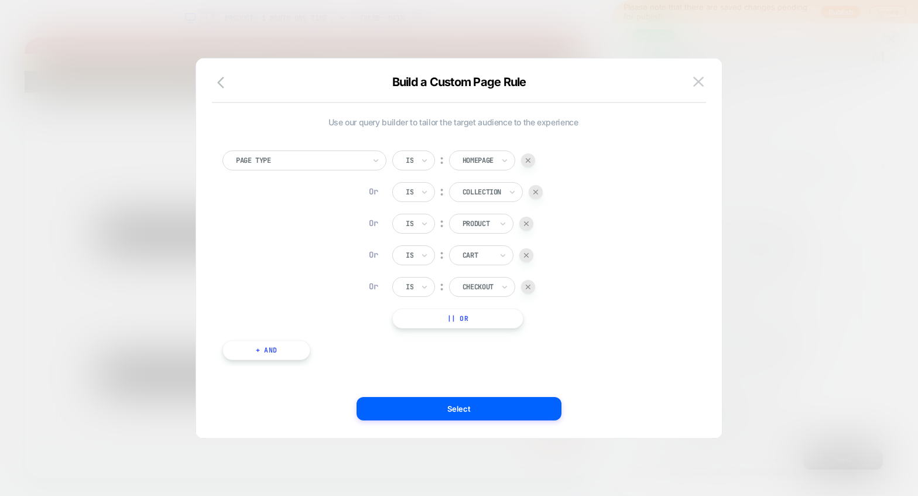
click at [528, 256] on img at bounding box center [526, 255] width 5 height 5
click at [528, 256] on img at bounding box center [528, 255] width 5 height 5
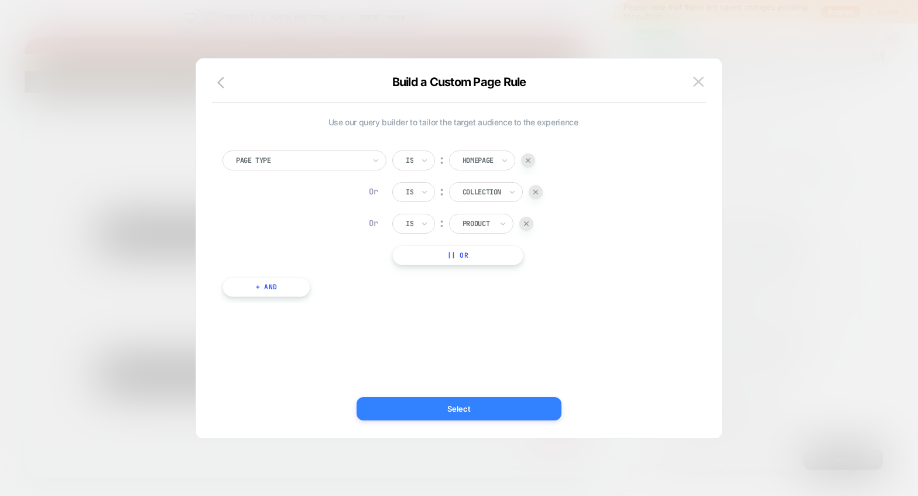
click at [464, 417] on button "Select" at bounding box center [459, 408] width 205 height 23
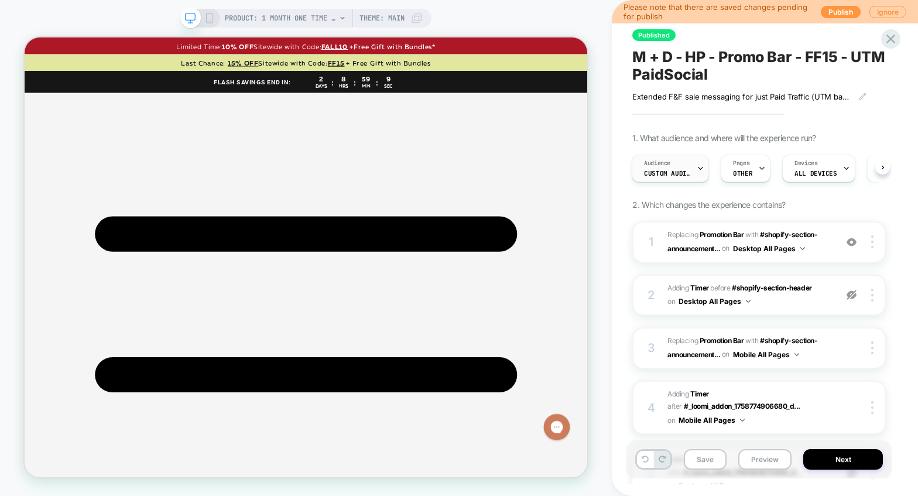
click at [666, 172] on span "Custom Audience" at bounding box center [667, 173] width 47 height 8
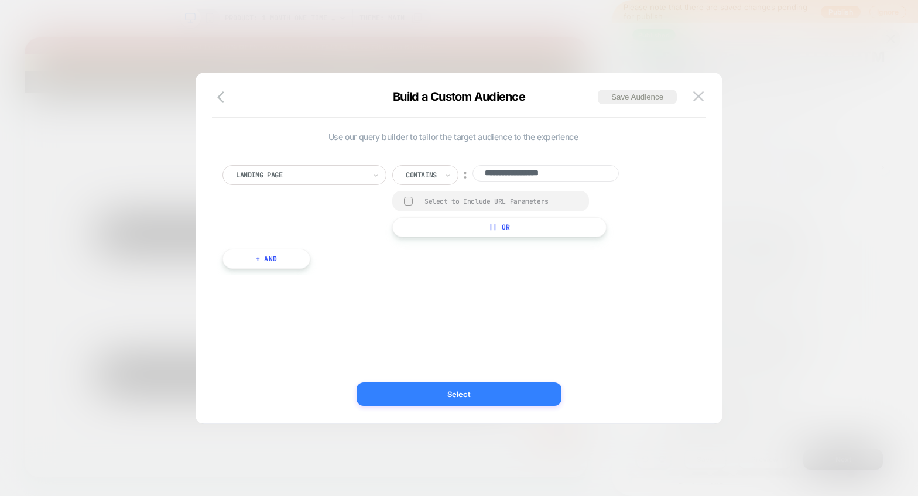
click at [453, 398] on button "Select" at bounding box center [459, 393] width 205 height 23
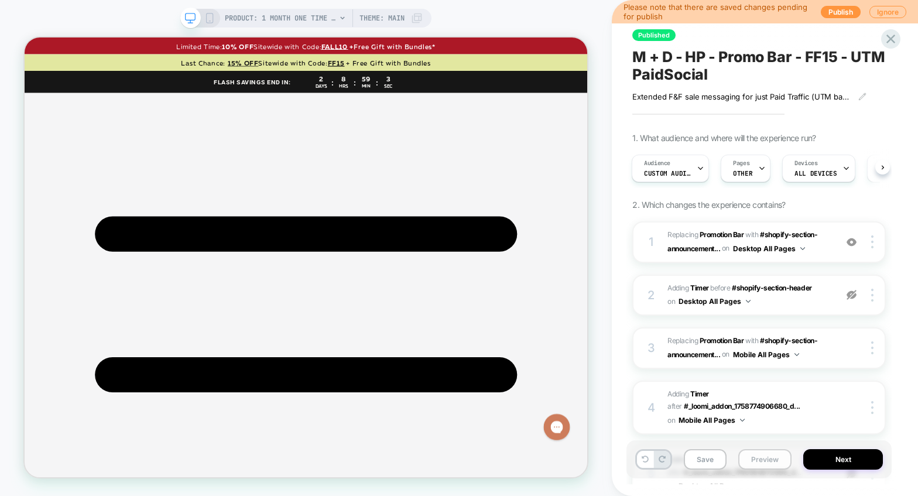
click at [766, 458] on button "Preview" at bounding box center [764, 459] width 53 height 20
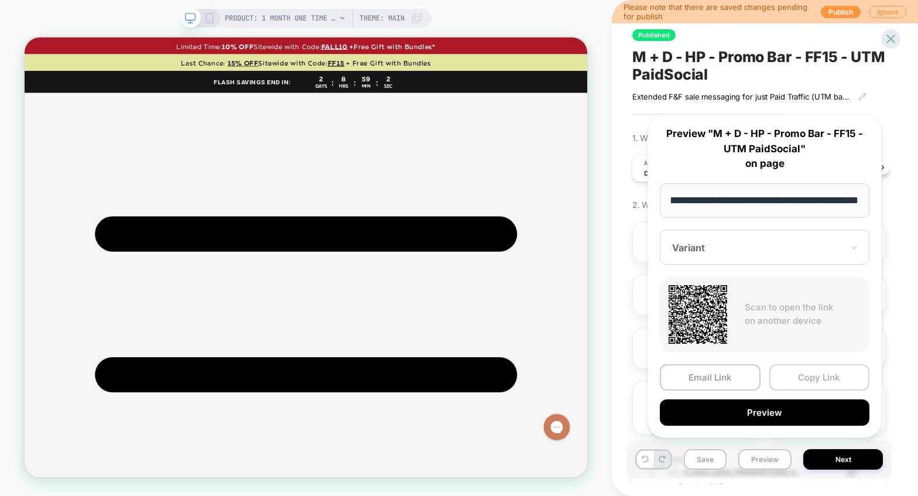
scroll to position [0, 0]
click at [800, 381] on button "Copy Link" at bounding box center [819, 377] width 101 height 26
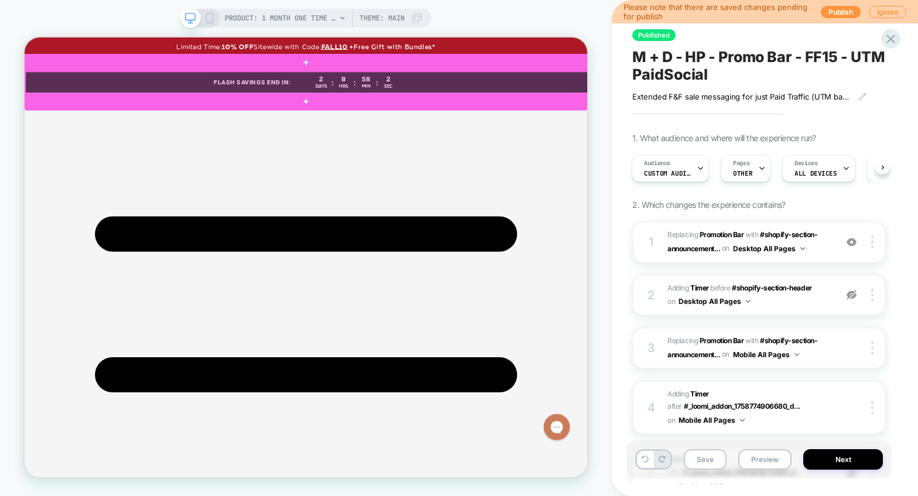
click at [631, 99] on div at bounding box center [401, 97] width 751 height 29
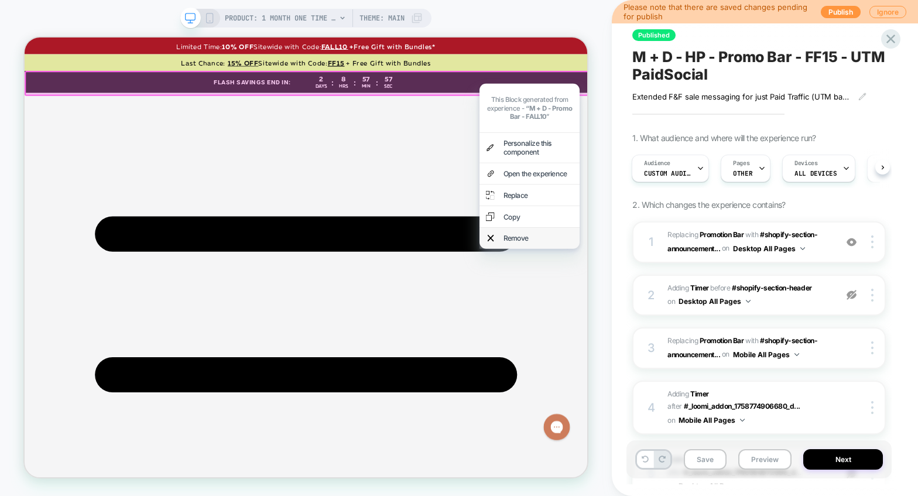
click at [659, 293] on div "Remove" at bounding box center [697, 305] width 133 height 28
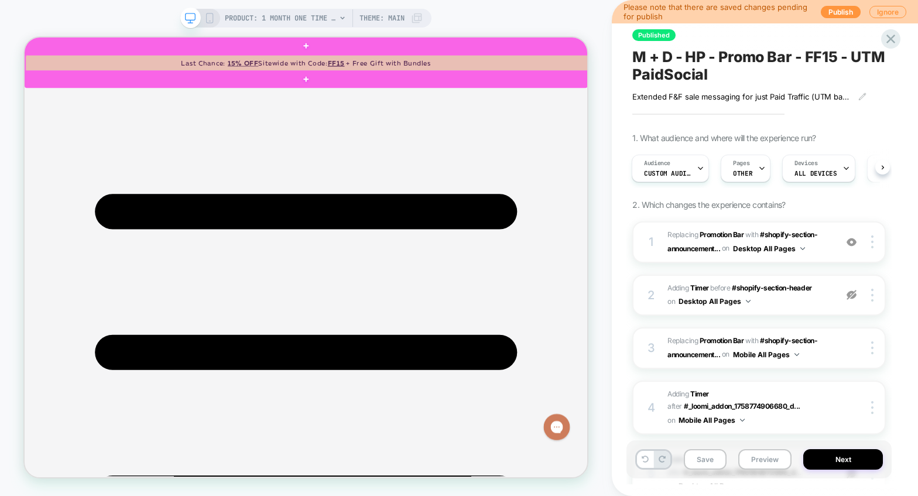
click at [649, 73] on div at bounding box center [401, 72] width 751 height 22
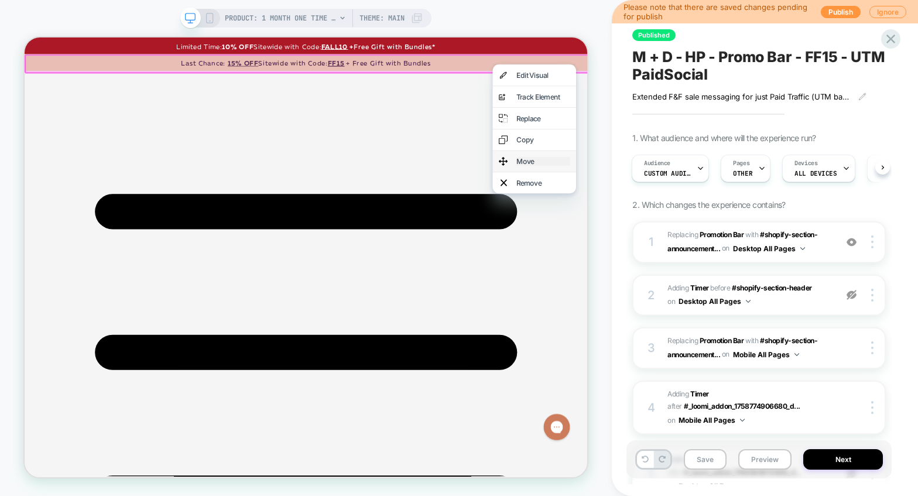
click at [689, 206] on div "Move" at bounding box center [715, 203] width 71 height 12
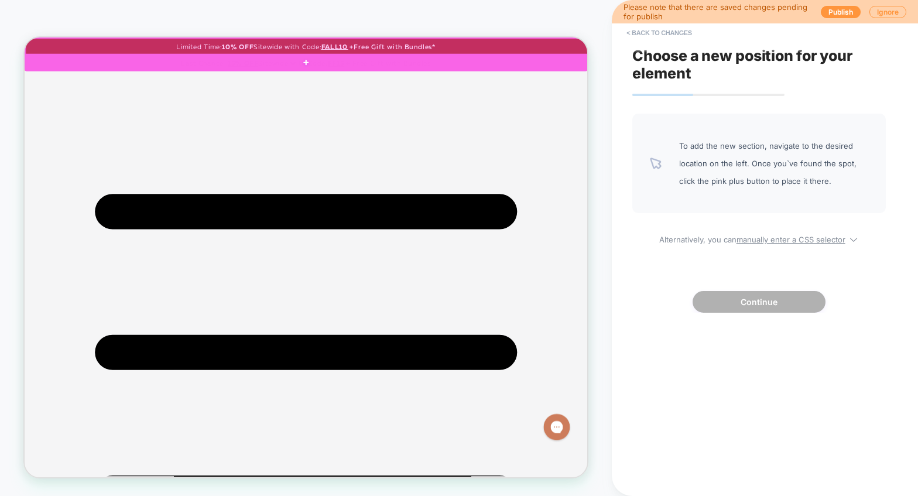
click at [741, 47] on div at bounding box center [401, 50] width 751 height 22
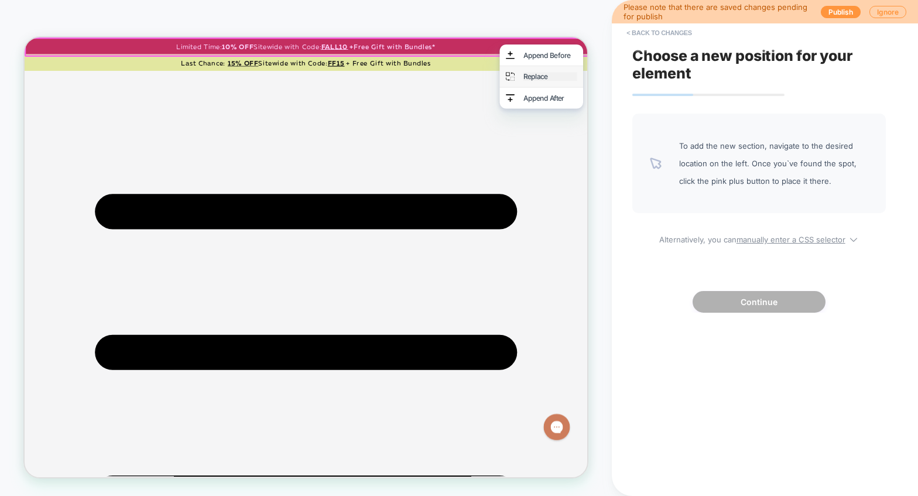
click at [707, 87] on div "Replace" at bounding box center [725, 90] width 71 height 12
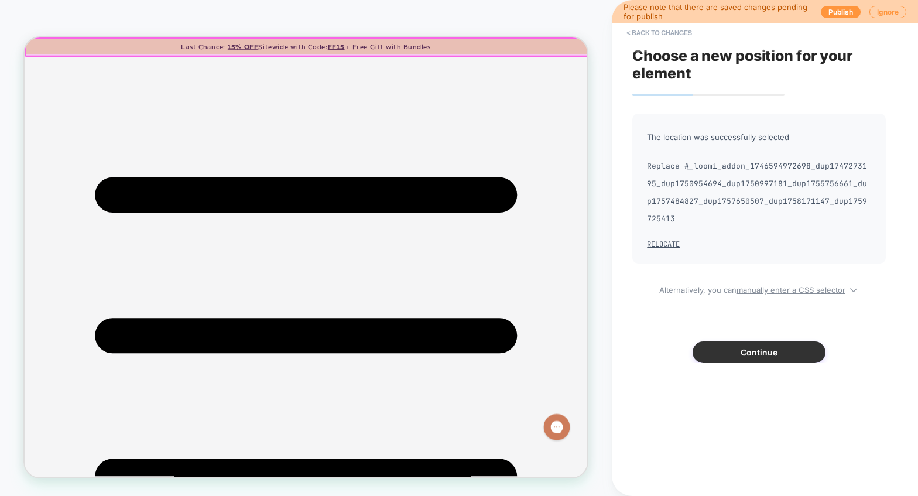
click at [772, 341] on button "Continue" at bounding box center [759, 352] width 133 height 22
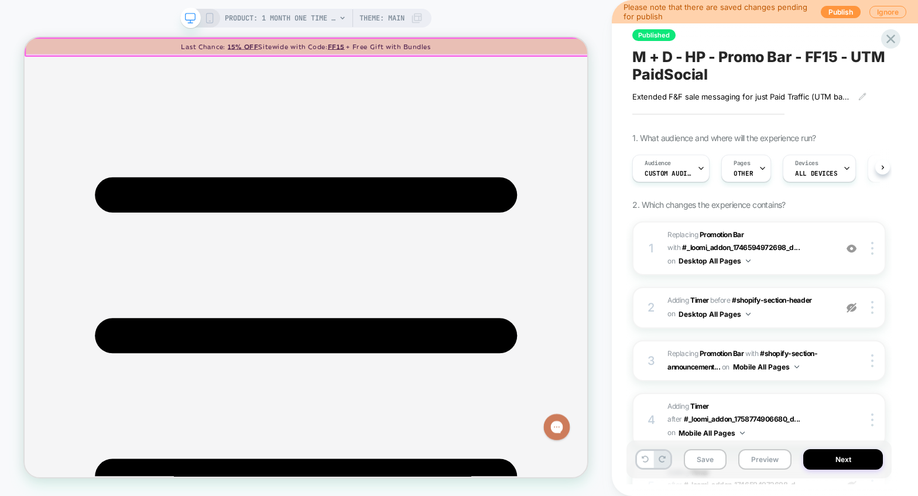
scroll to position [0, 1]
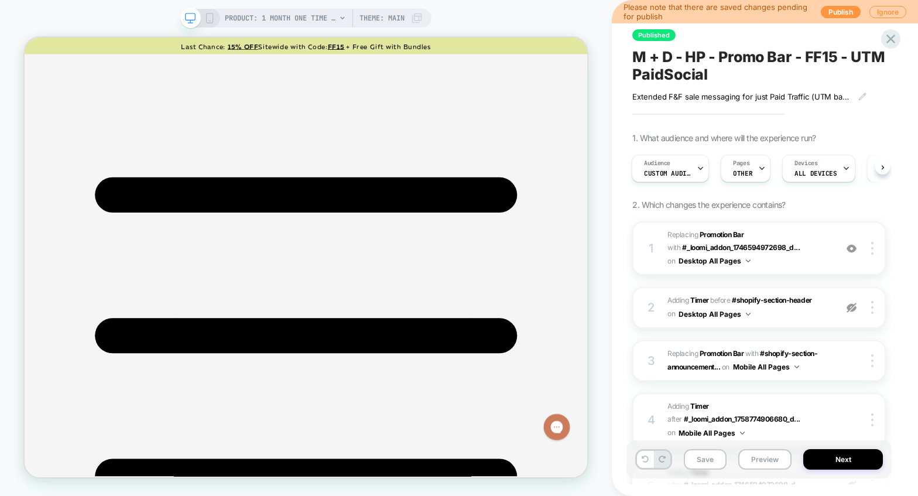
click at [210, 18] on icon at bounding box center [209, 18] width 11 height 11
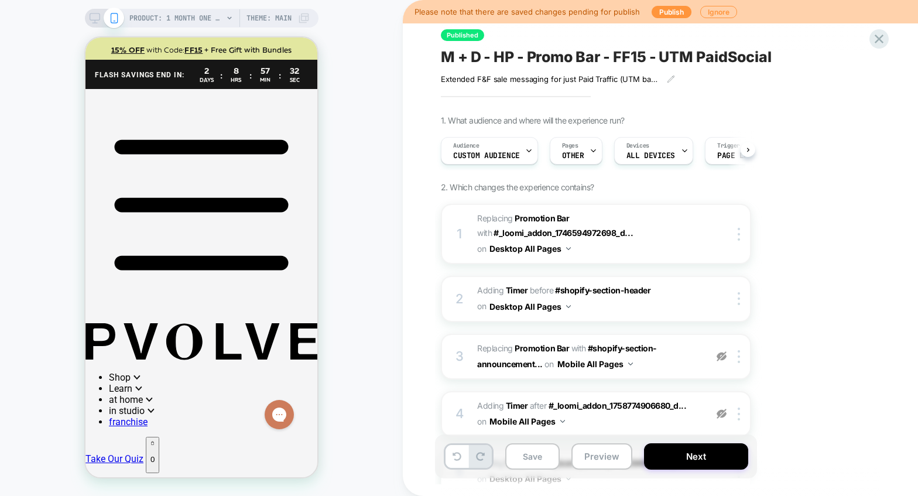
scroll to position [0, 1]
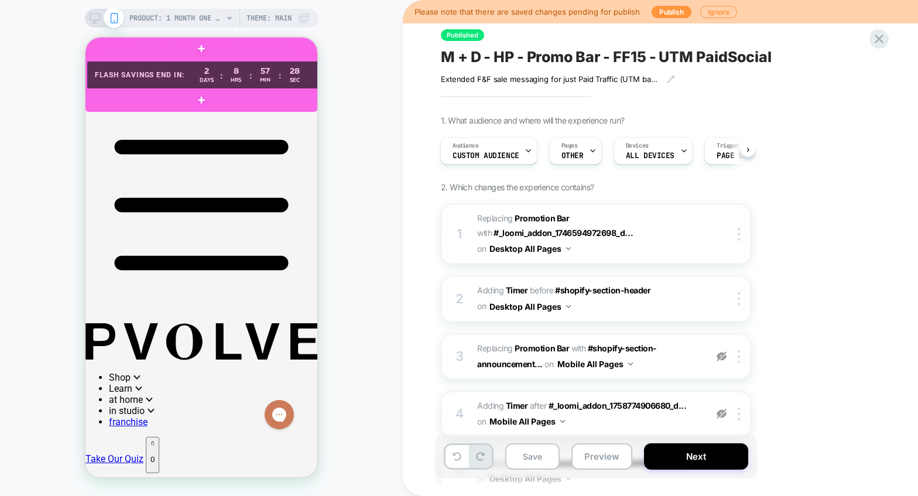
click at [310, 69] on div at bounding box center [203, 75] width 232 height 29
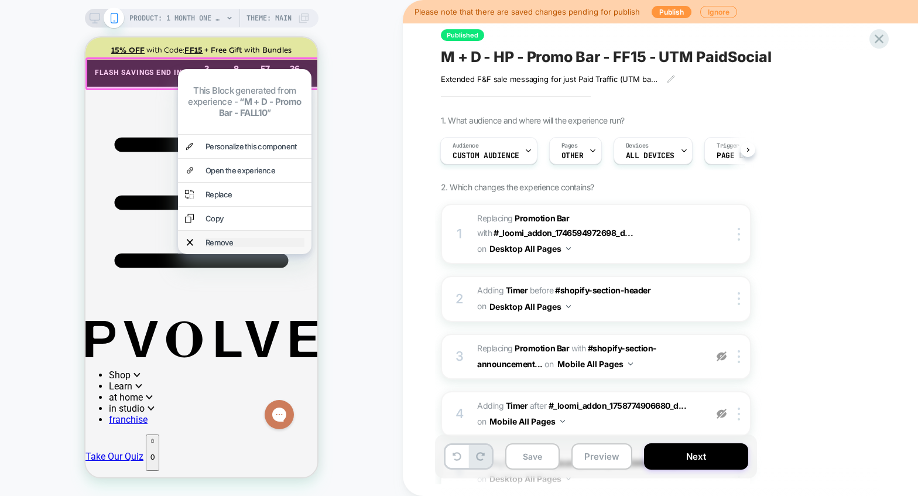
scroll to position [0, 0]
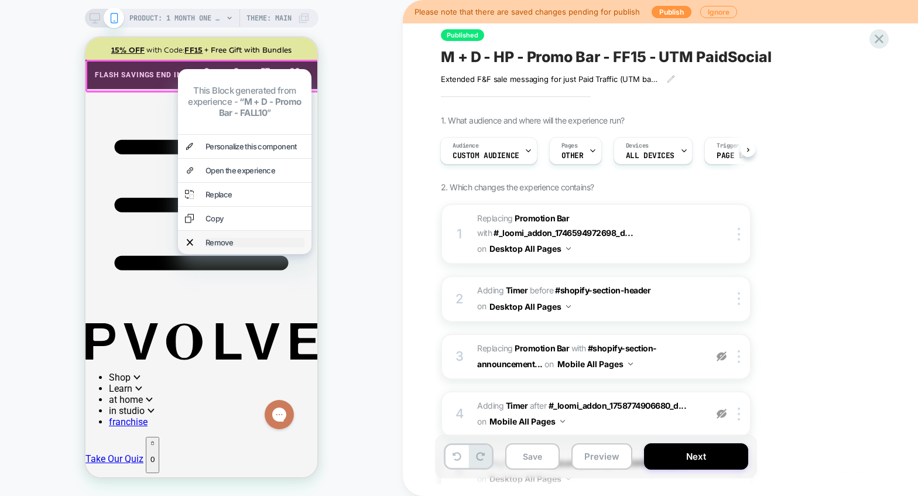
click at [252, 241] on div "Remove" at bounding box center [254, 242] width 99 height 9
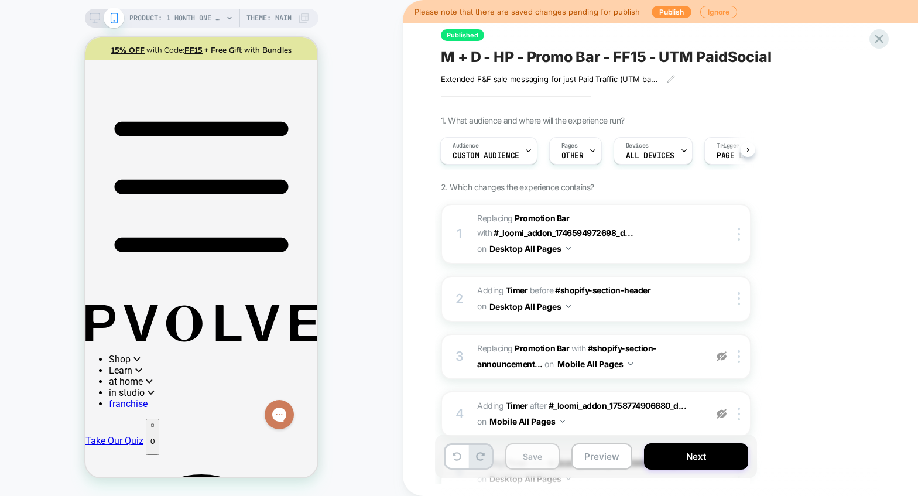
click at [523, 458] on button "Save" at bounding box center [532, 456] width 54 height 26
click at [605, 453] on button "Preview" at bounding box center [601, 456] width 61 height 26
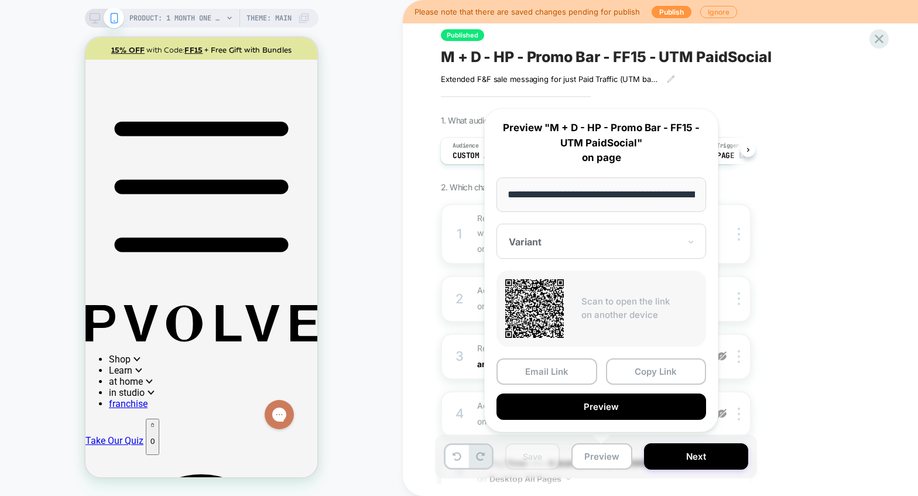
click at [865, 150] on div "1. What audience and where will the experience run? Audience Custom Audience Pa…" at bounding box center [654, 439] width 427 height 648
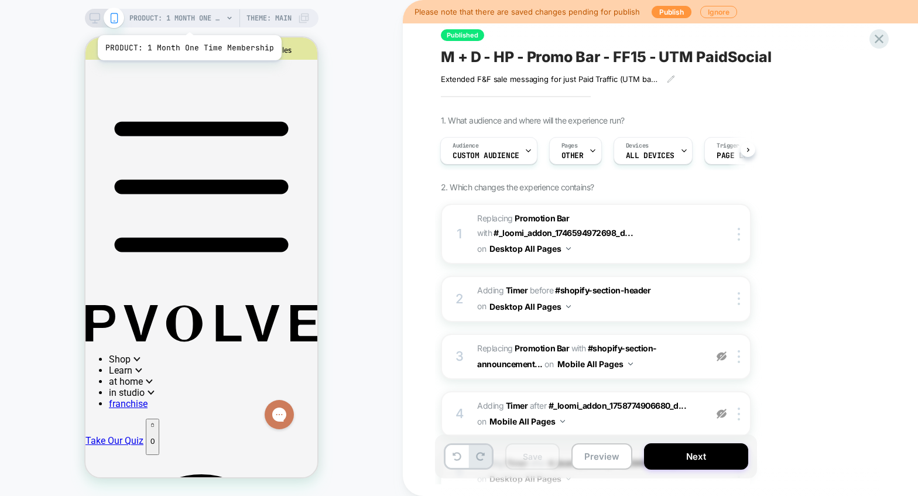
click at [187, 20] on span "PRODUCT: 1 Month One Time Membership" at bounding box center [176, 18] width 94 height 19
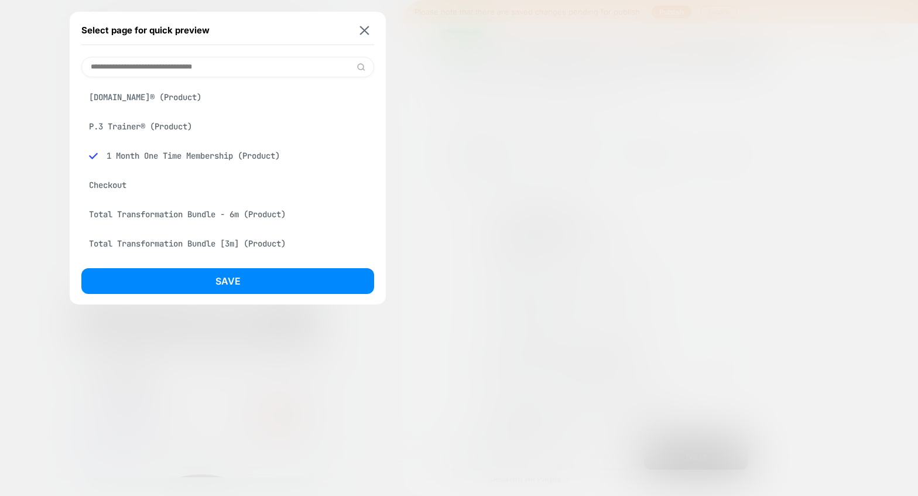
click at [207, 64] on input at bounding box center [227, 67] width 293 height 20
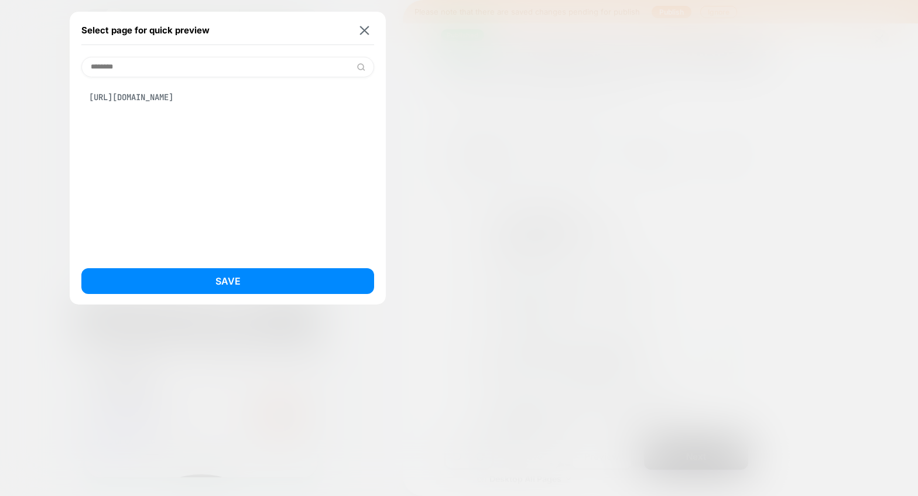
type input "********"
click at [200, 101] on div "https://www.pvolve.com/pages/friends-and-family-sale-2025" at bounding box center [227, 97] width 293 height 22
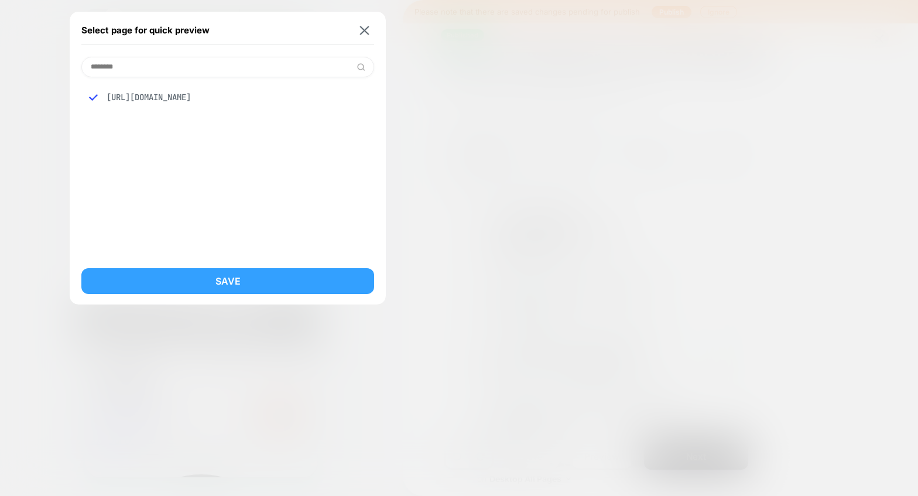
click at [192, 286] on button "Save" at bounding box center [227, 281] width 293 height 26
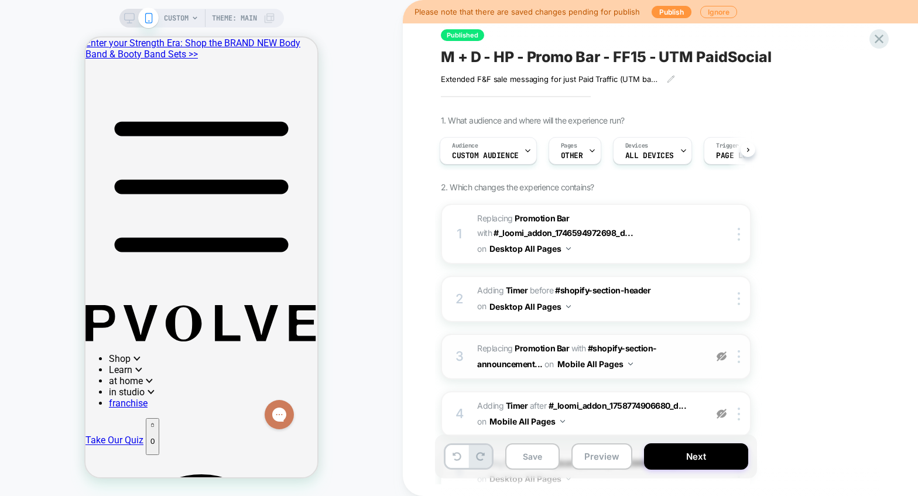
click at [721, 358] on img at bounding box center [722, 356] width 10 height 10
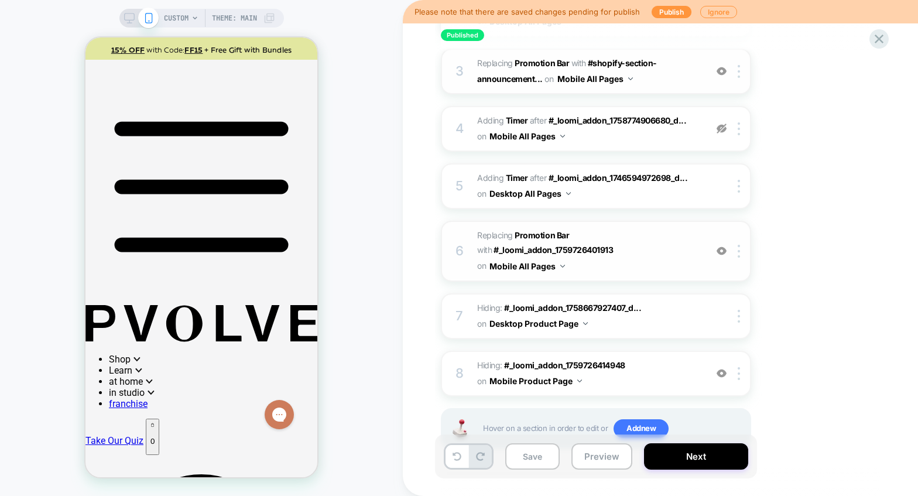
scroll to position [326, 0]
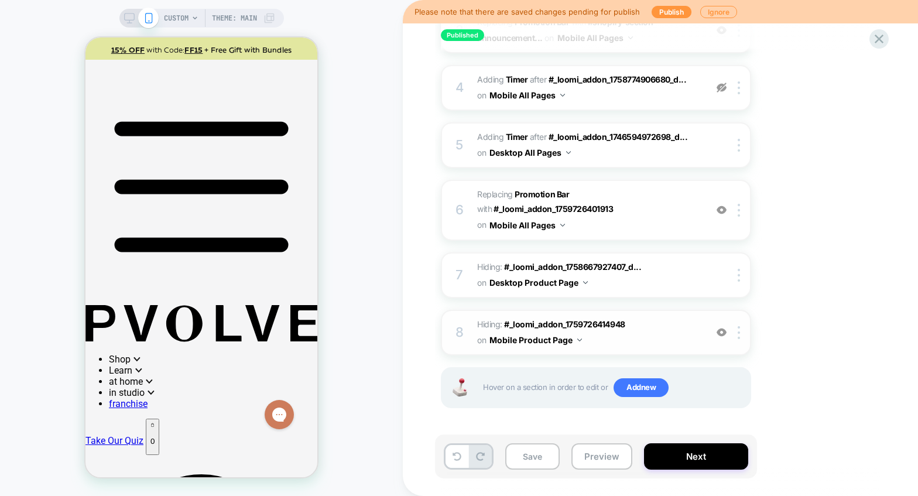
click at [720, 334] on img at bounding box center [722, 332] width 10 height 10
click at [723, 333] on img at bounding box center [722, 332] width 10 height 10
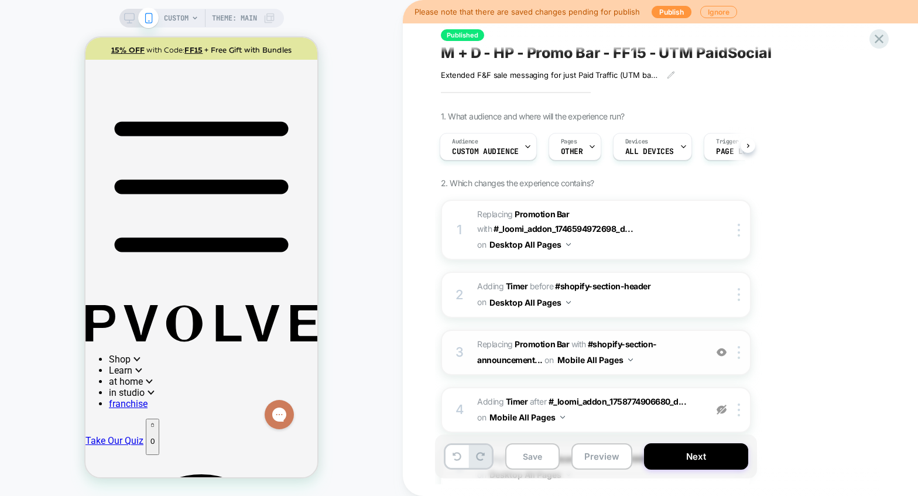
scroll to position [0, 0]
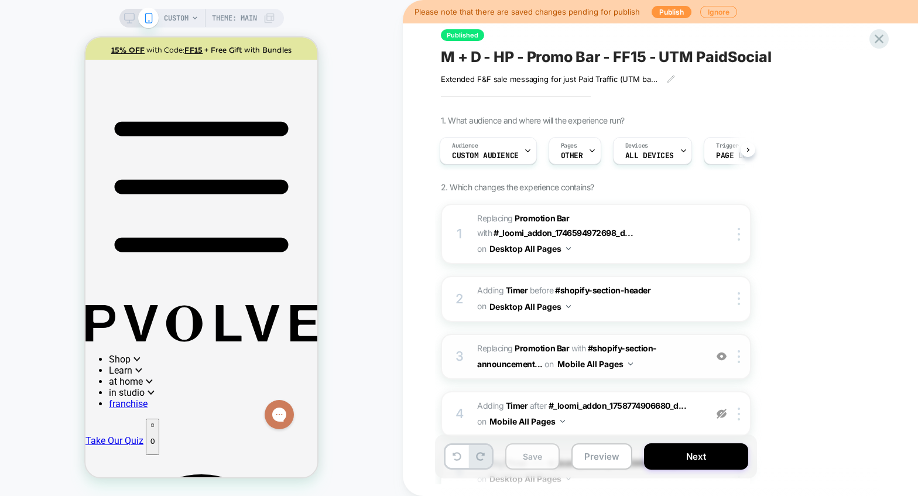
click at [530, 457] on button "Save" at bounding box center [532, 456] width 54 height 26
click at [129, 16] on icon at bounding box center [129, 18] width 11 height 11
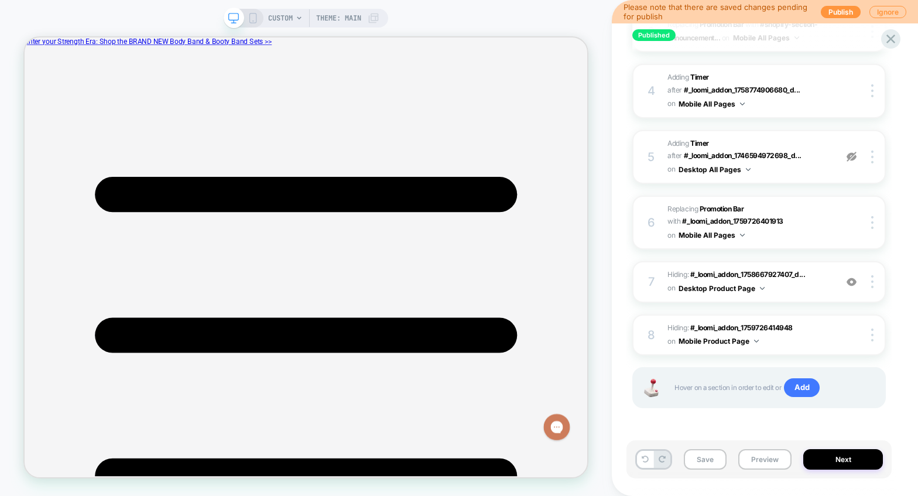
scroll to position [327, 0]
click at [851, 286] on img at bounding box center [852, 284] width 10 height 10
click at [854, 286] on img at bounding box center [852, 284] width 10 height 10
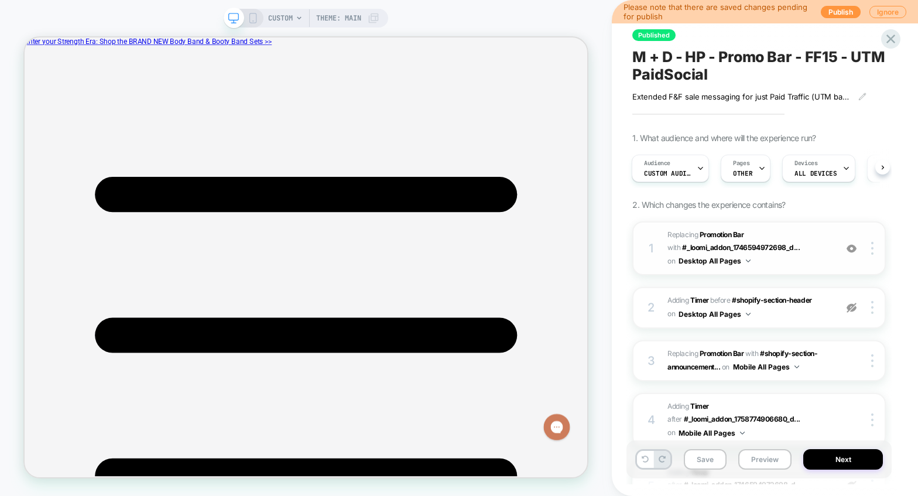
click at [854, 249] on img at bounding box center [852, 249] width 10 height 10
click at [851, 249] on img at bounding box center [852, 249] width 10 height 10
click at [789, 232] on span "#_loomi_addon_1746594972698_dup1747273195_dup1750954694_dup1750997181_dup175575…" at bounding box center [748, 248] width 163 height 40
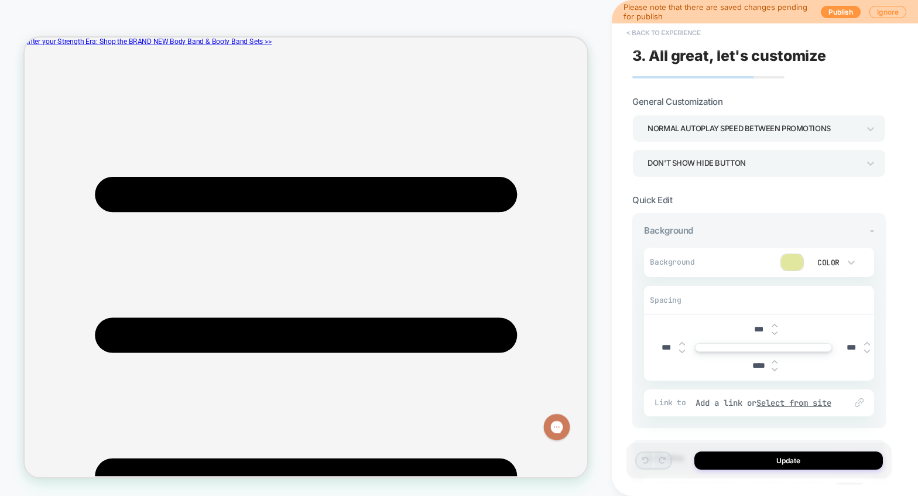
click at [648, 30] on button "< Back to experience" at bounding box center [663, 32] width 85 height 19
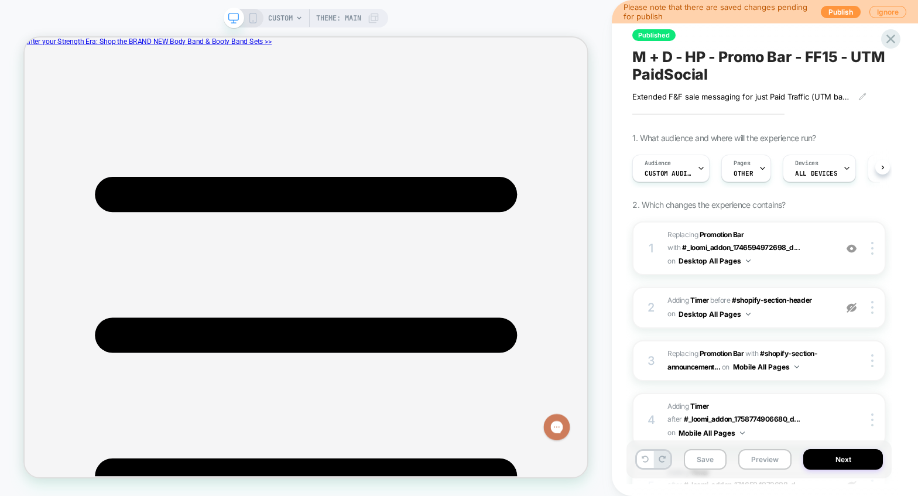
scroll to position [0, 1]
click at [873, 254] on div at bounding box center [874, 248] width 22 height 13
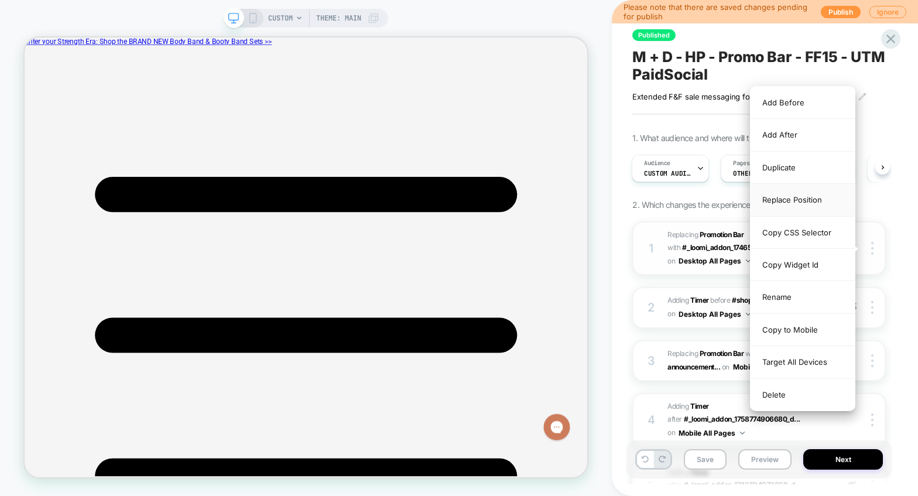
click at [800, 200] on div "Replace Position" at bounding box center [803, 200] width 104 height 32
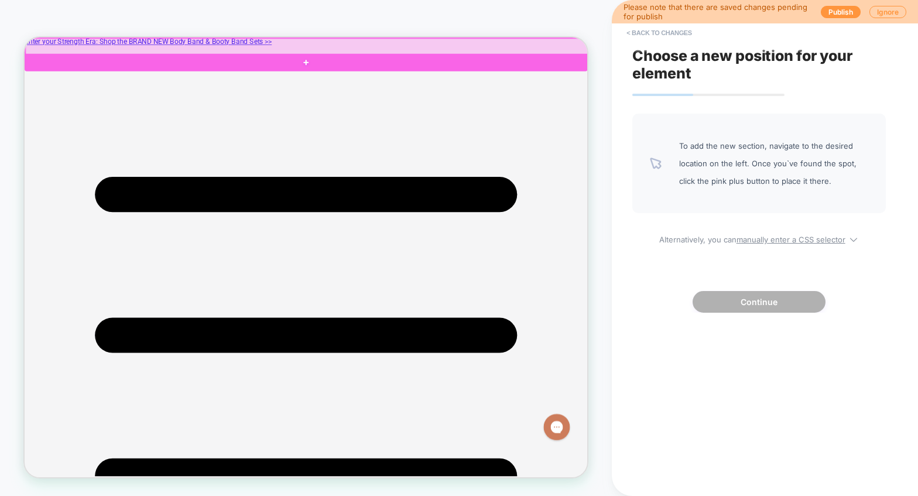
click at [674, 49] on div at bounding box center [401, 50] width 751 height 22
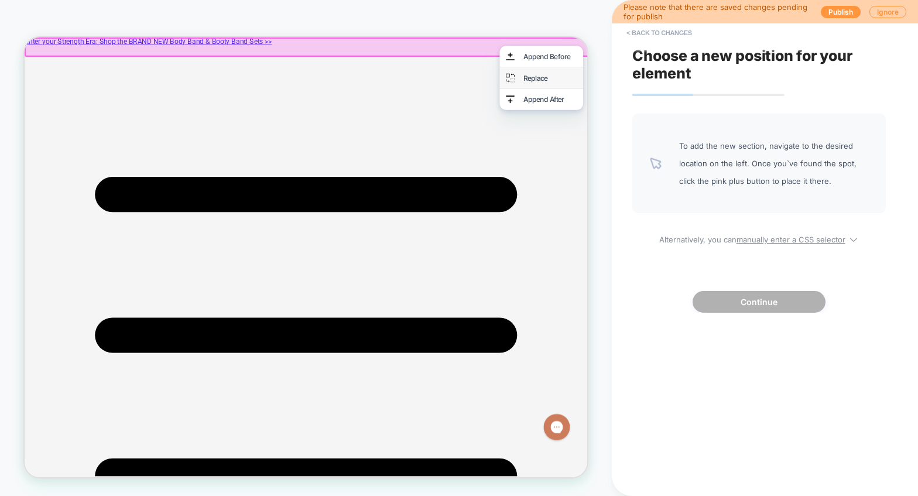
click at [680, 90] on div "Replace" at bounding box center [713, 91] width 111 height 28
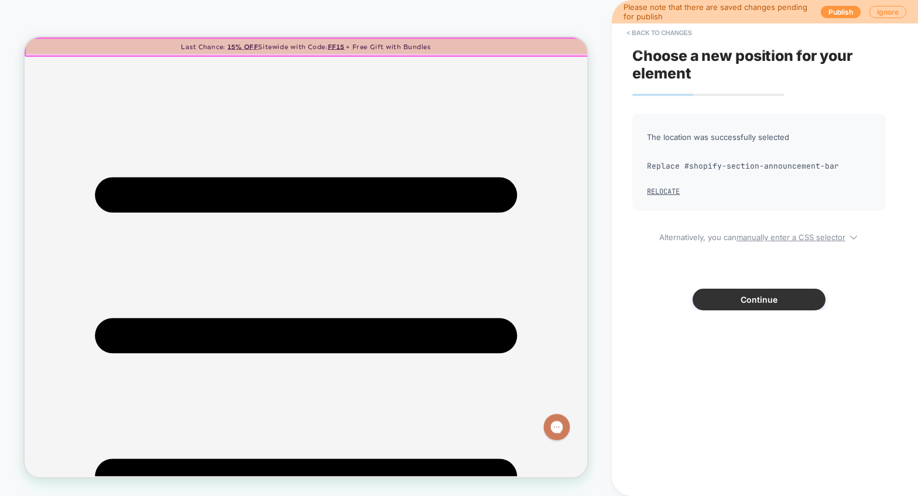
click at [763, 296] on button "Continue" at bounding box center [759, 300] width 133 height 22
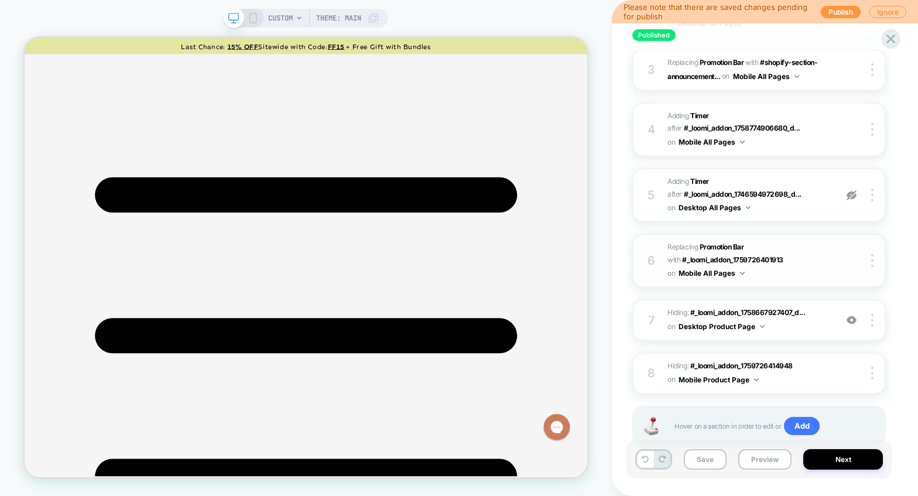
scroll to position [317, 0]
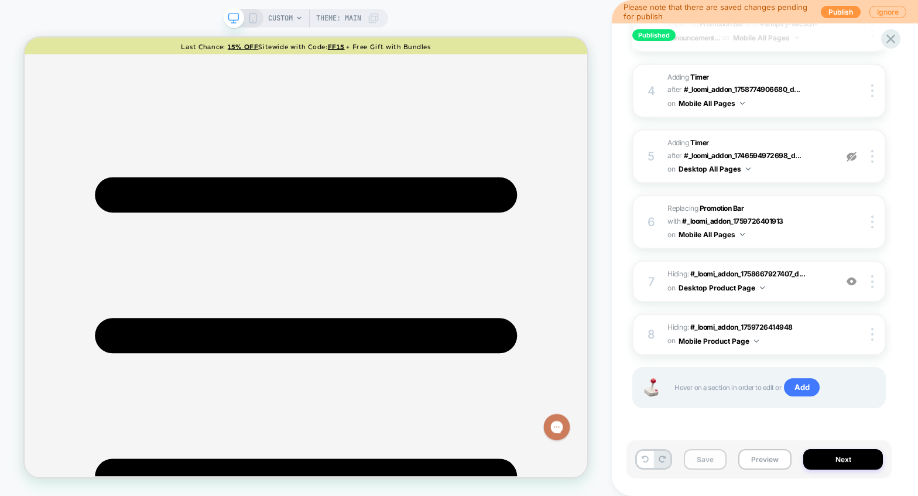
click at [708, 455] on button "Save" at bounding box center [705, 459] width 43 height 20
click at [767, 459] on button "Preview" at bounding box center [764, 459] width 53 height 20
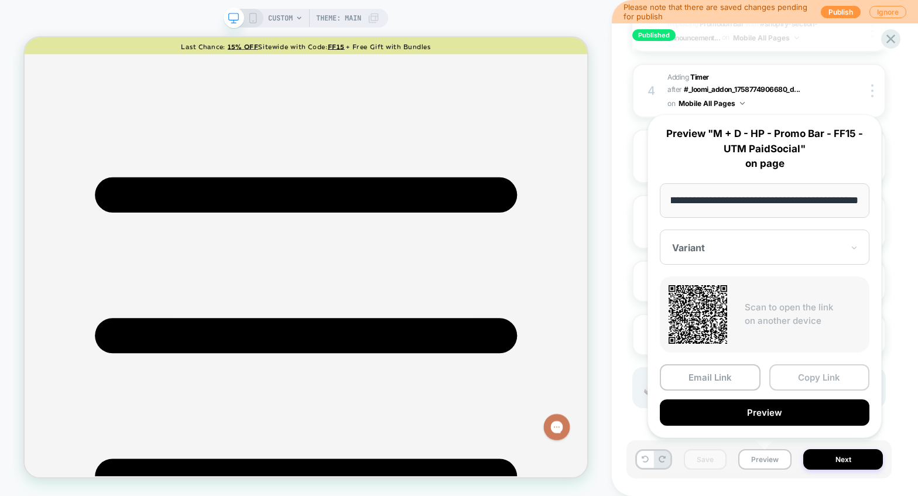
scroll to position [0, 0]
click at [816, 376] on button "Copy Link" at bounding box center [819, 377] width 101 height 26
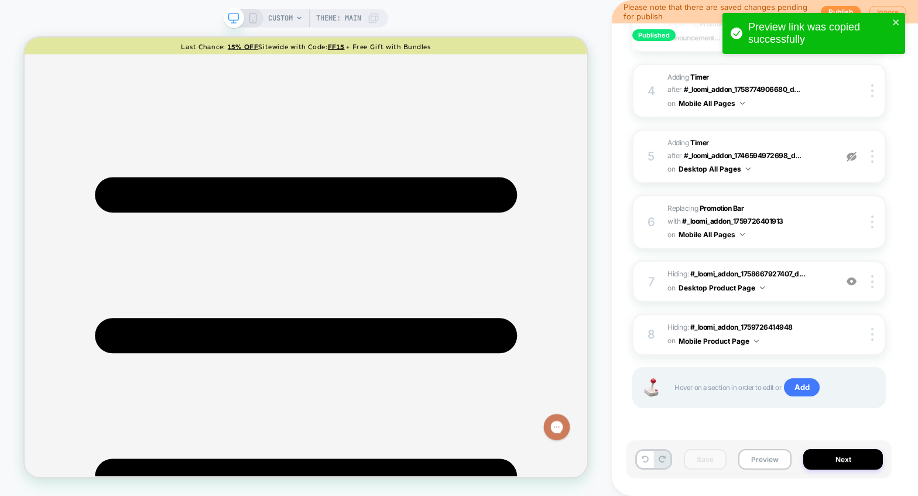
click at [257, 23] on div "CUSTOM Theme: MAIN" at bounding box center [306, 18] width 165 height 19
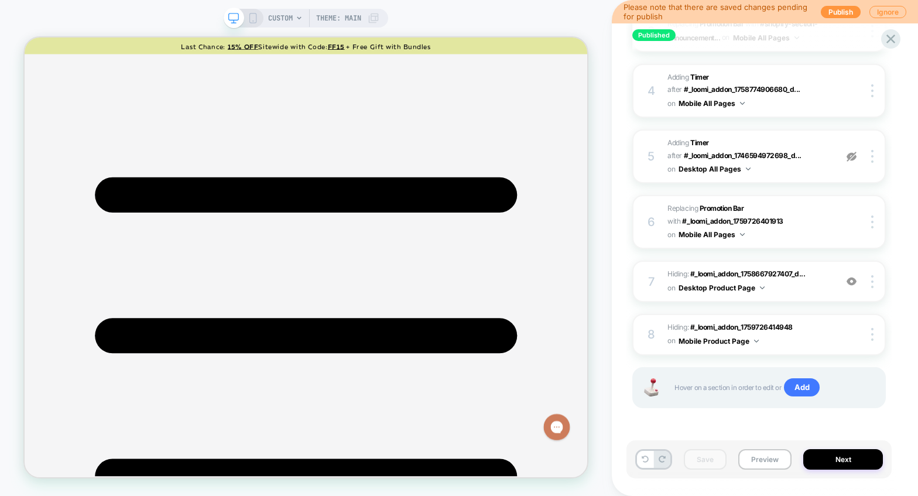
click at [254, 16] on icon at bounding box center [253, 18] width 11 height 11
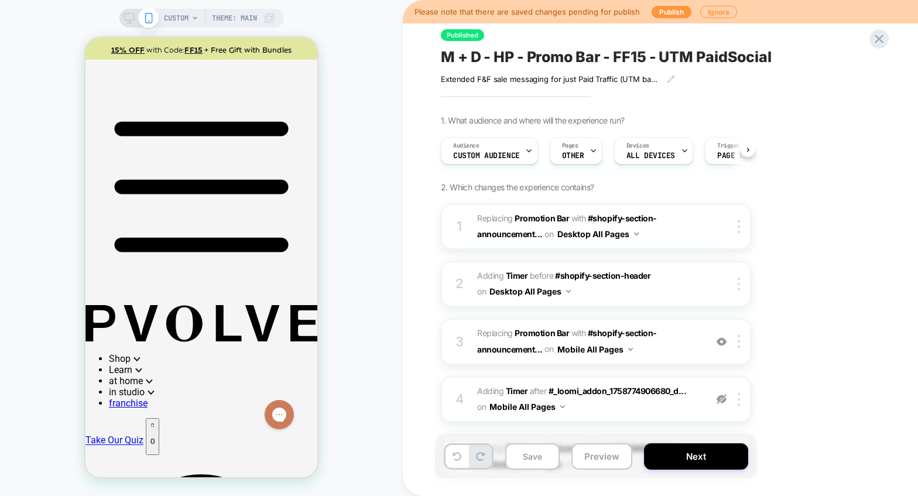
scroll to position [0, 1]
click at [533, 466] on button "Save" at bounding box center [532, 456] width 54 height 26
click at [595, 460] on button "Preview" at bounding box center [601, 456] width 61 height 26
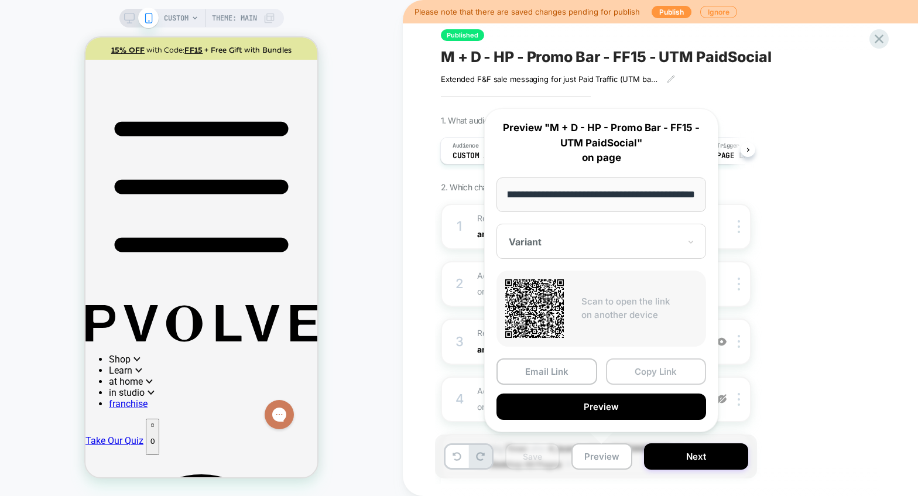
scroll to position [0, 0]
click at [650, 374] on button "Copy Link" at bounding box center [656, 371] width 101 height 26
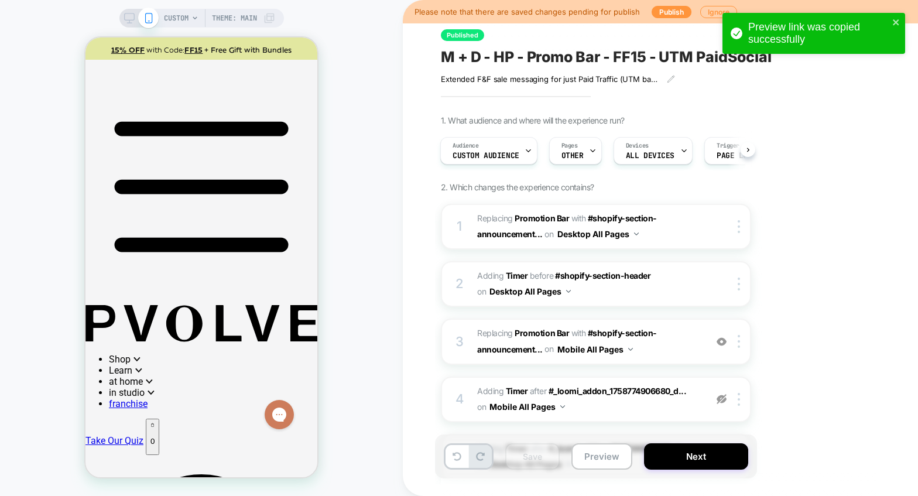
click at [842, 238] on div "1. What audience and where will the experience run? Audience Custom Audience Pa…" at bounding box center [654, 431] width 427 height 633
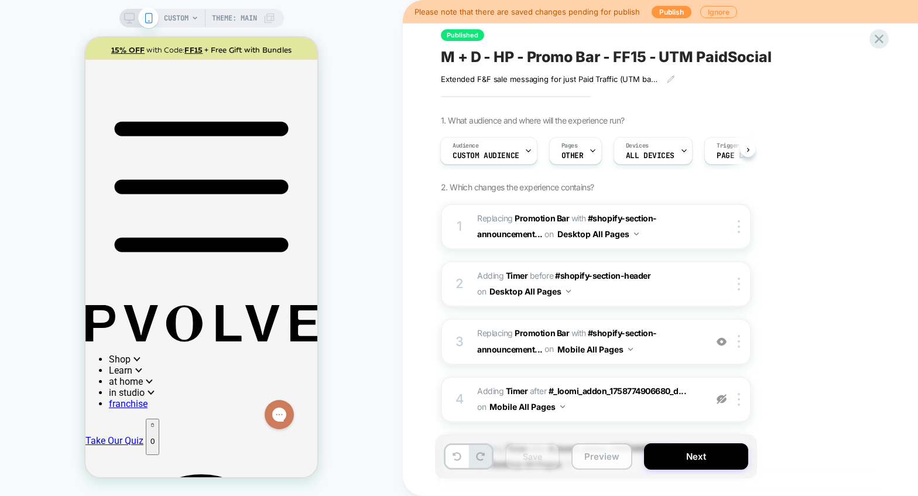
click at [610, 465] on button "Preview" at bounding box center [601, 456] width 61 height 26
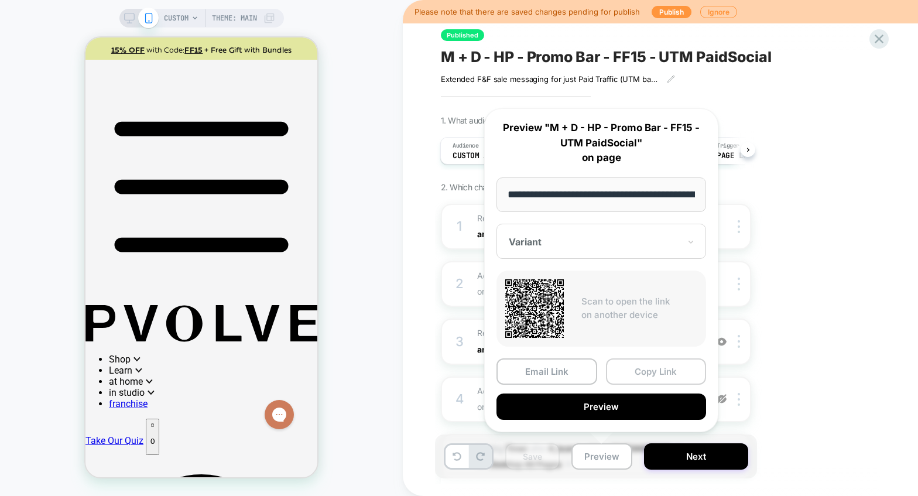
click at [643, 369] on button "Copy Link" at bounding box center [656, 371] width 101 height 26
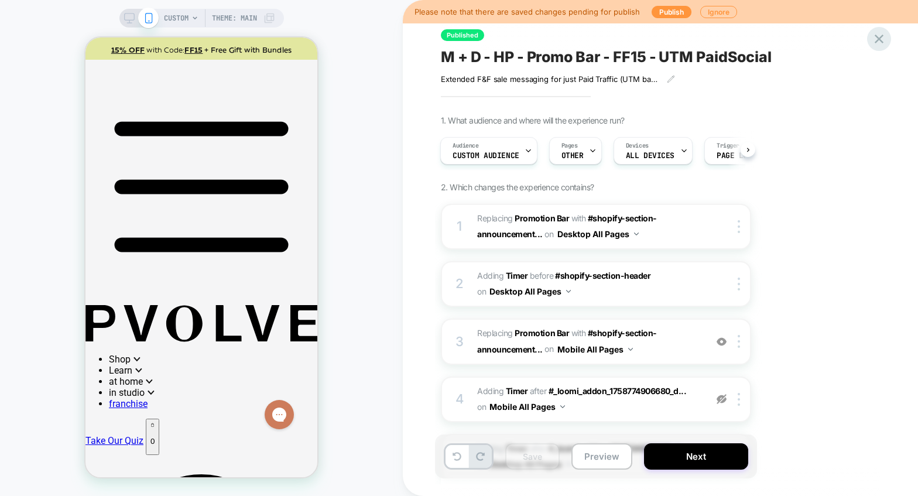
click at [882, 33] on icon at bounding box center [879, 39] width 16 height 16
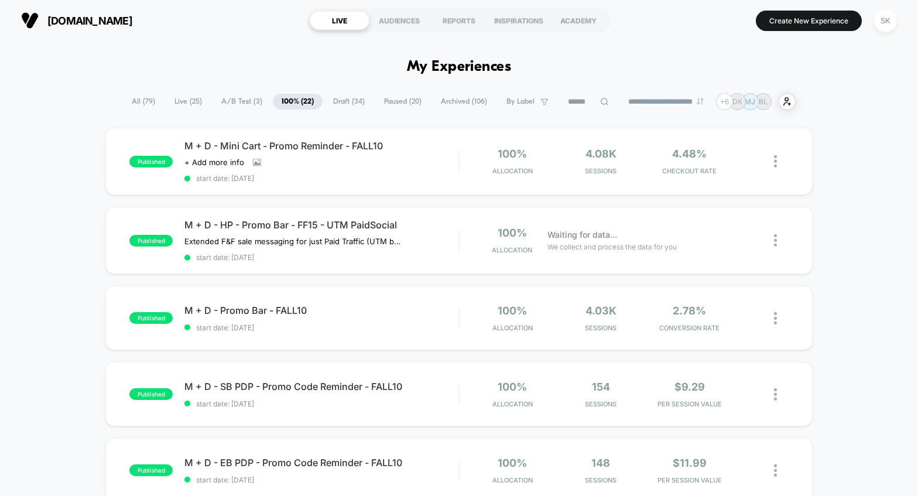
scroll to position [3, 0]
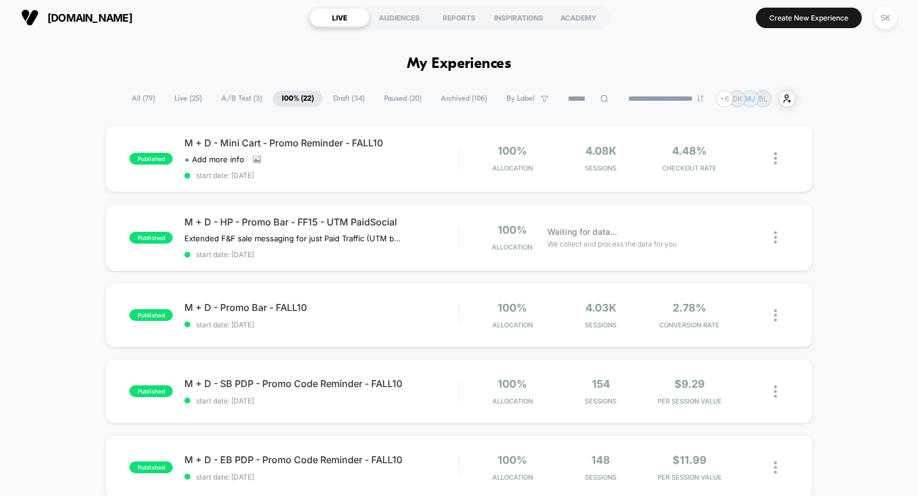
click at [399, 101] on span "Paused ( 20 )" at bounding box center [402, 99] width 55 height 16
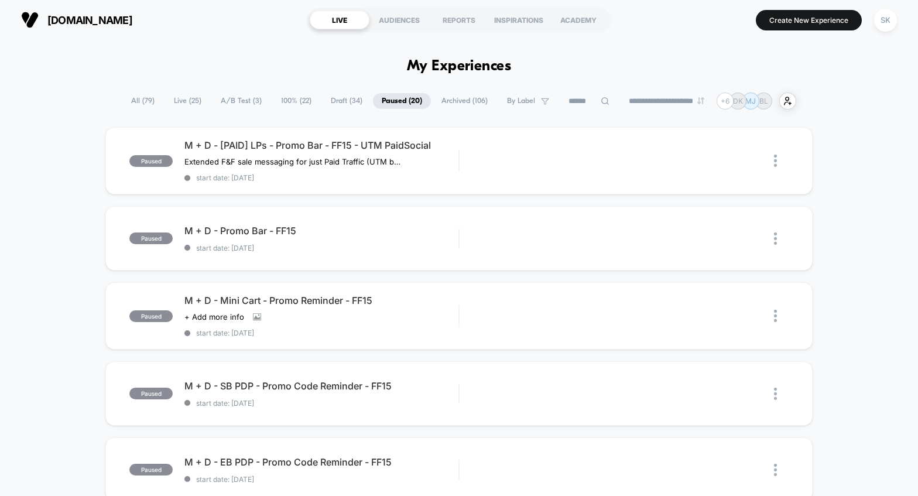
scroll to position [0, 0]
click at [323, 100] on span "Draft ( 34 )" at bounding box center [346, 102] width 49 height 16
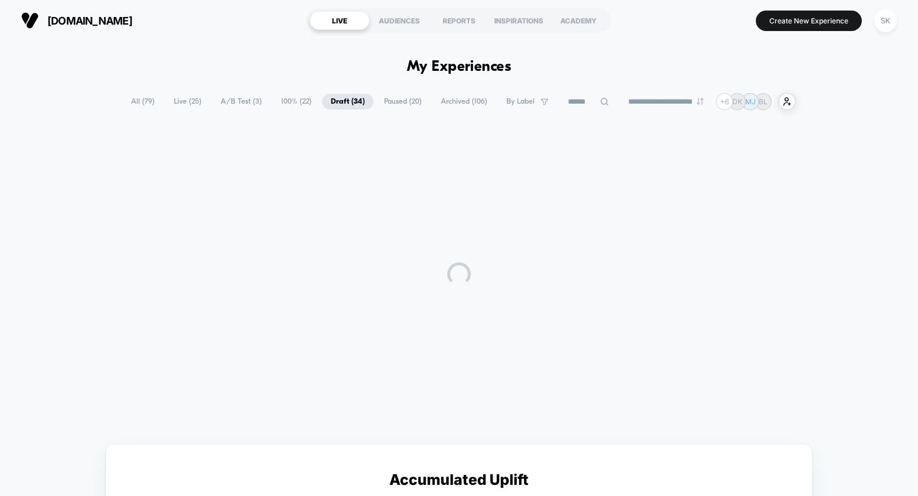
scroll to position [5, 0]
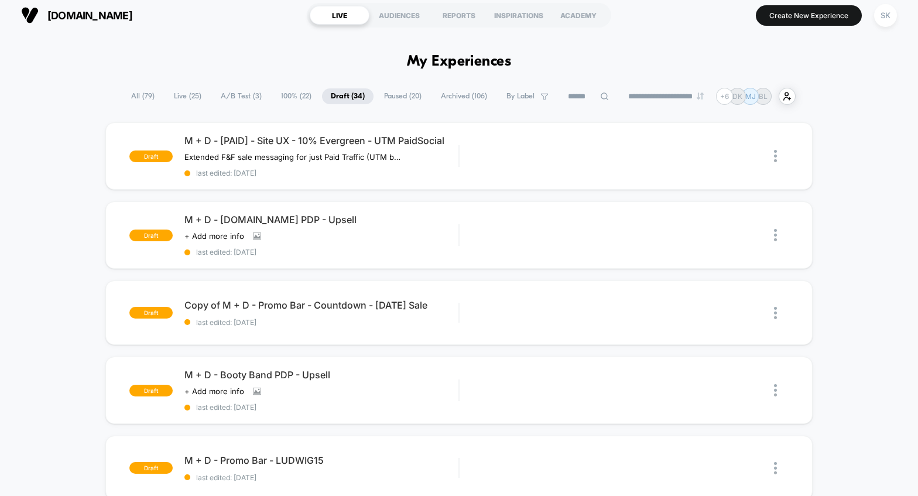
click at [287, 97] on span "100% ( 22 )" at bounding box center [296, 96] width 48 height 16
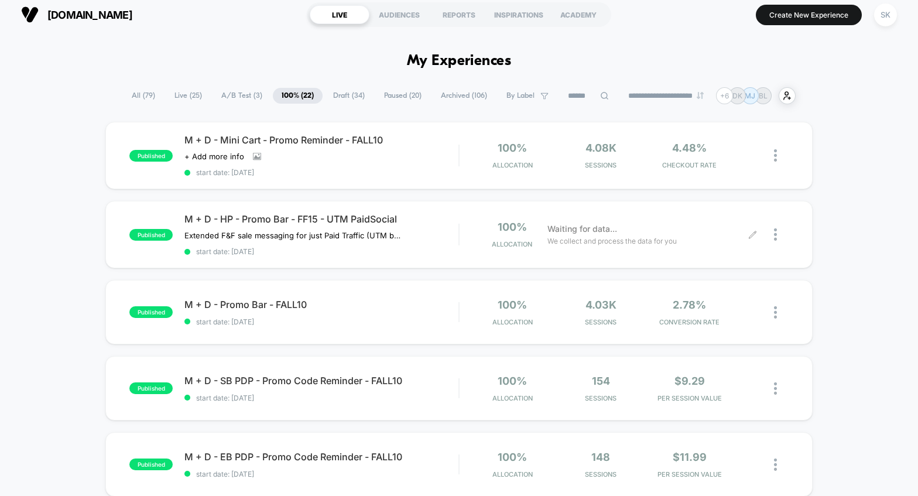
scroll to position [2, 0]
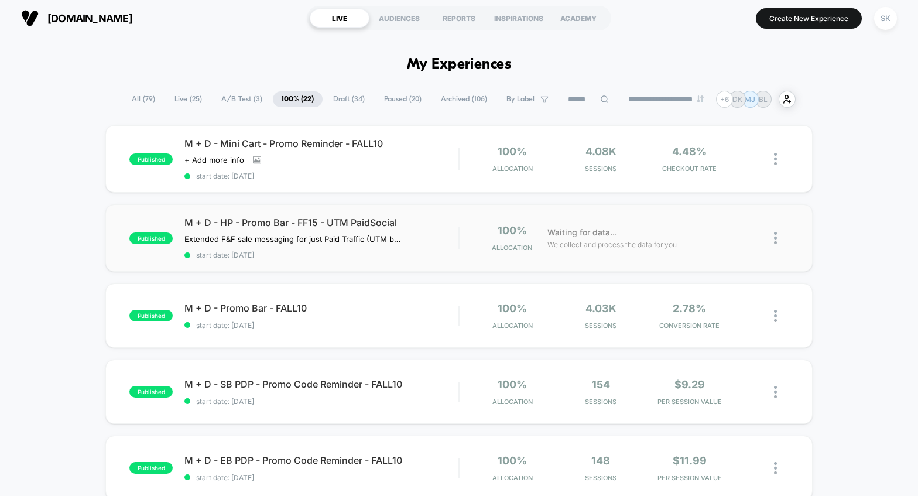
drag, startPoint x: 752, startPoint y: 239, endPoint x: 765, endPoint y: 261, distance: 25.2
click at [765, 261] on div "published M + D - HP - Promo Bar - FF15 - UTM PaidSocial Extended F&F sale mess…" at bounding box center [458, 237] width 707 height 67
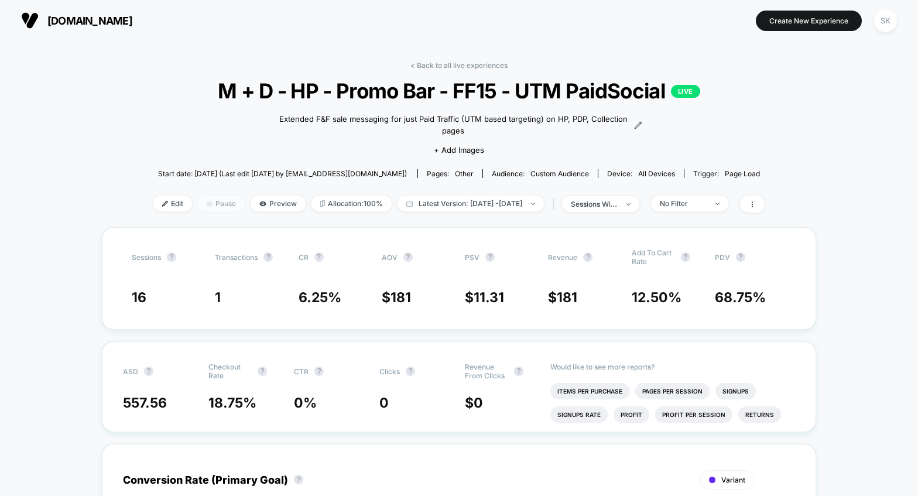
click at [222, 196] on span "Pause" at bounding box center [221, 204] width 47 height 16
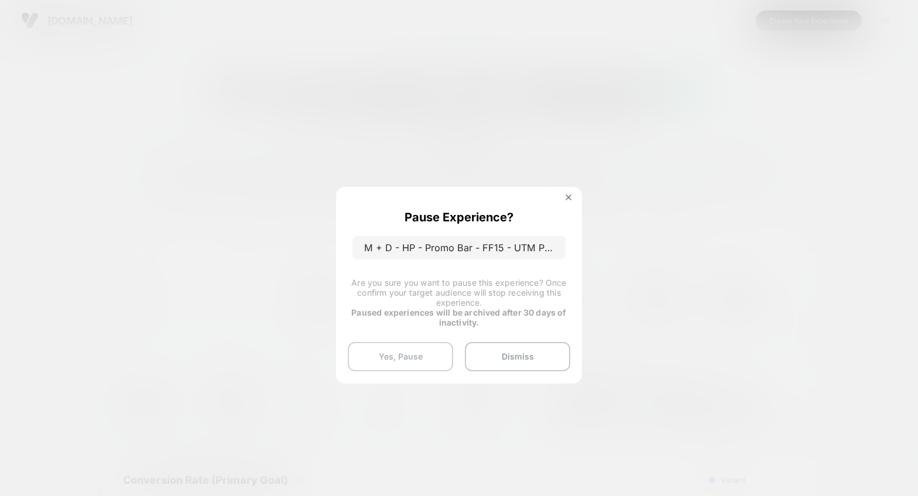
click at [404, 359] on button "Yes, Pause" at bounding box center [400, 356] width 105 height 29
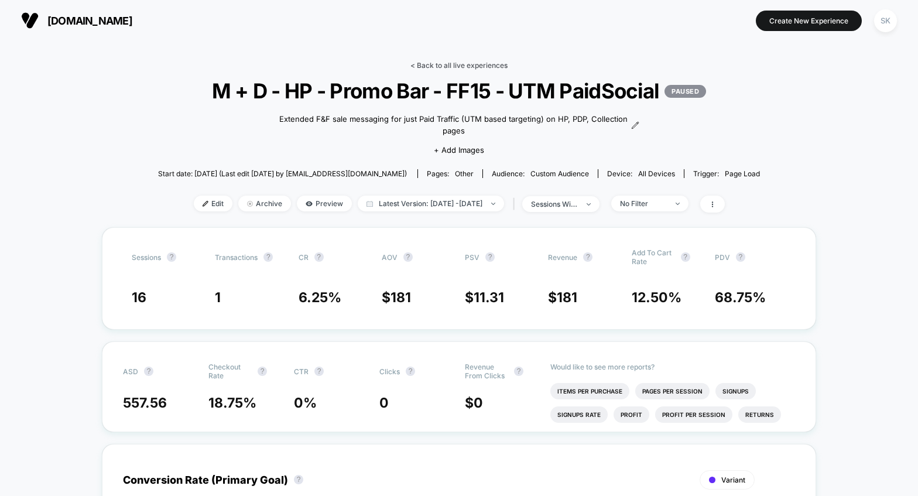
click at [446, 64] on link "< Back to all live experiences" at bounding box center [458, 65] width 97 height 9
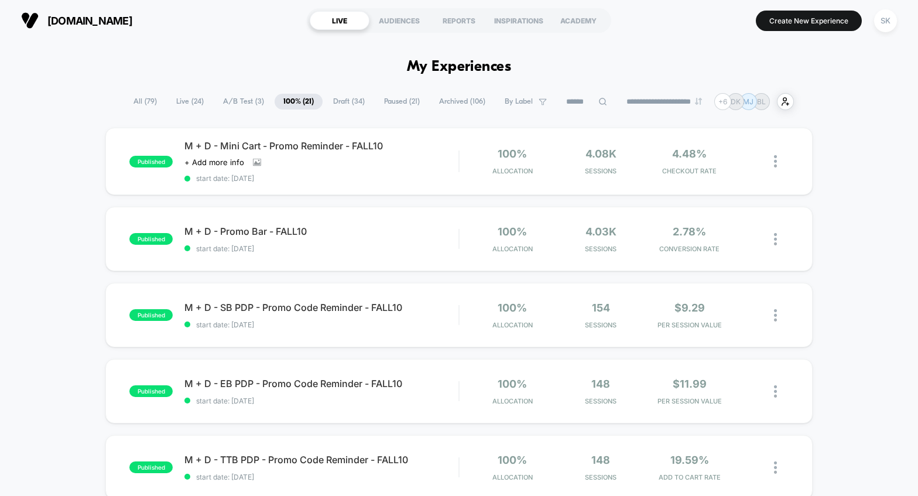
click at [383, 104] on span "Paused ( 21 )" at bounding box center [401, 102] width 53 height 16
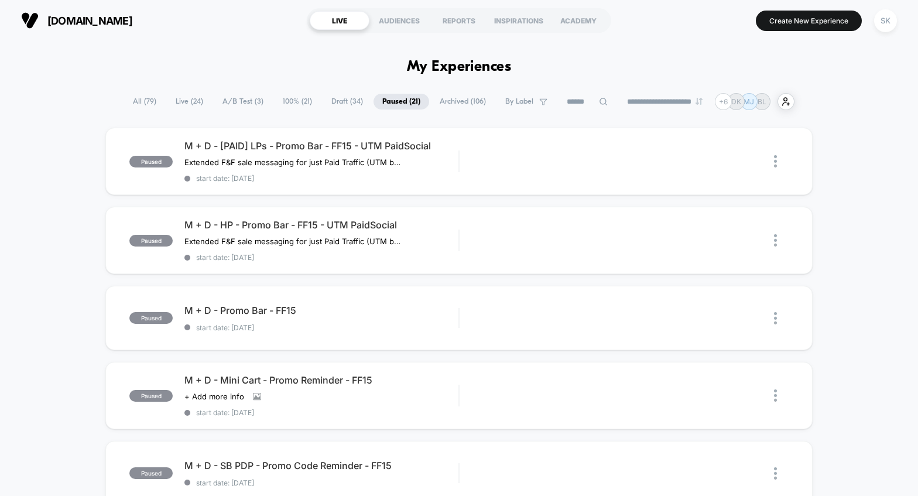
click at [456, 101] on span "Archived ( 106 )" at bounding box center [463, 102] width 64 height 16
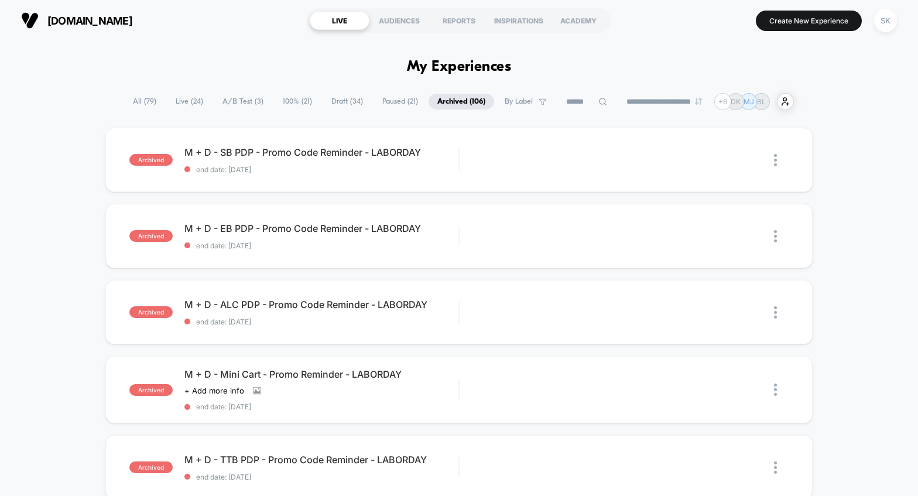
click at [383, 100] on span "Paused ( 21 )" at bounding box center [400, 102] width 53 height 16
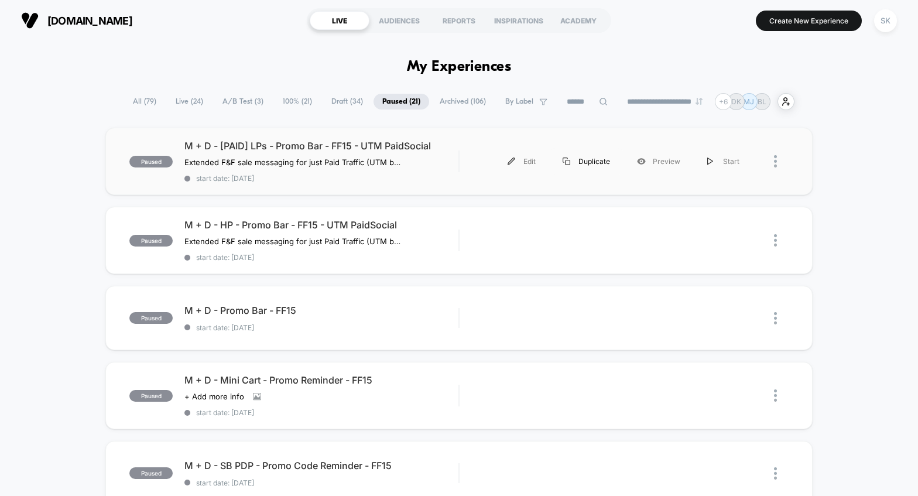
click at [601, 162] on div "Duplicate" at bounding box center [586, 161] width 74 height 26
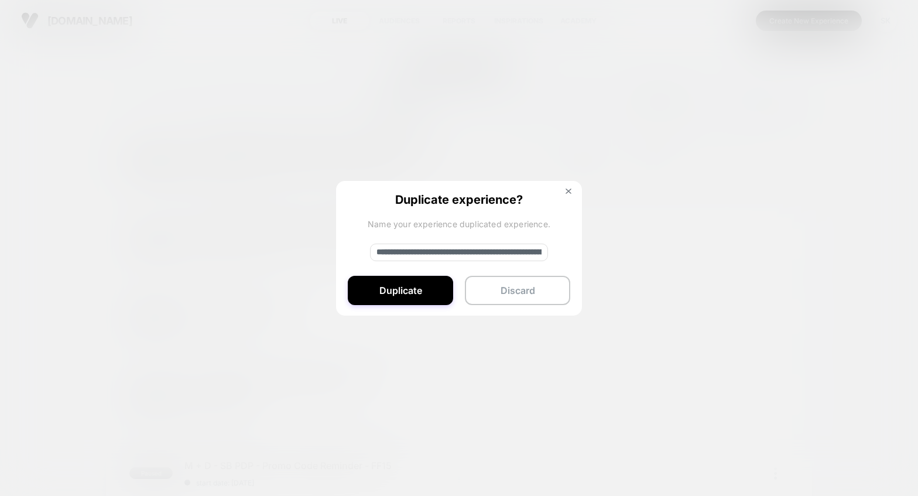
drag, startPoint x: 409, startPoint y: 251, endPoint x: 370, endPoint y: 252, distance: 39.2
click at [370, 253] on input "**********" at bounding box center [459, 253] width 178 height 18
drag, startPoint x: 465, startPoint y: 253, endPoint x: 451, endPoint y: 252, distance: 14.1
click at [451, 252] on input "**********" at bounding box center [459, 253] width 178 height 18
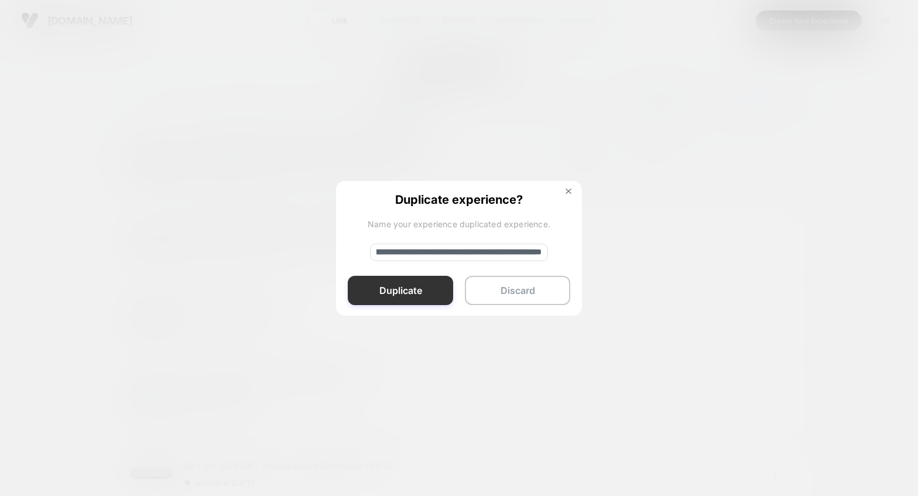
type input "**********"
click at [407, 293] on button "Duplicate" at bounding box center [400, 290] width 105 height 29
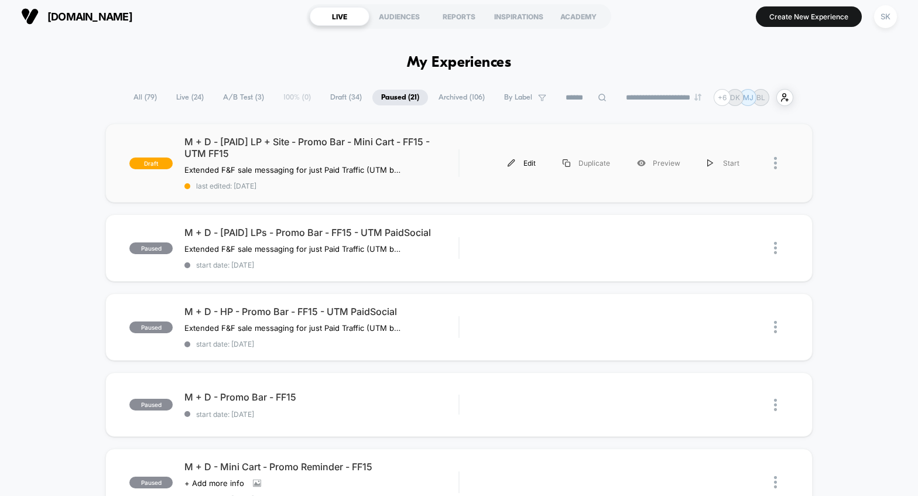
scroll to position [1, 0]
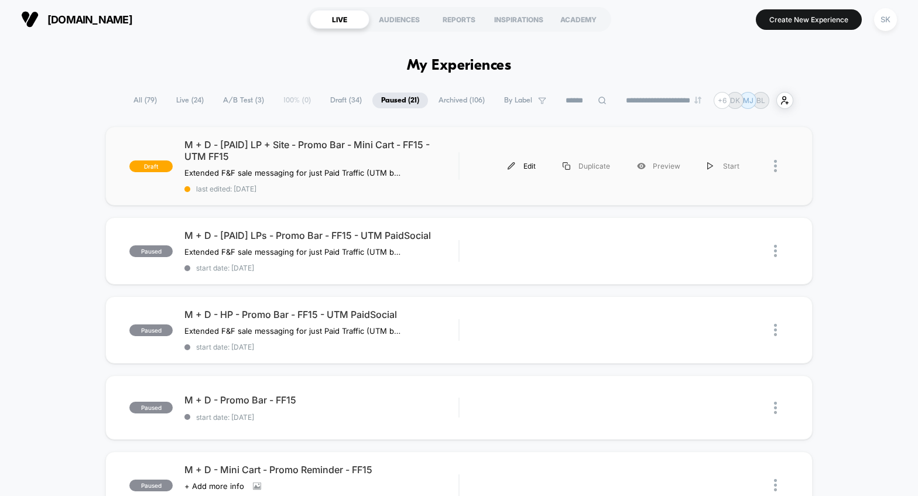
click at [525, 163] on div "Edit" at bounding box center [521, 166] width 55 height 26
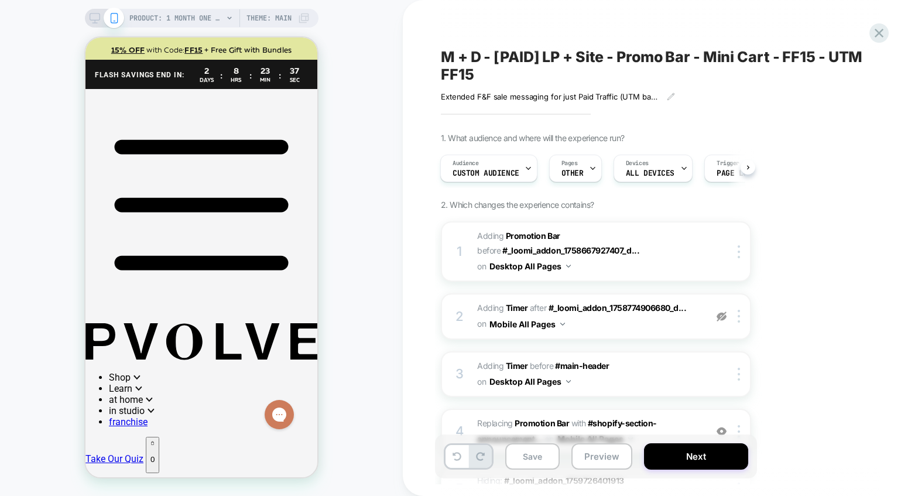
click at [445, 54] on span "M + D - [PAID] LP + Site - Promo Bar - Mini Cart - FF15 - UTM FF15" at bounding box center [654, 65] width 427 height 35
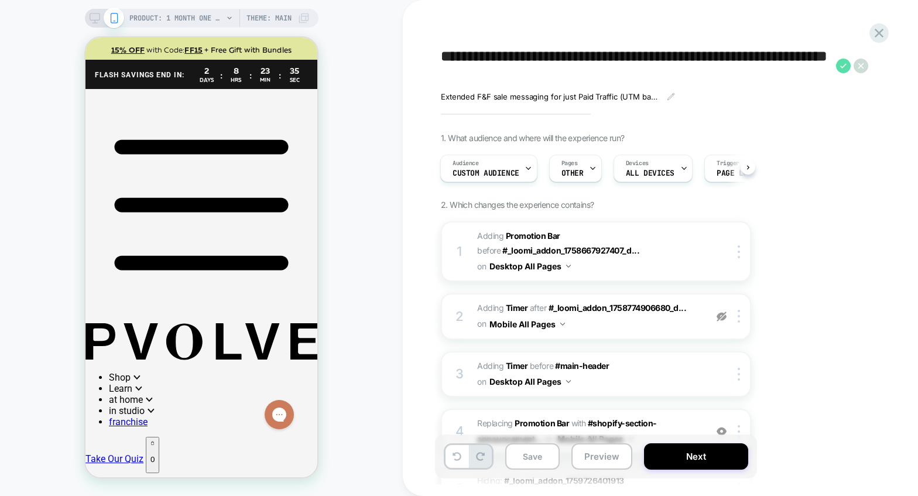
click at [844, 67] on icon at bounding box center [843, 66] width 15 height 15
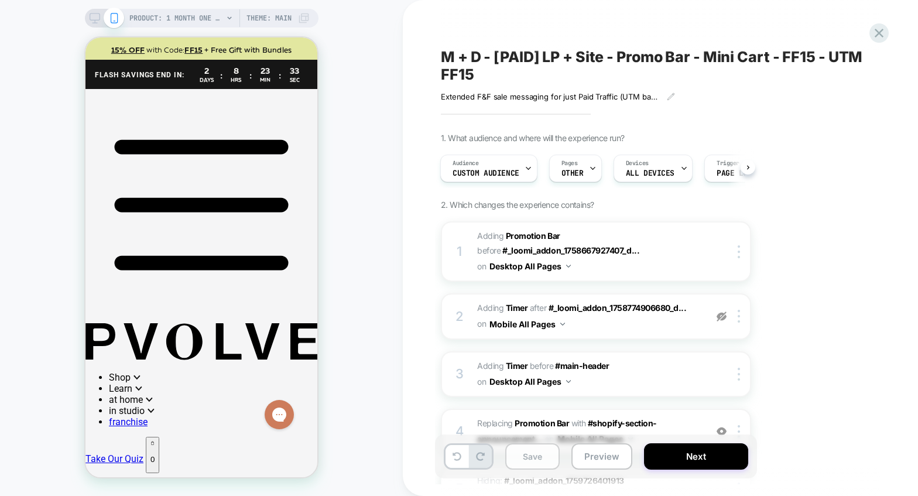
click at [546, 455] on button "Save" at bounding box center [532, 456] width 54 height 26
click at [875, 33] on icon at bounding box center [879, 33] width 16 height 16
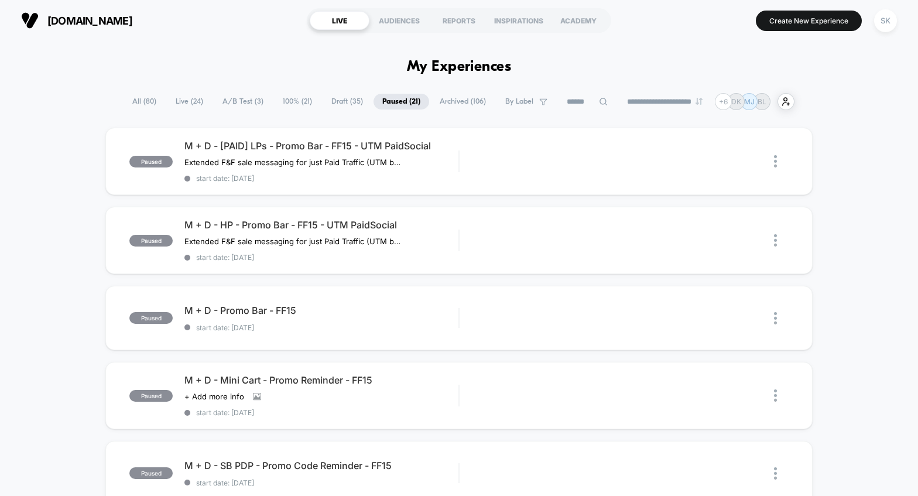
click at [346, 103] on span "Draft ( 35 )" at bounding box center [347, 102] width 49 height 16
